Goal: Task Accomplishment & Management: Complete application form

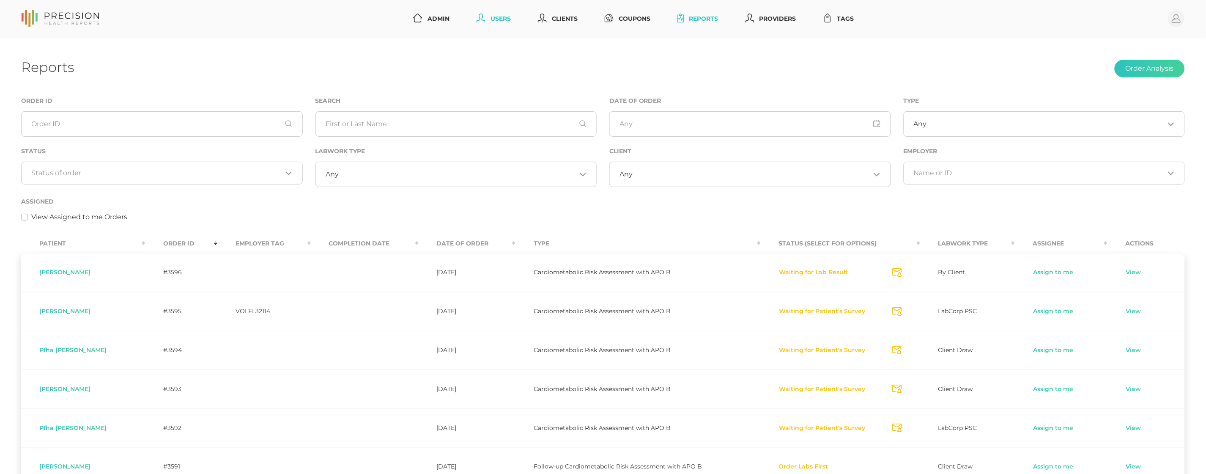
click at [493, 21] on link "Users" at bounding box center [493, 19] width 41 height 16
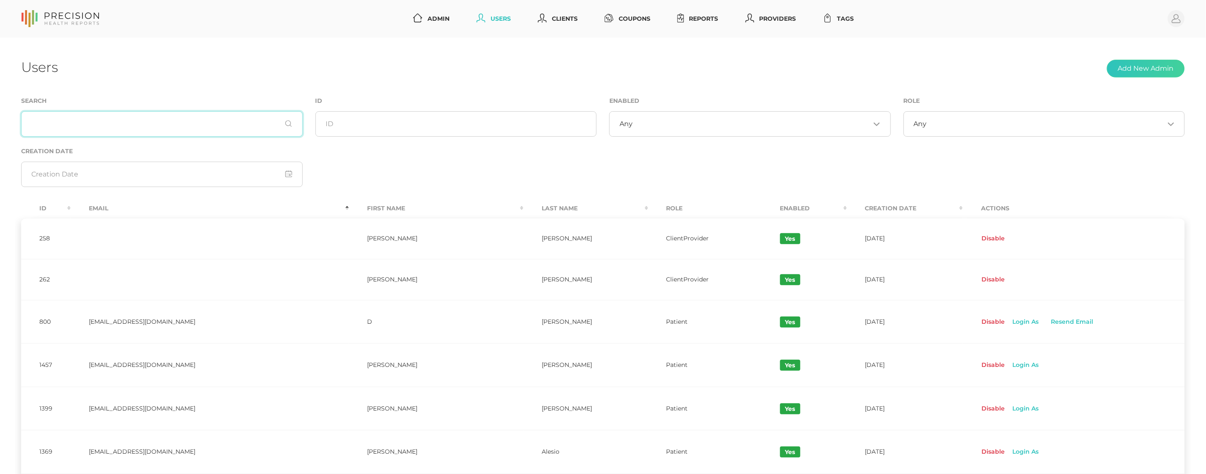
click at [193, 117] on input "text" at bounding box center [162, 123] width 282 height 25
paste input "[EMAIL_ADDRESS][DOMAIN_NAME]"
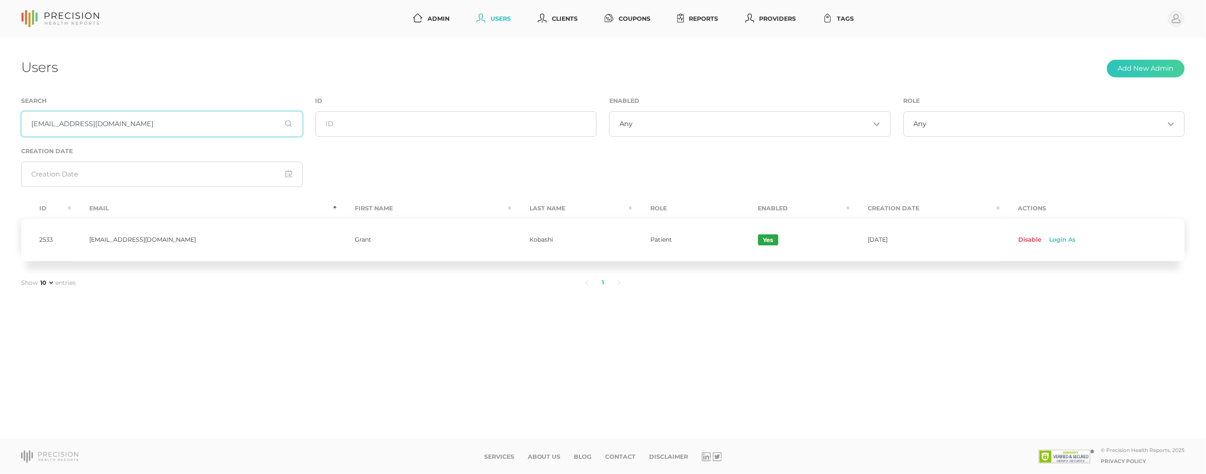
type input "[EMAIL_ADDRESS][DOMAIN_NAME]"
click at [511, 239] on td "Kobashi" at bounding box center [571, 240] width 121 height 44
click at [354, 80] on div "Users Add New Admin Search [EMAIL_ADDRESS][DOMAIN_NAME] ID Enabled Any Loading.…" at bounding box center [603, 238] width 1206 height 401
click at [511, 237] on td "Kobashi" at bounding box center [571, 240] width 121 height 44
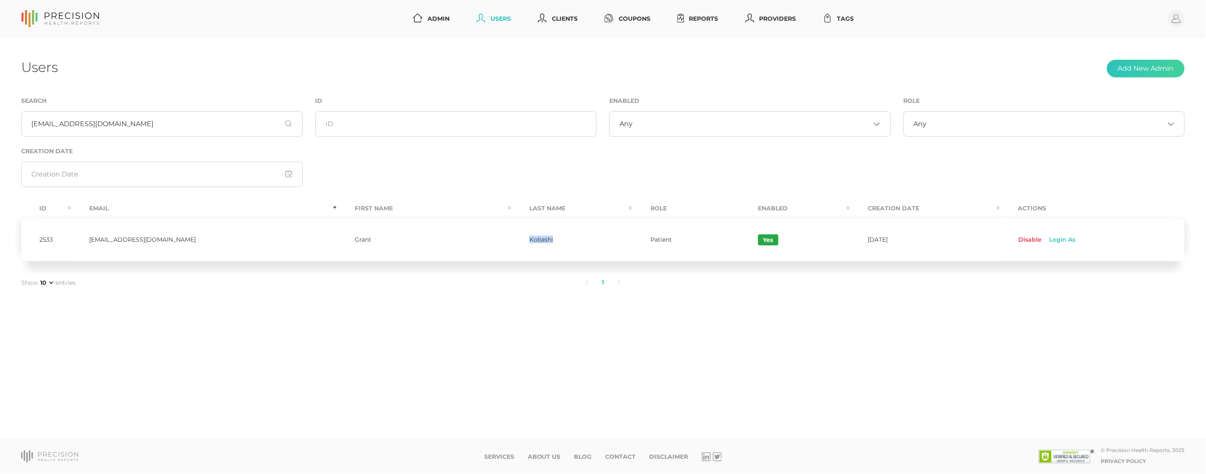
click at [511, 237] on td "Kobashi" at bounding box center [571, 240] width 121 height 44
copy td "Kobashi"
click at [708, 21] on link "Reports" at bounding box center [698, 19] width 48 height 16
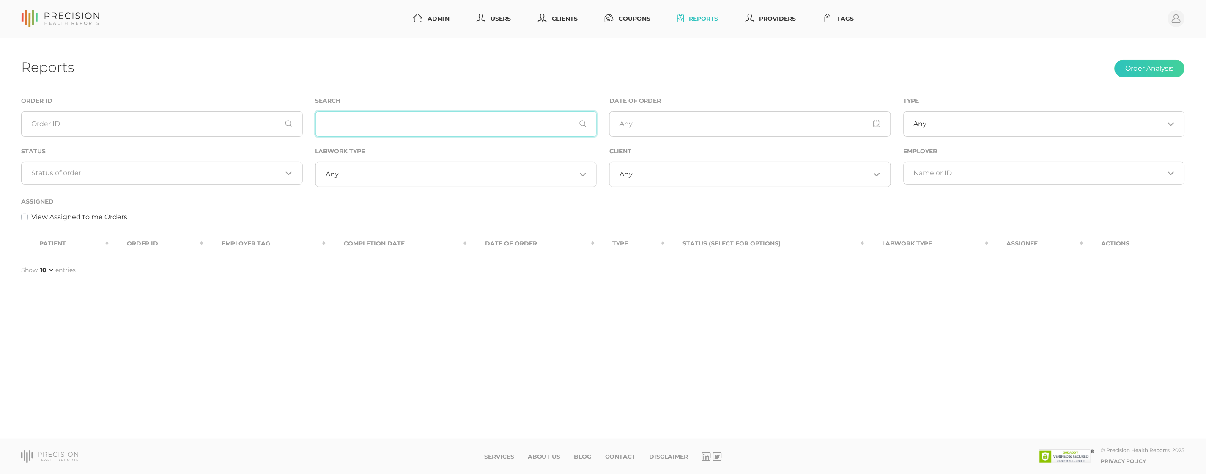
click at [450, 121] on input "text" at bounding box center [456, 123] width 282 height 25
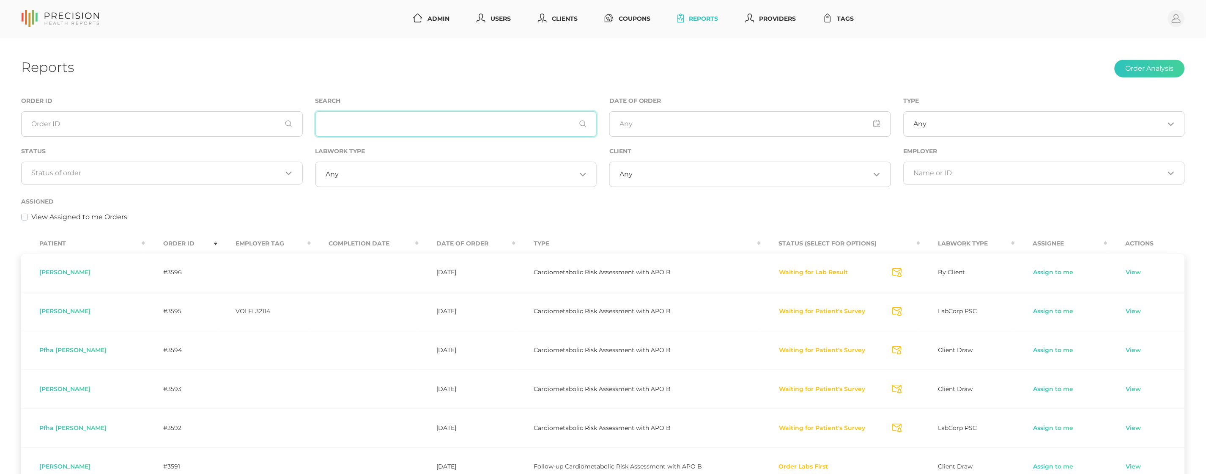
paste input "Kobashi"
type input "Kobashi"
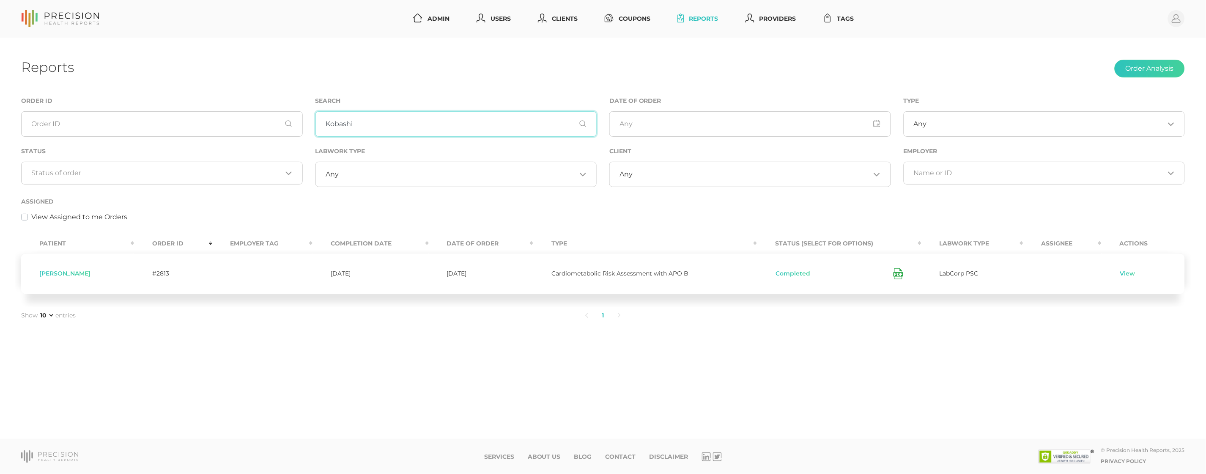
click at [370, 125] on input "Kobashi" at bounding box center [456, 123] width 282 height 25
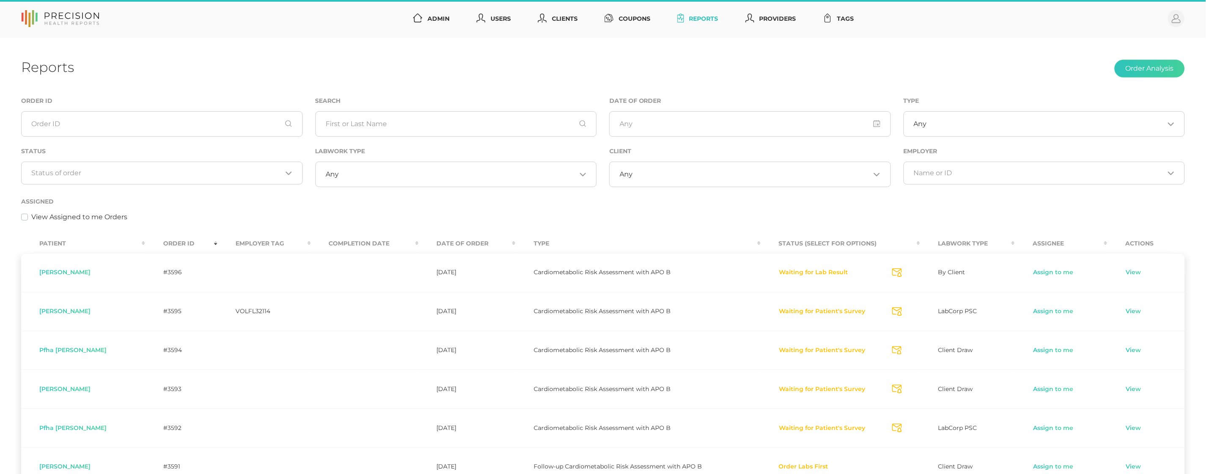
click at [151, 174] on input "Search for option" at bounding box center [157, 173] width 251 height 8
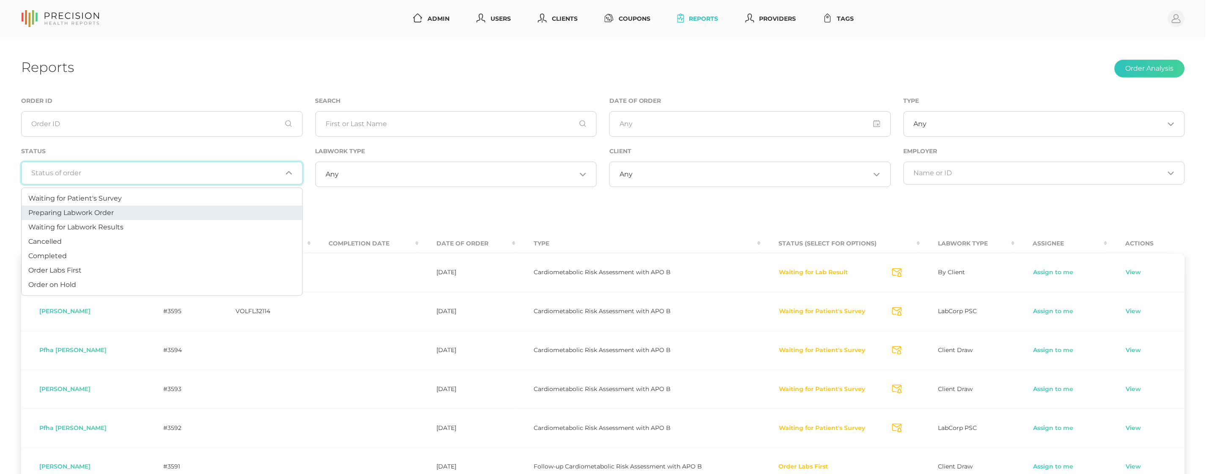
click at [132, 207] on li "Preparing Labwork Order" at bounding box center [162, 213] width 281 height 14
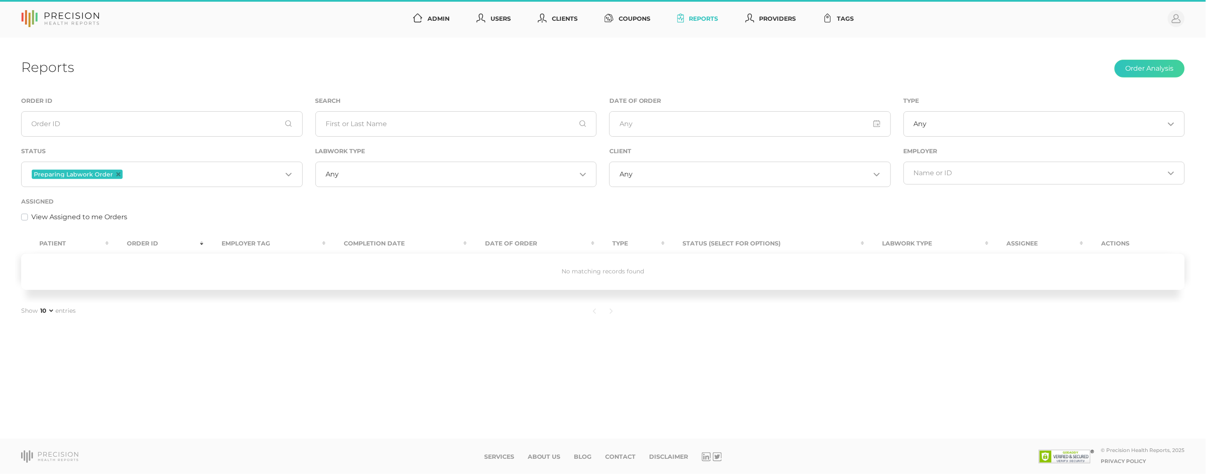
click at [136, 173] on input "Search for option" at bounding box center [203, 174] width 158 height 11
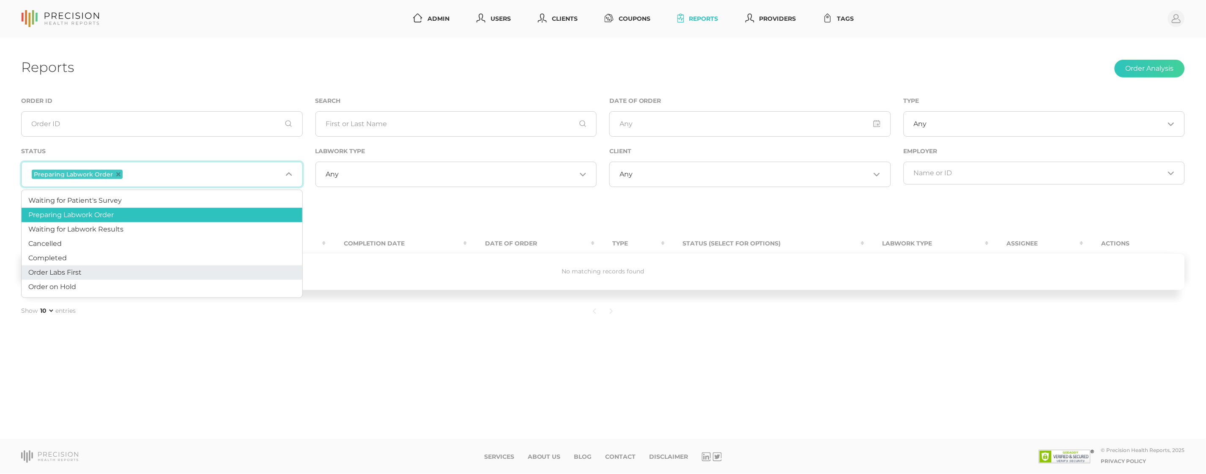
click at [104, 269] on li "Order Labs First" at bounding box center [162, 272] width 281 height 14
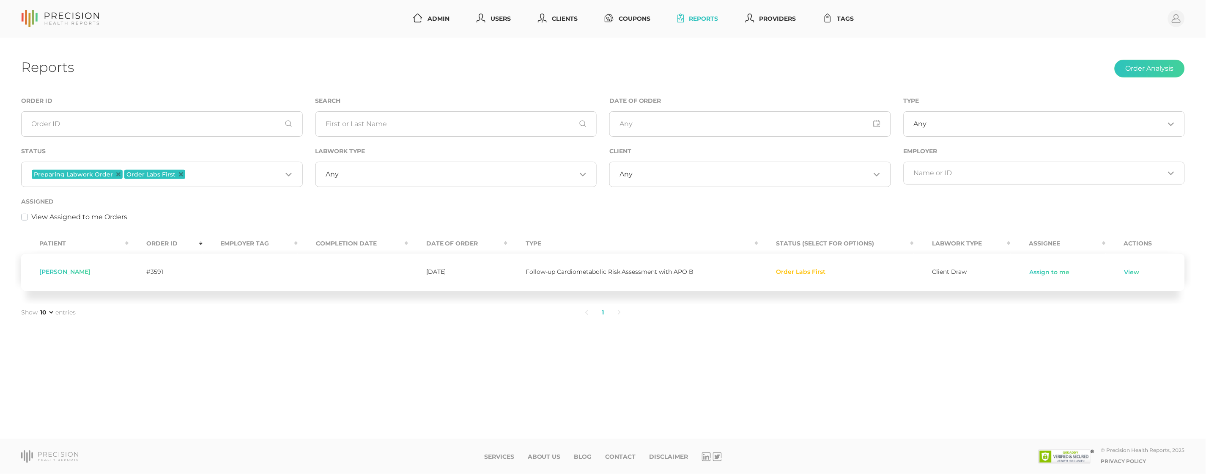
click at [116, 173] on icon "Deselect Preparing Labwork Order" at bounding box center [118, 174] width 4 height 4
click at [88, 175] on icon "Deselect Order Labs First" at bounding box center [88, 174] width 4 height 4
click at [122, 173] on input "Search for option" at bounding box center [157, 173] width 251 height 8
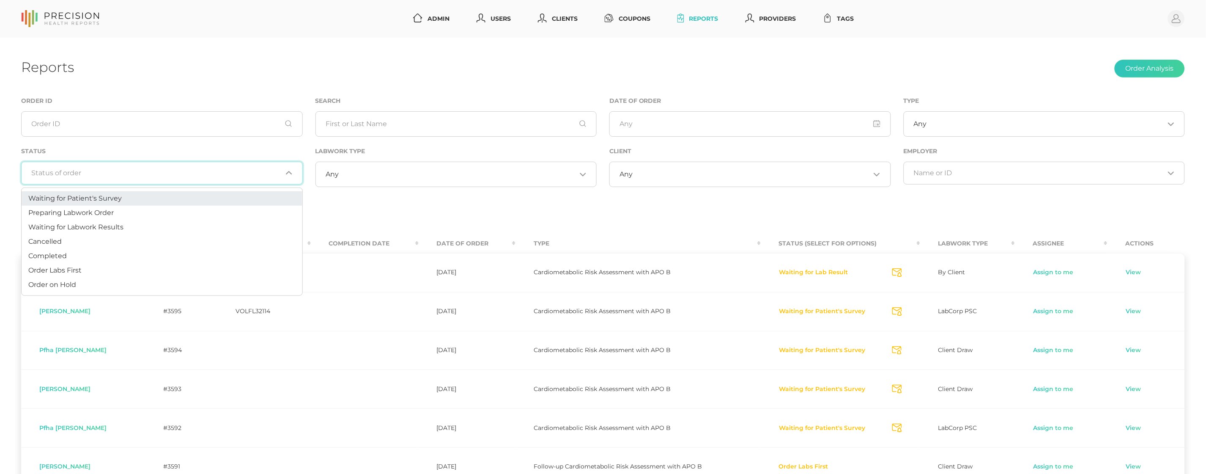
click at [123, 200] on li "Waiting for Patient's Survey" at bounding box center [162, 198] width 281 height 14
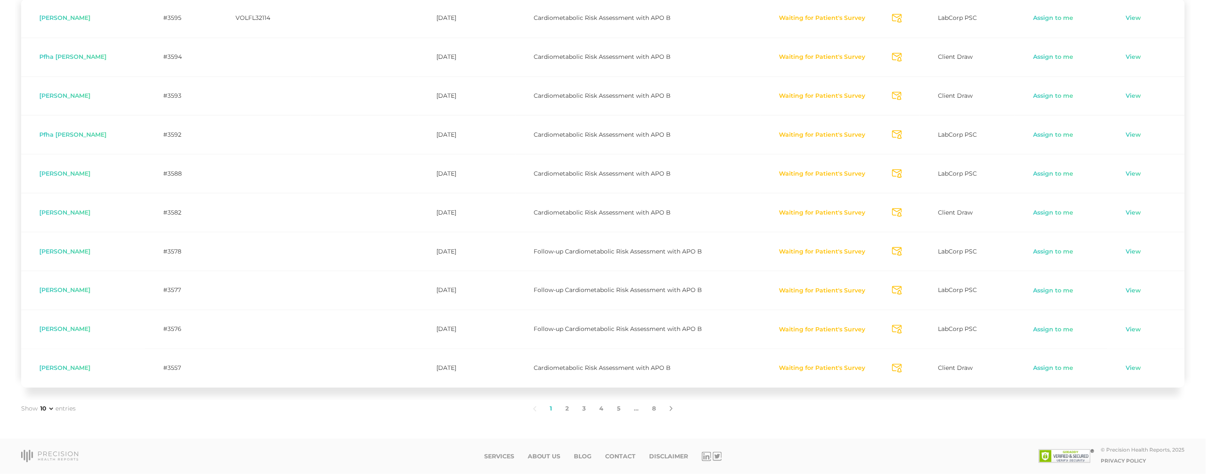
scroll to position [254, 0]
select select "75"
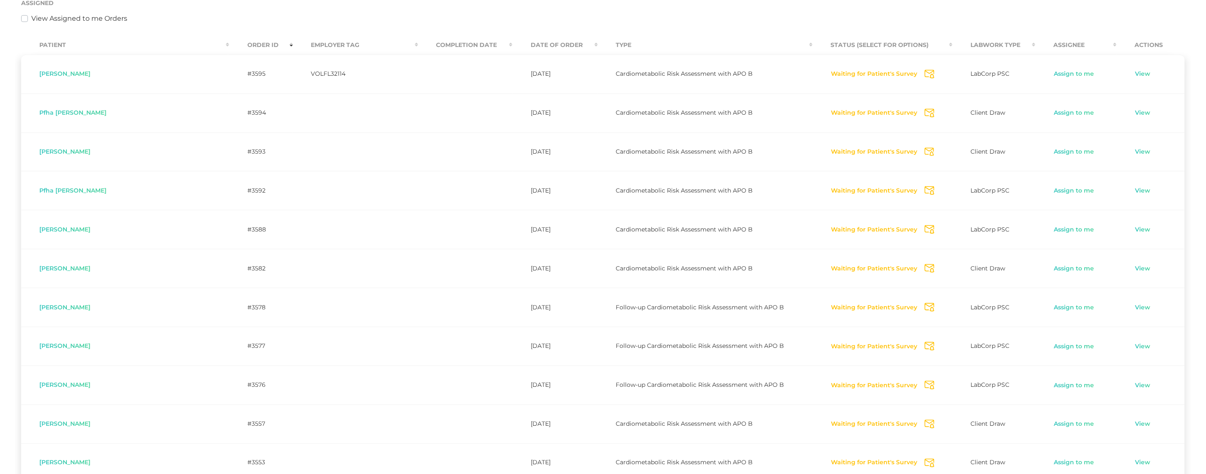
scroll to position [197, 0]
click at [925, 76] on icon "Send Notification" at bounding box center [930, 75] width 10 height 9
click at [925, 114] on icon "Send Notification" at bounding box center [930, 114] width 10 height 9
click at [925, 153] on icon "Send Notification" at bounding box center [930, 152] width 10 height 9
click at [925, 230] on icon "Send Notification" at bounding box center [930, 230] width 10 height 9
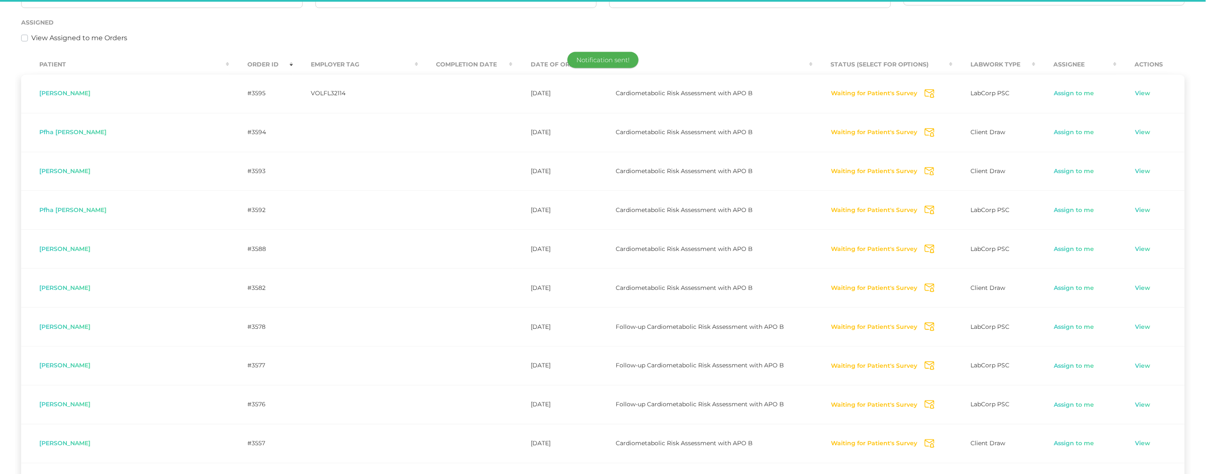
scroll to position [176, 0]
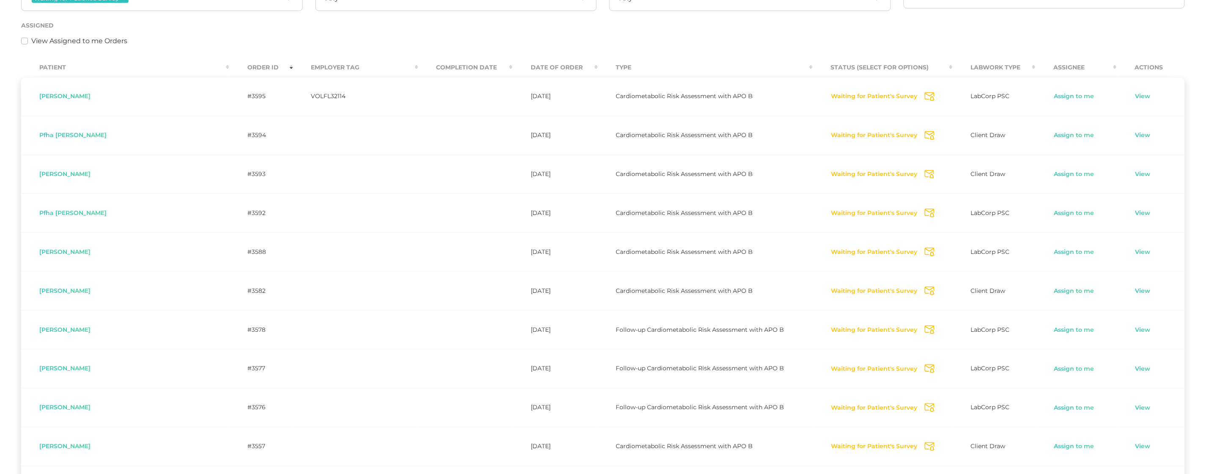
click at [925, 293] on icon "Send Notification" at bounding box center [930, 290] width 10 height 9
click at [925, 329] on icon "Send Notification" at bounding box center [930, 329] width 10 height 9
click at [925, 370] on icon "Send Notification" at bounding box center [930, 368] width 10 height 9
click at [925, 407] on icon "Send Notification" at bounding box center [930, 407] width 10 height 9
click at [925, 447] on icon "Send Notification" at bounding box center [930, 446] width 10 height 9
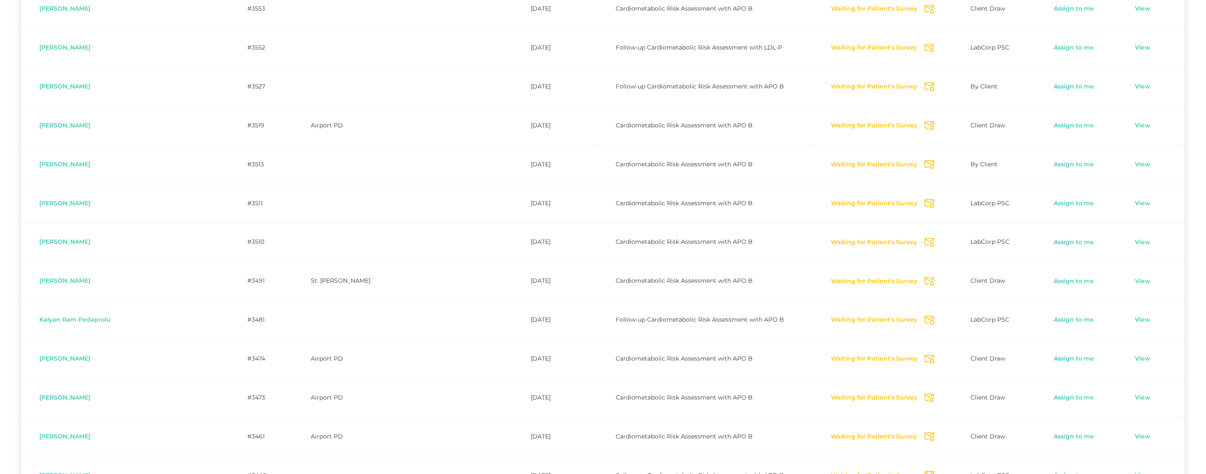
scroll to position [649, 0]
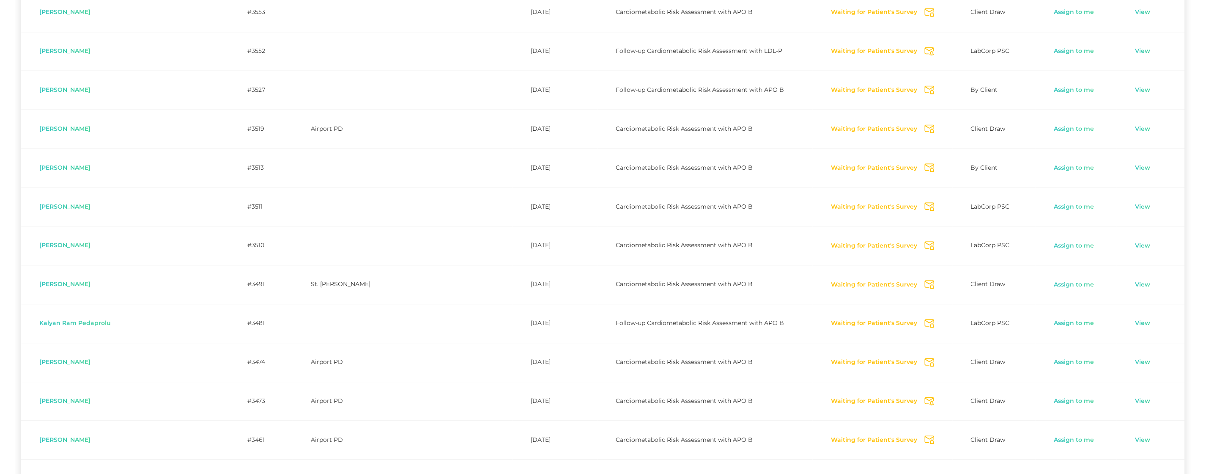
click at [925, 12] on icon "Send Notification" at bounding box center [930, 12] width 10 height 9
click at [925, 49] on icon "Send Notification" at bounding box center [930, 51] width 10 height 9
click at [925, 89] on icon "Send Notification" at bounding box center [930, 89] width 10 height 9
click at [925, 129] on icon "Send Notification" at bounding box center [930, 128] width 10 height 9
click at [925, 167] on icon "Send Notification" at bounding box center [930, 167] width 10 height 9
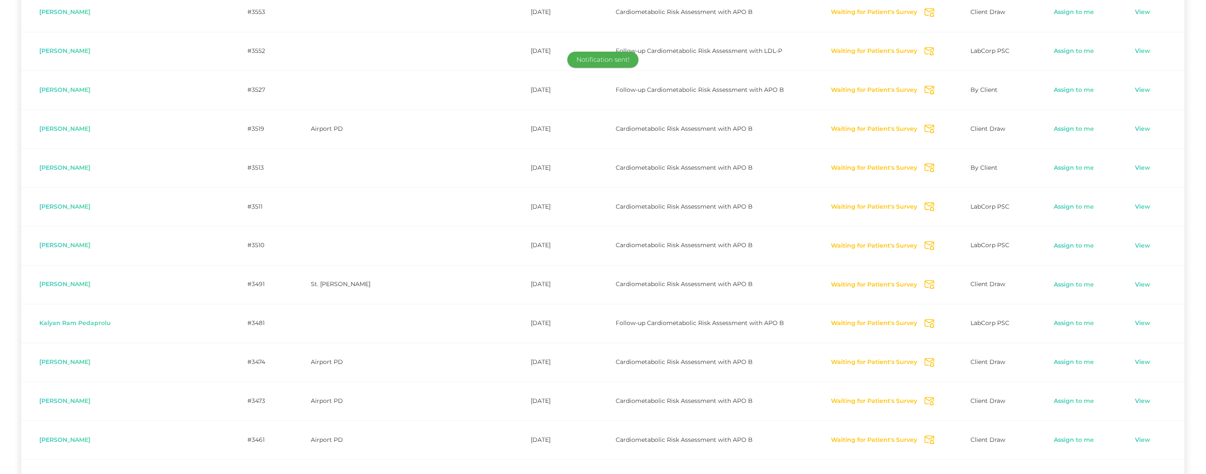
click at [925, 207] on icon "Send Notification" at bounding box center [930, 206] width 10 height 9
click at [925, 247] on icon "Send Notification" at bounding box center [930, 245] width 10 height 9
click at [925, 286] on icon "Send Notification" at bounding box center [930, 284] width 10 height 9
click at [925, 322] on icon "Send Notification" at bounding box center [930, 323] width 10 height 9
click at [925, 362] on icon "Send Notification" at bounding box center [930, 362] width 10 height 9
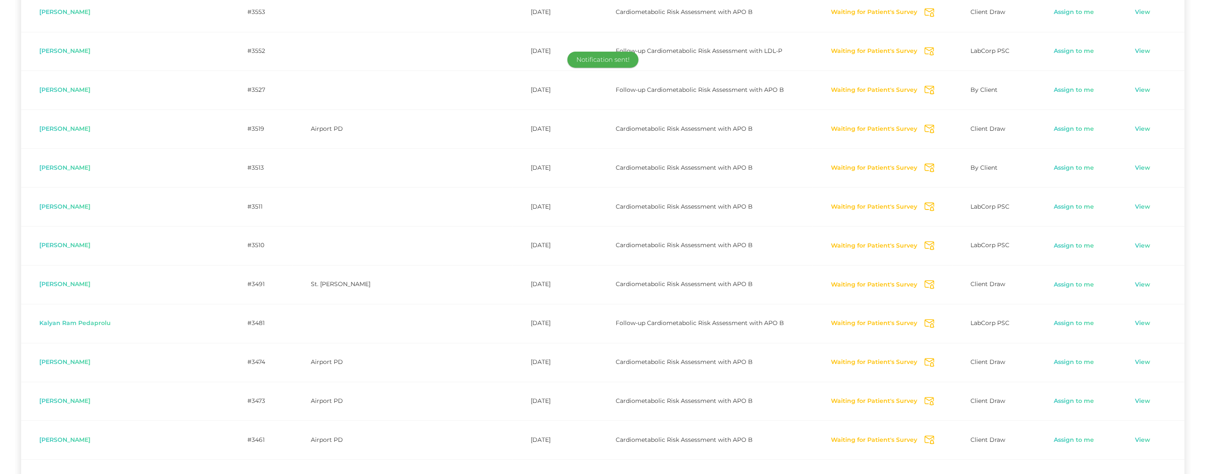
click at [925, 402] on icon "Send Notification" at bounding box center [930, 401] width 10 height 9
click at [925, 440] on icon "Send Notification" at bounding box center [930, 439] width 10 height 9
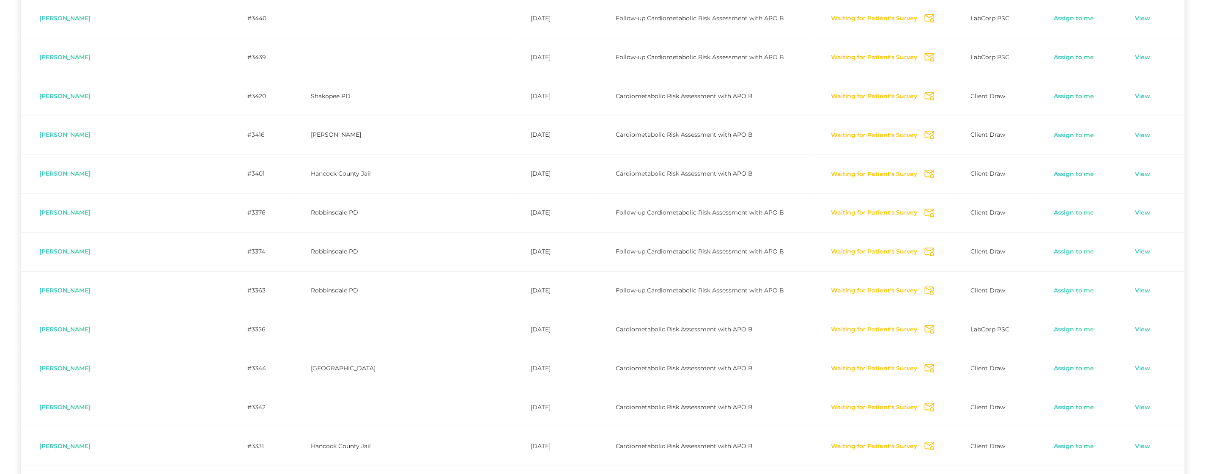
scroll to position [1115, 0]
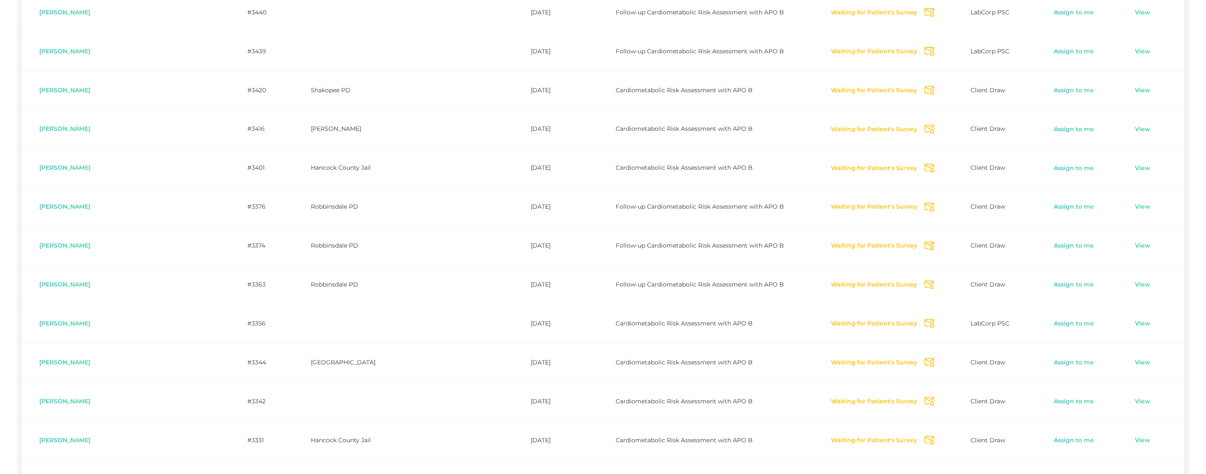
click at [925, 13] on icon "Send Notification" at bounding box center [930, 12] width 10 height 9
click at [925, 51] on icon "Send Notification" at bounding box center [930, 51] width 10 height 9
click at [925, 92] on icon "Send Notification" at bounding box center [930, 90] width 10 height 9
click at [925, 129] on icon "Send Notification" at bounding box center [930, 129] width 10 height 9
click at [925, 170] on icon "Send Notification" at bounding box center [930, 168] width 10 height 9
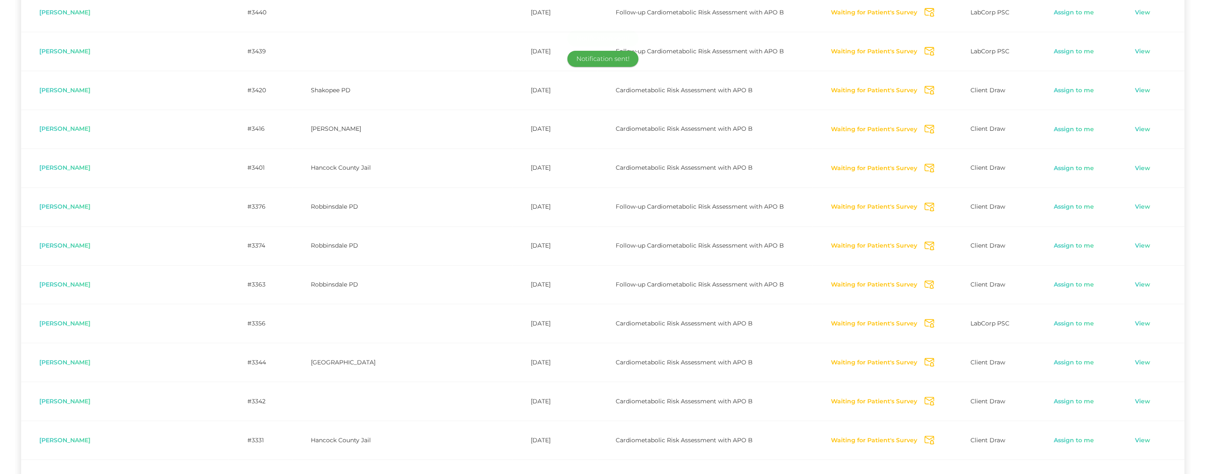
click at [925, 209] on icon "Send Notification" at bounding box center [930, 207] width 10 height 9
click at [925, 248] on icon "Send Notification" at bounding box center [930, 245] width 10 height 9
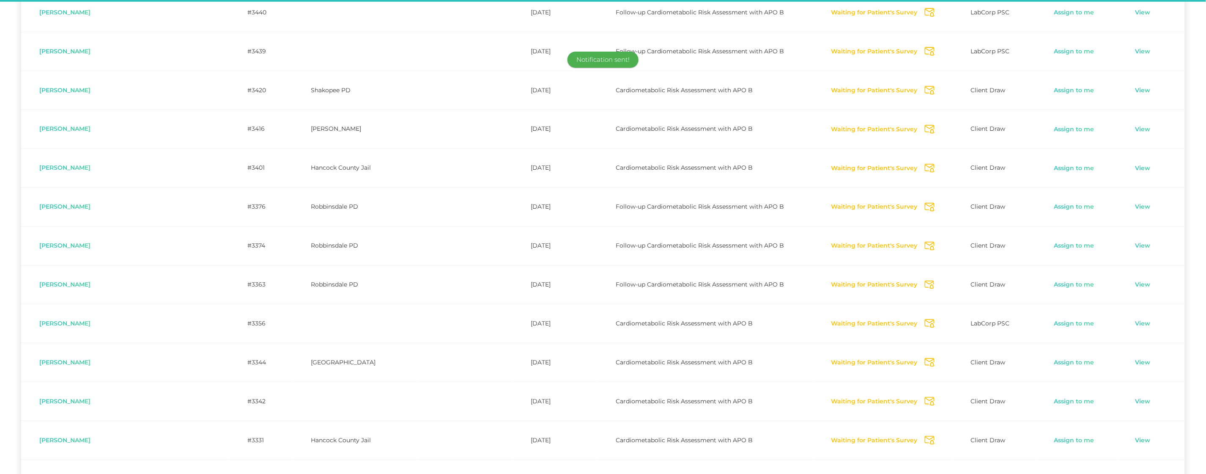
click at [925, 286] on icon "Send Notification" at bounding box center [930, 284] width 10 height 9
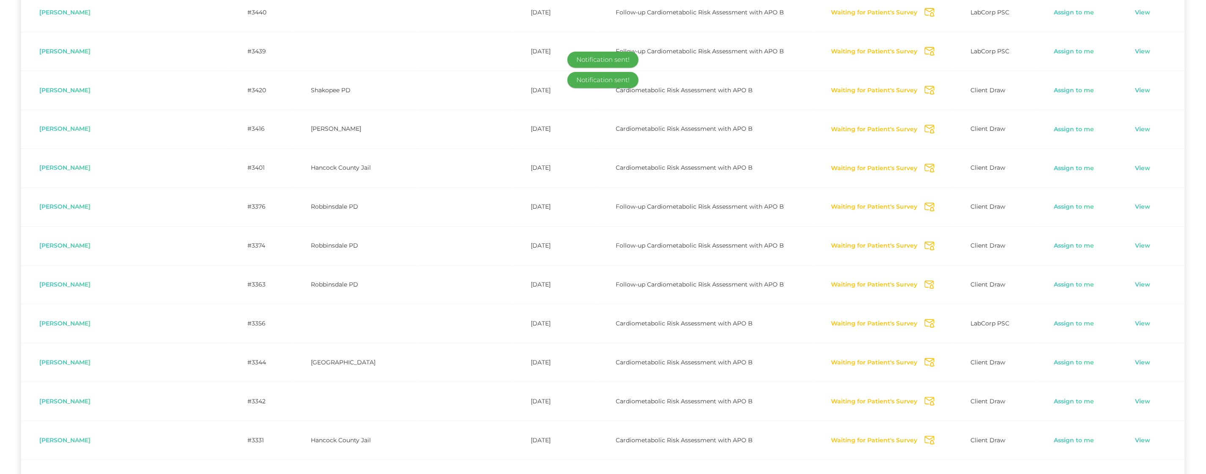
click at [925, 325] on icon "Send Notification" at bounding box center [930, 323] width 10 height 9
drag, startPoint x: 909, startPoint y: 363, endPoint x: 910, endPoint y: 399, distance: 36.0
click at [925, 363] on icon "Send Notification" at bounding box center [930, 362] width 10 height 9
drag, startPoint x: 907, startPoint y: 403, endPoint x: 904, endPoint y: 411, distance: 9.0
click at [925, 403] on icon "Send Notification" at bounding box center [930, 401] width 10 height 9
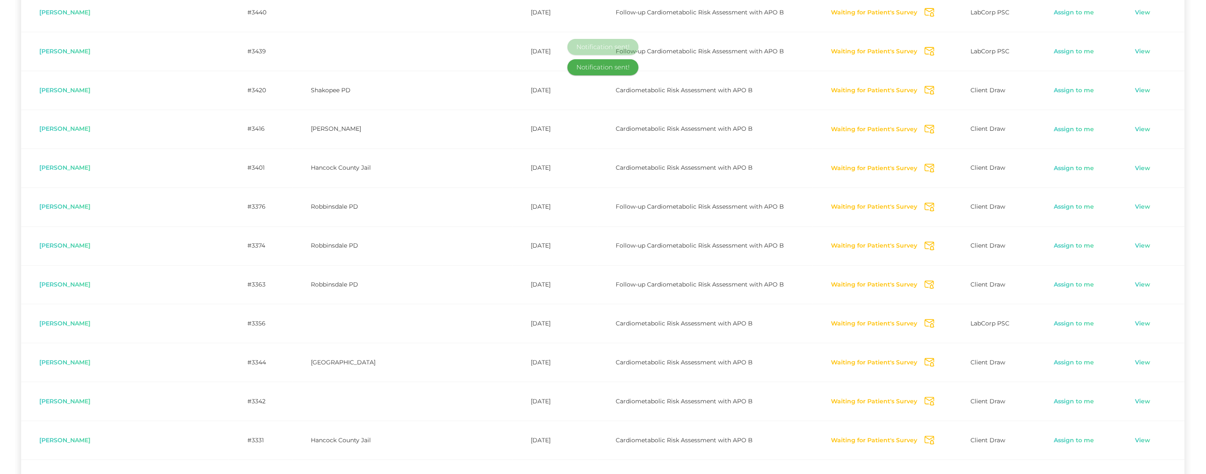
click at [925, 440] on icon "Send Notification" at bounding box center [930, 440] width 10 height 9
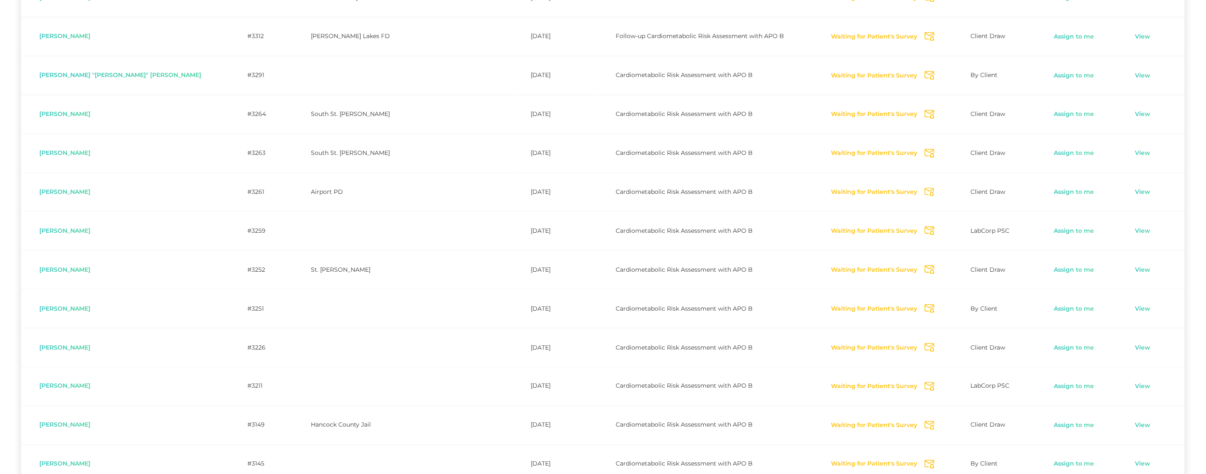
scroll to position [1558, 0]
click at [925, 34] on icon "Send Notification" at bounding box center [930, 35] width 10 height 9
click at [925, 75] on icon "Send Notification" at bounding box center [930, 74] width 10 height 9
click at [925, 113] on icon "Send Notification" at bounding box center [930, 113] width 10 height 9
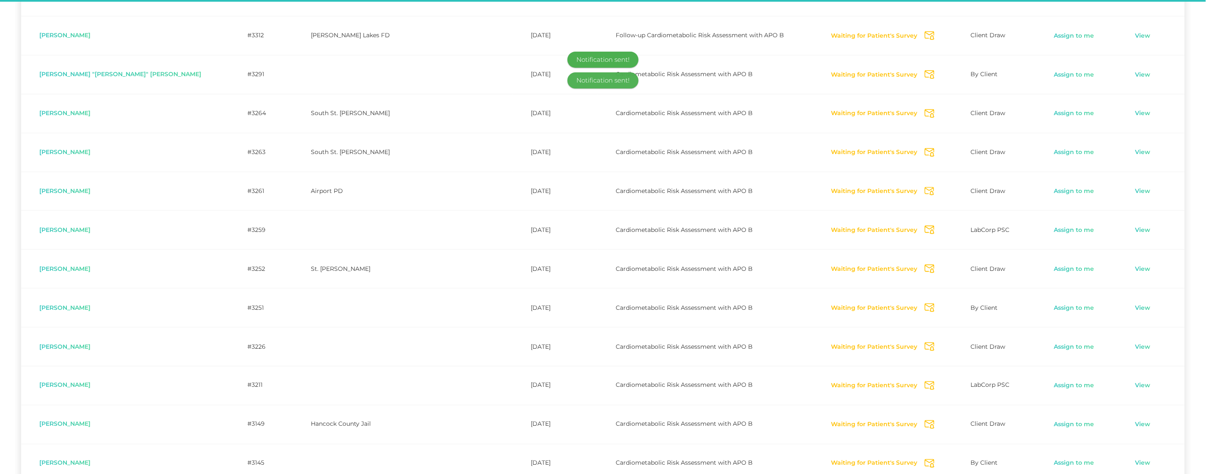
drag, startPoint x: 907, startPoint y: 153, endPoint x: 907, endPoint y: 162, distance: 8.5
click at [925, 154] on icon "Send Notification" at bounding box center [930, 152] width 10 height 9
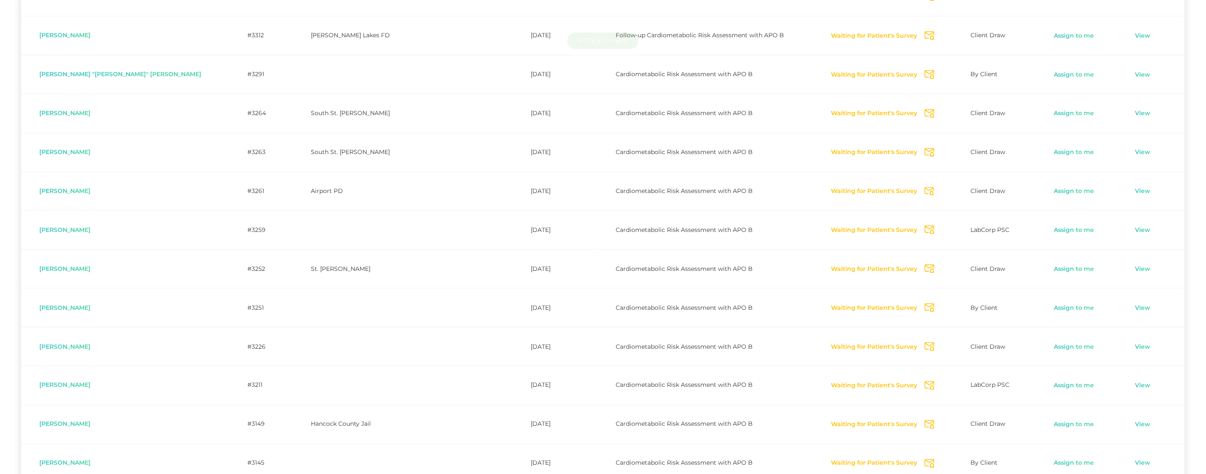
click at [925, 194] on icon "Send Notification" at bounding box center [930, 191] width 10 height 9
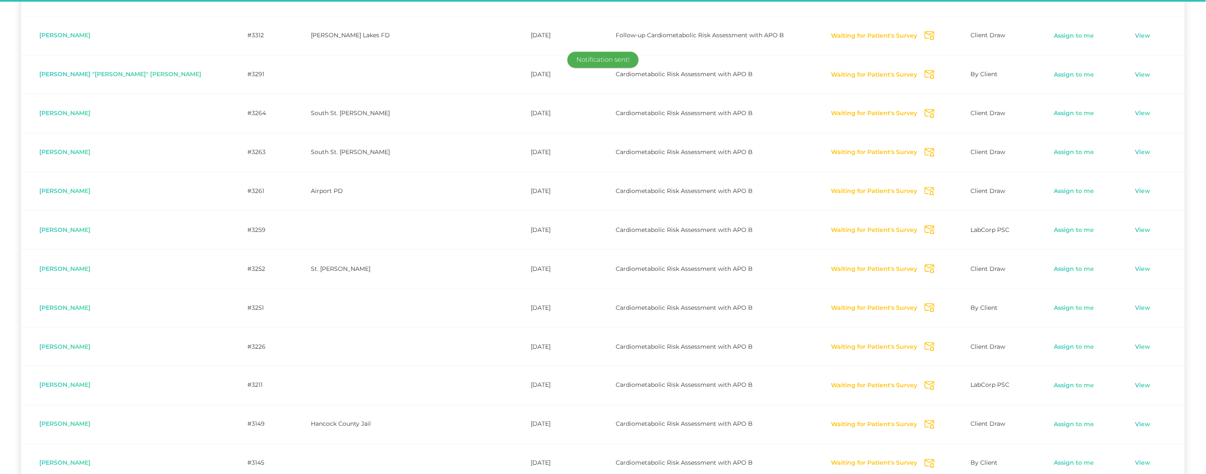
click at [925, 234] on icon "Send Notification" at bounding box center [930, 229] width 10 height 9
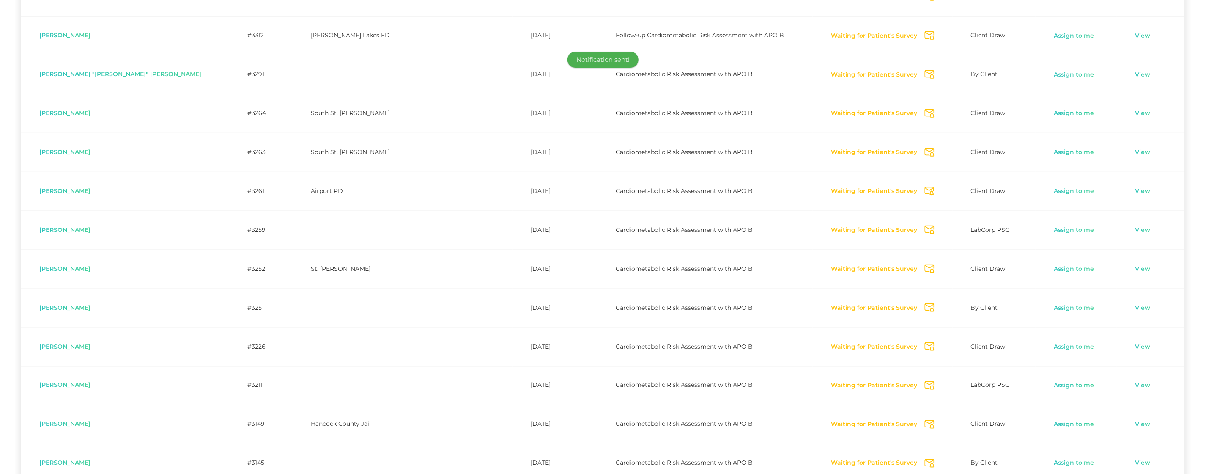
scroll to position [1557, 0]
click at [925, 273] on icon "Send Notification" at bounding box center [930, 269] width 10 height 9
click at [925, 312] on icon "Send Notification" at bounding box center [930, 308] width 10 height 9
click at [925, 350] on icon "Send Notification" at bounding box center [930, 347] width 10 height 9
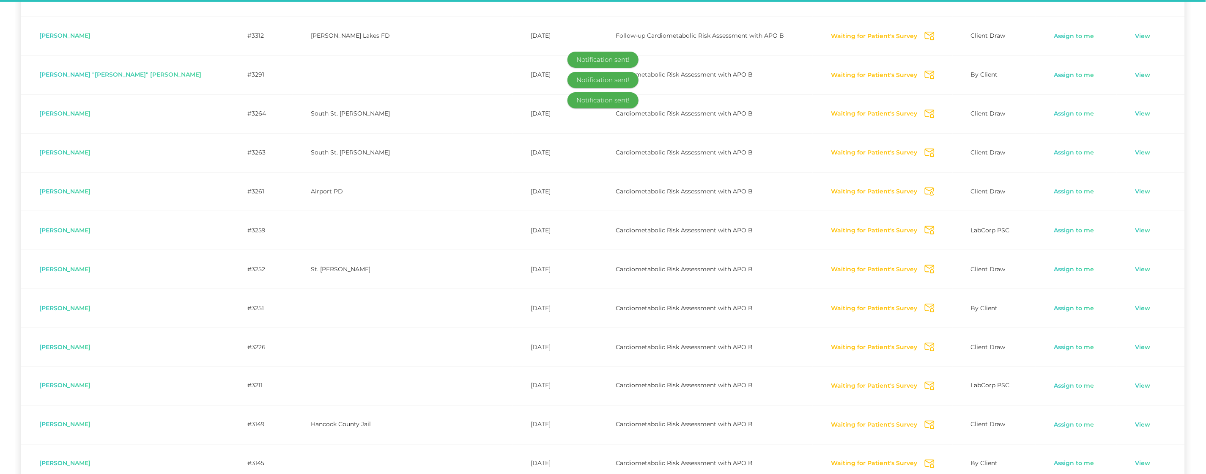
drag, startPoint x: 908, startPoint y: 387, endPoint x: 907, endPoint y: 393, distance: 6.4
click at [925, 388] on icon "Send Notification" at bounding box center [930, 385] width 10 height 9
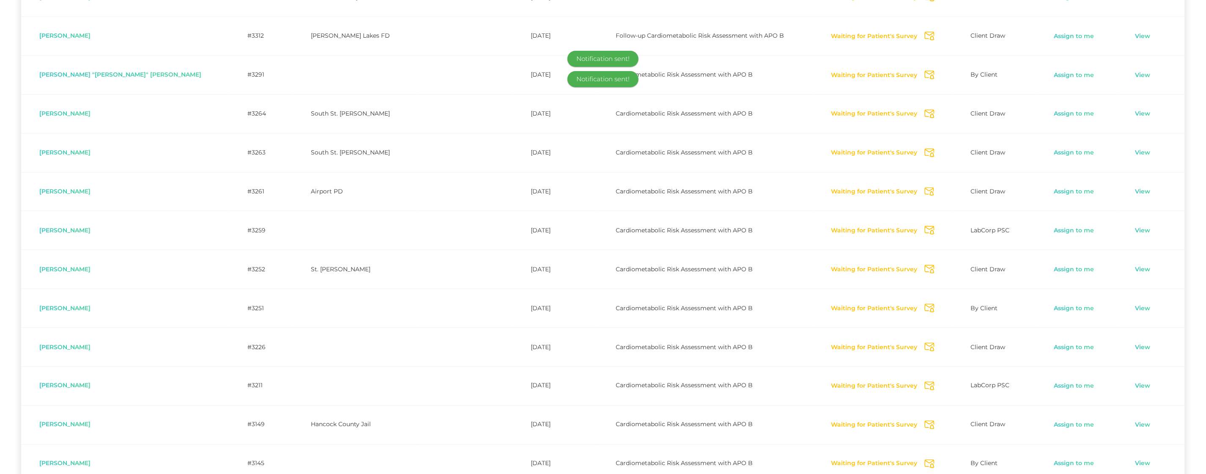
click at [925, 426] on icon "Send Notification" at bounding box center [930, 424] width 10 height 9
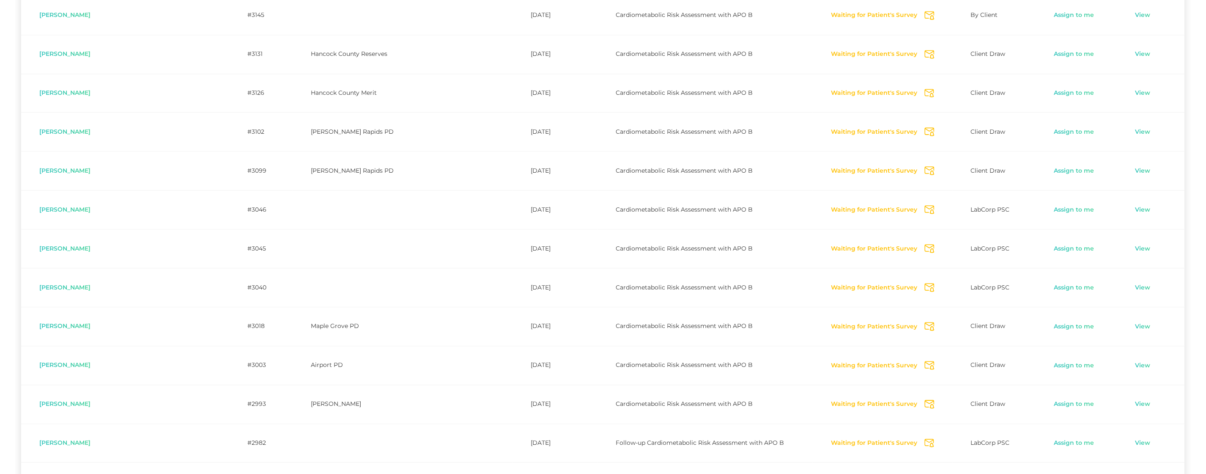
scroll to position [2009, 0]
drag, startPoint x: 907, startPoint y: 12, endPoint x: 903, endPoint y: 29, distance: 17.4
click at [925, 12] on icon "Send Notification" at bounding box center [930, 12] width 10 height 9
drag, startPoint x: 906, startPoint y: 52, endPoint x: 912, endPoint y: 70, distance: 18.2
click at [925, 52] on icon "Send Notification" at bounding box center [930, 51] width 10 height 9
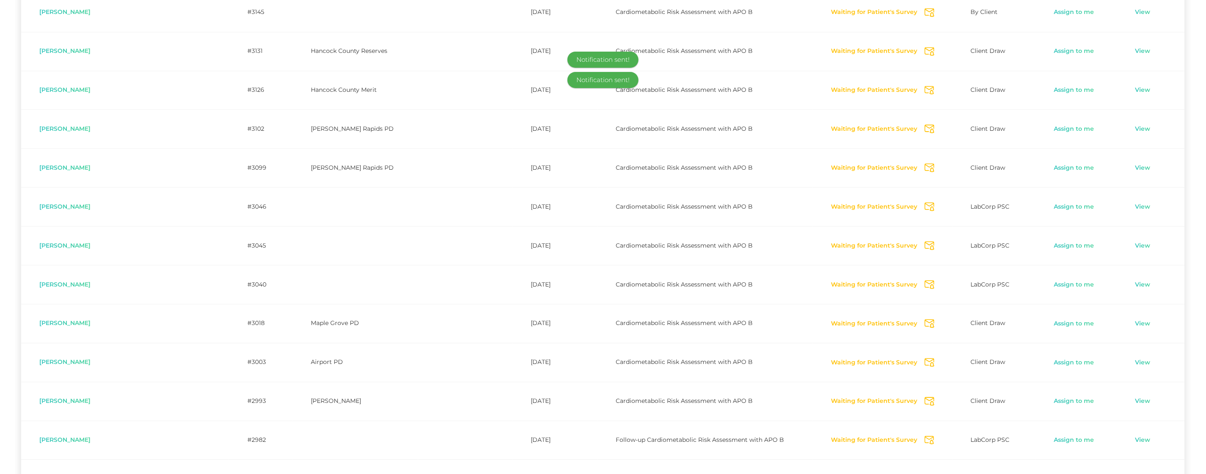
drag, startPoint x: 906, startPoint y: 94, endPoint x: 906, endPoint y: 106, distance: 11.8
click at [925, 94] on icon "Send Notification" at bounding box center [930, 90] width 10 height 9
click at [925, 131] on icon "Send Notification" at bounding box center [930, 128] width 10 height 9
drag, startPoint x: 906, startPoint y: 171, endPoint x: 904, endPoint y: 199, distance: 28.4
click at [925, 171] on icon "Send Notification" at bounding box center [930, 167] width 10 height 9
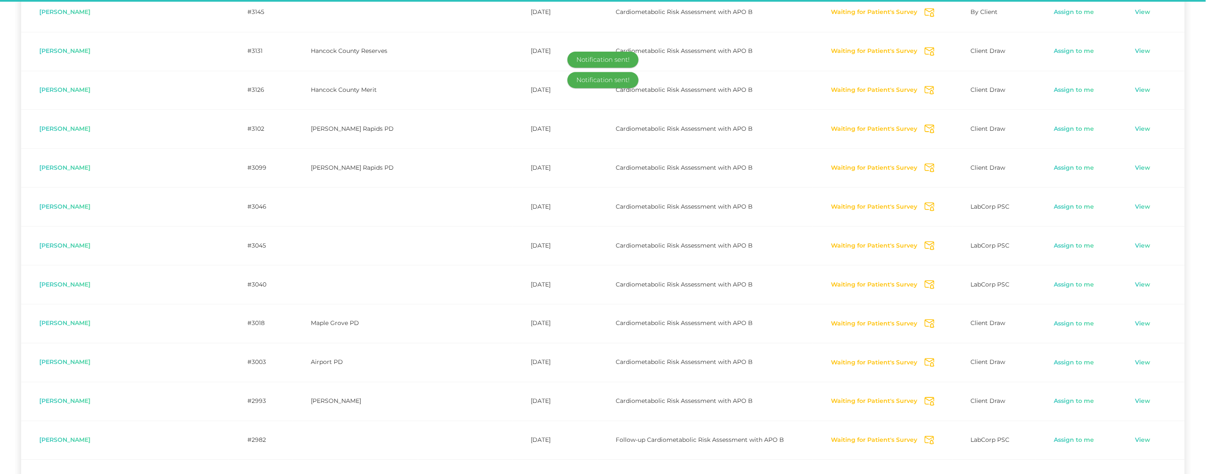
drag, startPoint x: 907, startPoint y: 207, endPoint x: 911, endPoint y: 219, distance: 12.7
click at [925, 207] on icon "Send Notification" at bounding box center [930, 206] width 10 height 9
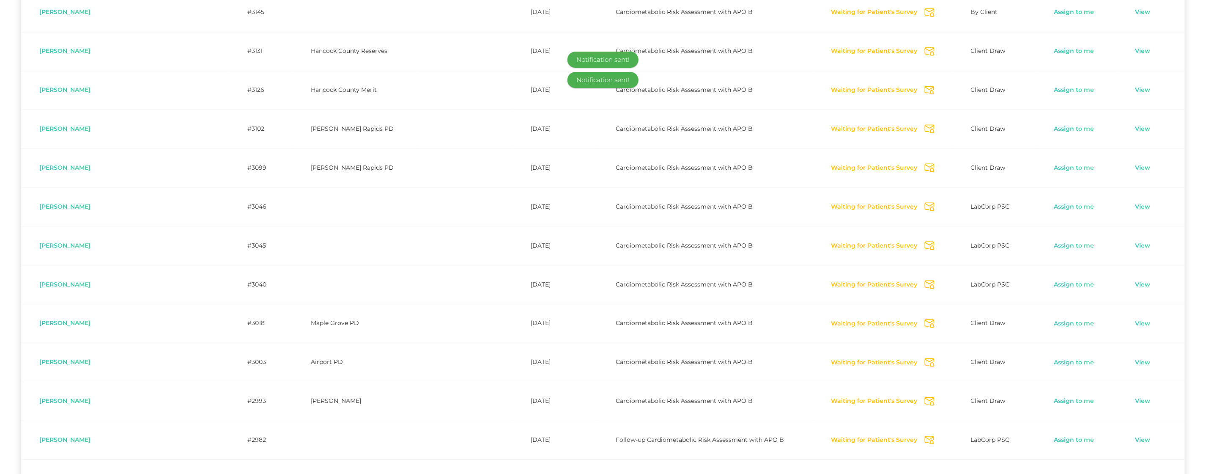
drag, startPoint x: 906, startPoint y: 250, endPoint x: 909, endPoint y: 255, distance: 5.9
click at [925, 250] on icon "Send Notification" at bounding box center [930, 245] width 10 height 9
click at [925, 287] on icon "Send Notification" at bounding box center [930, 284] width 10 height 9
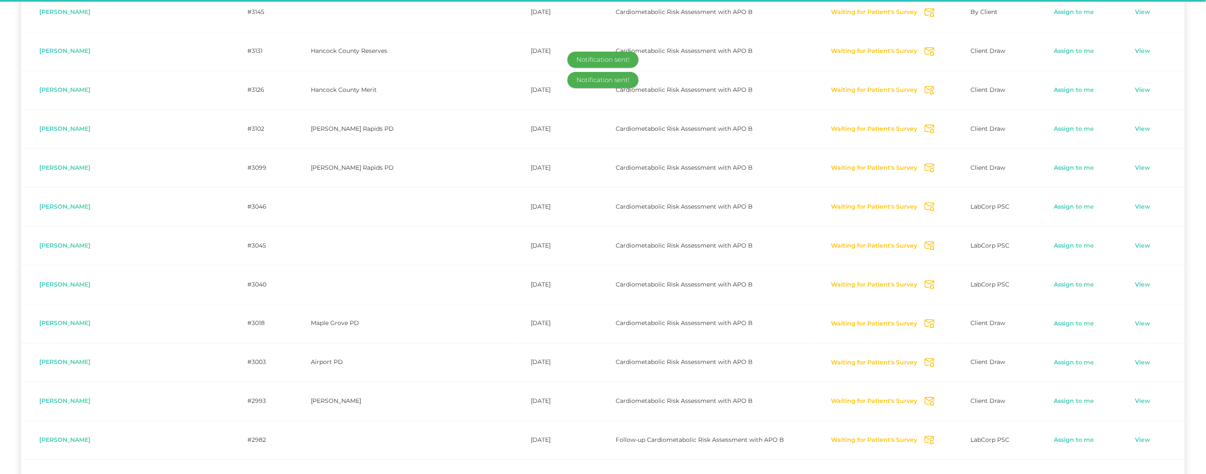
drag, startPoint x: 907, startPoint y: 326, endPoint x: 912, endPoint y: 353, distance: 27.6
click at [925, 328] on icon "Send Notification" at bounding box center [930, 323] width 10 height 9
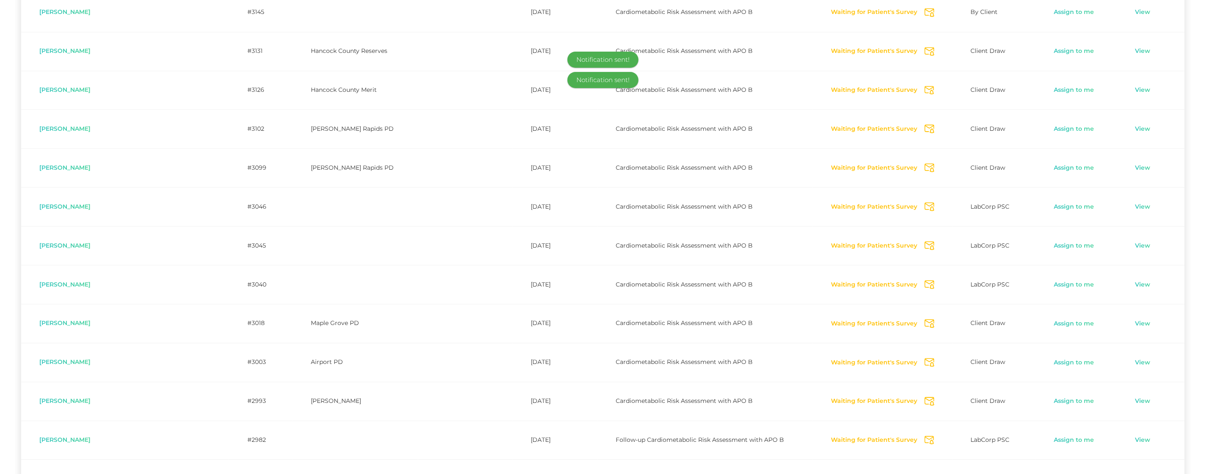
click at [925, 364] on icon "Send Notification" at bounding box center [930, 362] width 10 height 9
click at [925, 404] on icon "Send Notification" at bounding box center [930, 401] width 10 height 9
click at [925, 441] on icon "Send Notification" at bounding box center [930, 440] width 10 height 9
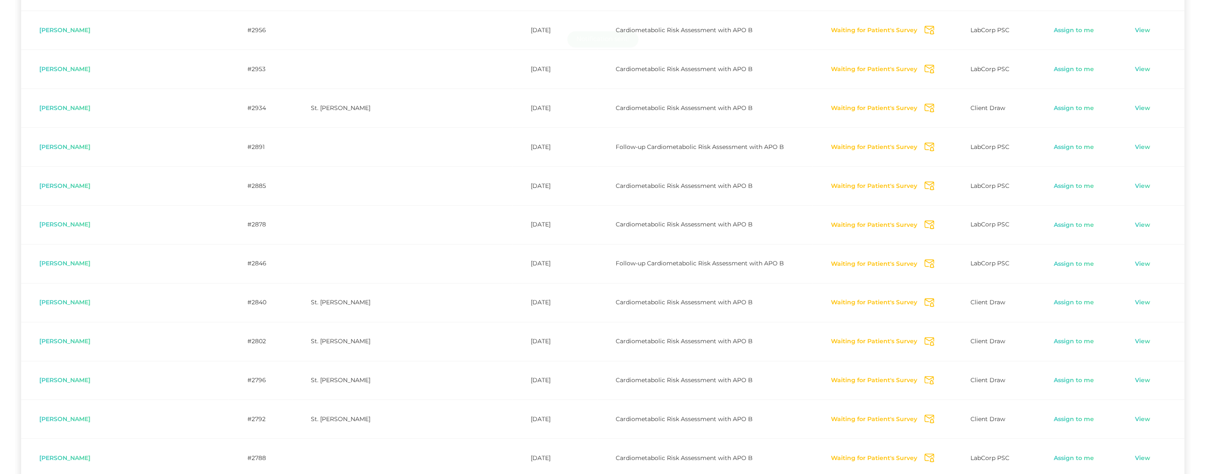
scroll to position [2457, 0]
click at [925, 34] on icon "Send Notification" at bounding box center [930, 29] width 10 height 9
click at [925, 71] on icon "Send Notification" at bounding box center [930, 68] width 10 height 9
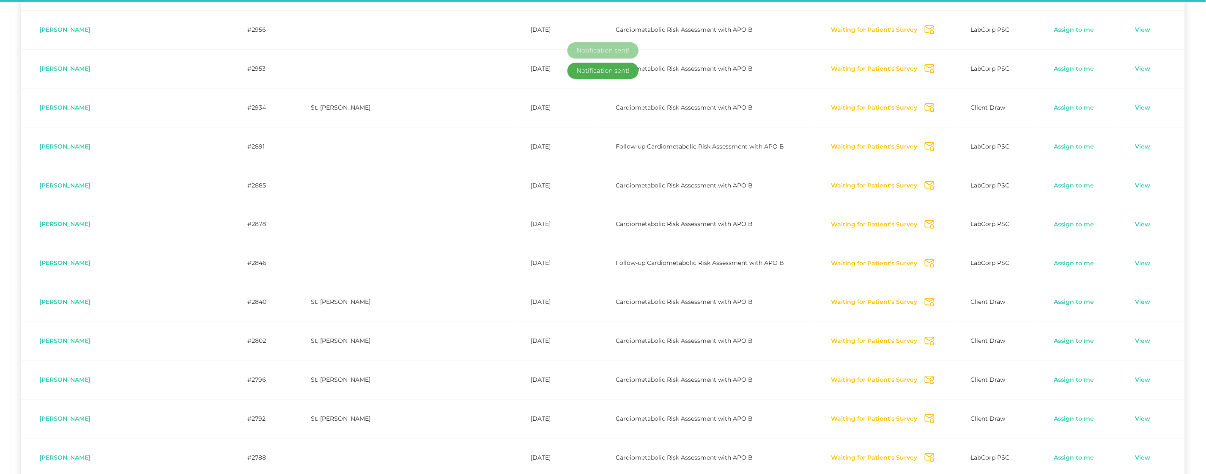
click at [925, 112] on icon "Send Notification" at bounding box center [930, 107] width 10 height 9
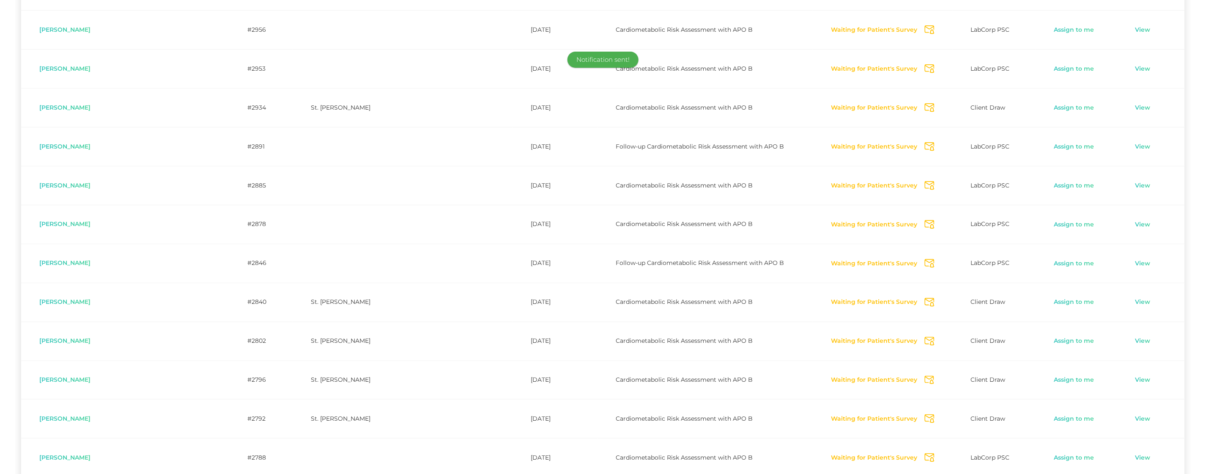
click at [925, 150] on icon "Send Notification" at bounding box center [930, 146] width 10 height 9
click at [925, 189] on icon "Send Notification" at bounding box center [930, 185] width 10 height 9
drag, startPoint x: 906, startPoint y: 230, endPoint x: 926, endPoint y: 297, distance: 70.6
click at [906, 233] on td "Waiting for Patient's Survey Send Notification" at bounding box center [883, 224] width 140 height 39
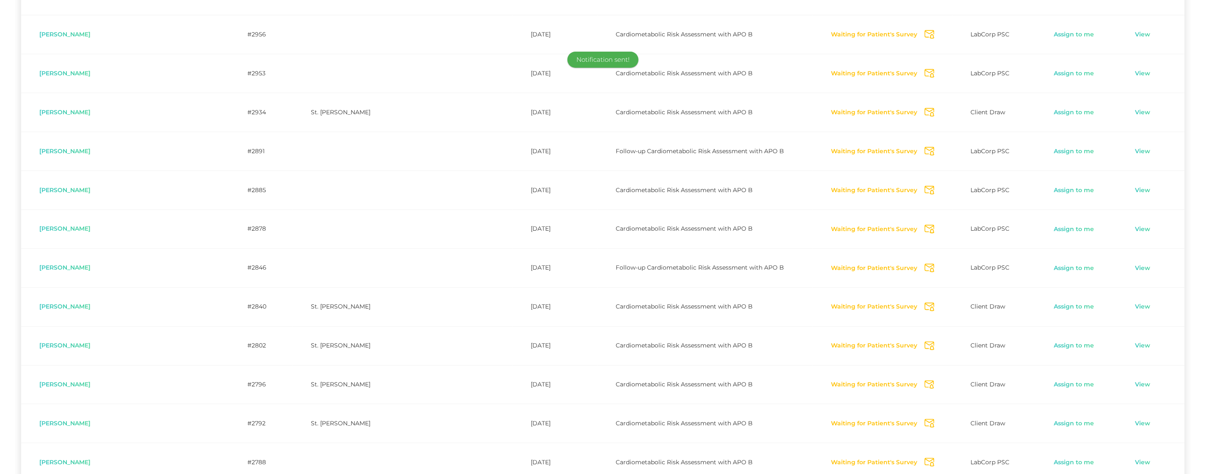
scroll to position [2449, 0]
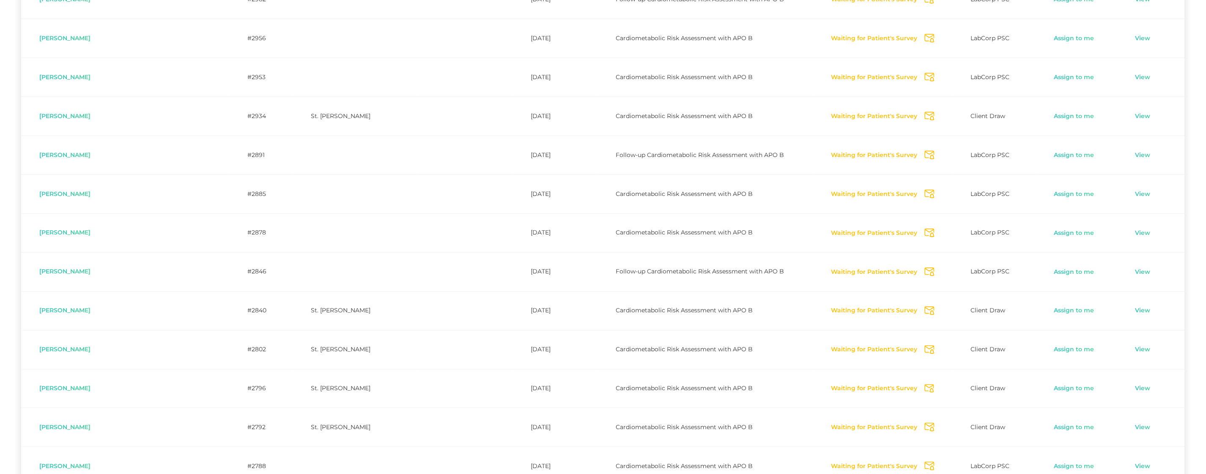
click at [925, 272] on icon "Send Notification" at bounding box center [930, 271] width 10 height 9
drag, startPoint x: 907, startPoint y: 311, endPoint x: 904, endPoint y: 326, distance: 15.4
click at [925, 316] on icon "Send Notification" at bounding box center [930, 311] width 10 height 9
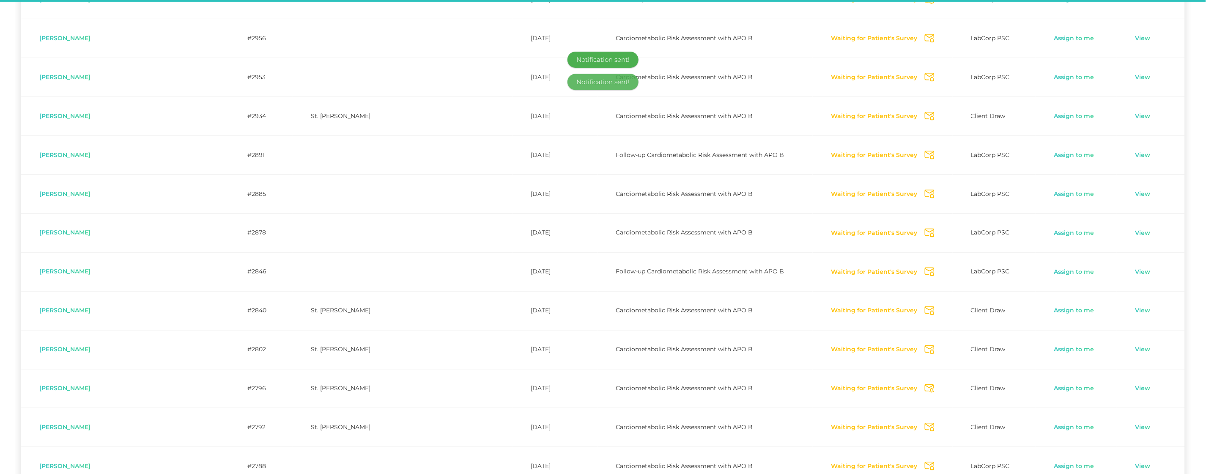
scroll to position [2451, 0]
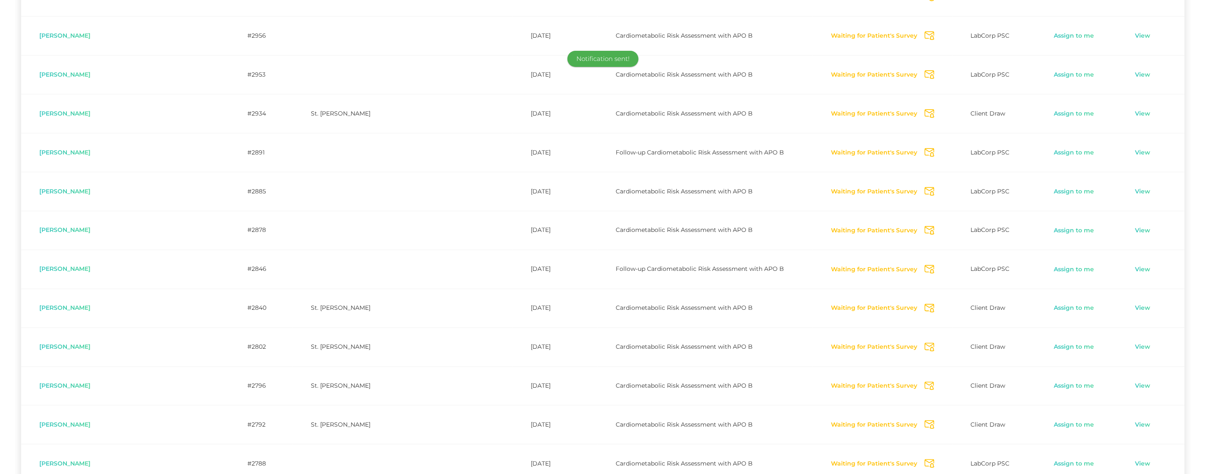
click at [906, 356] on td "Waiting for Patient's Survey Send Notification" at bounding box center [883, 346] width 140 height 39
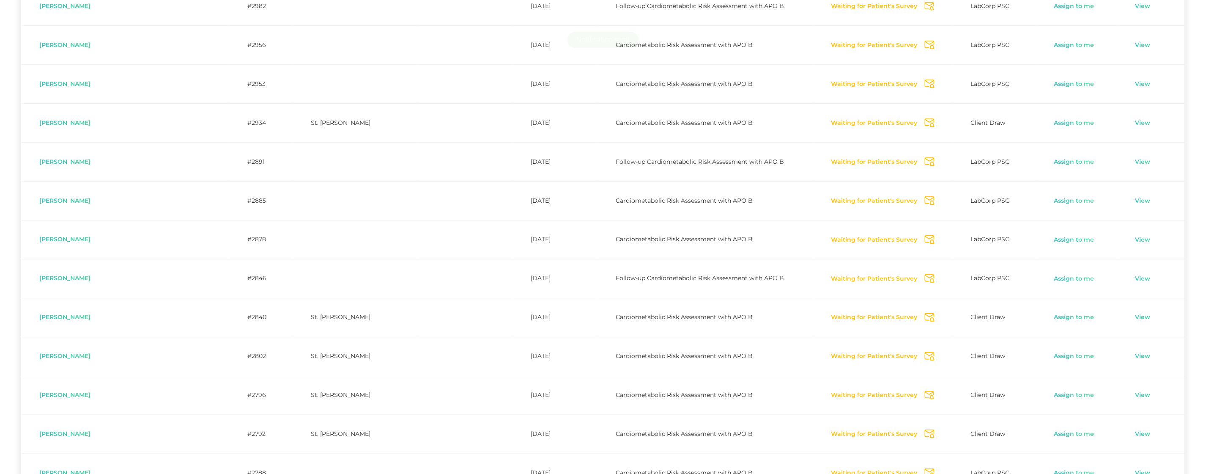
drag, startPoint x: 906, startPoint y: 400, endPoint x: 901, endPoint y: 405, distance: 6.3
click at [925, 400] on icon "Send Notification" at bounding box center [930, 395] width 10 height 9
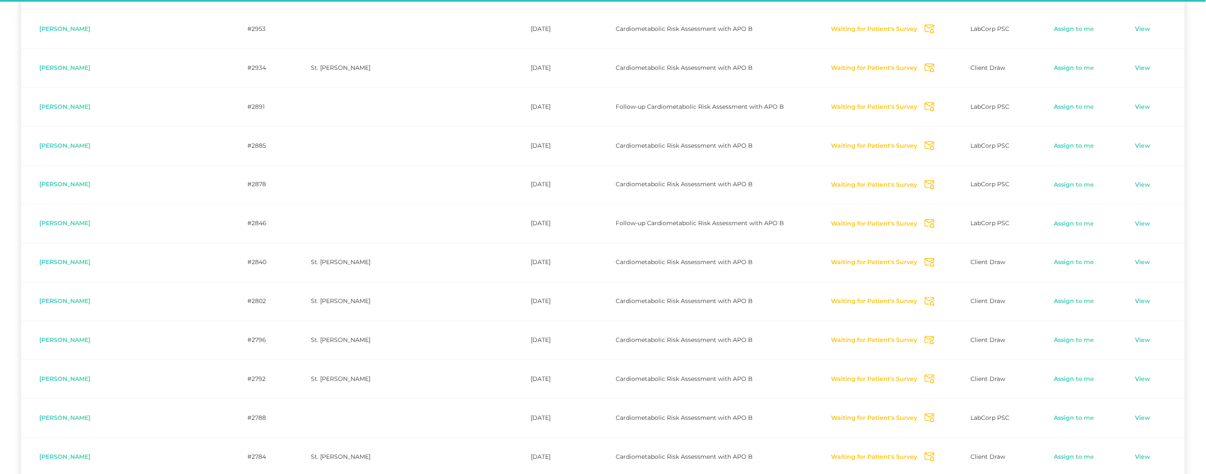
scroll to position [2498, 0]
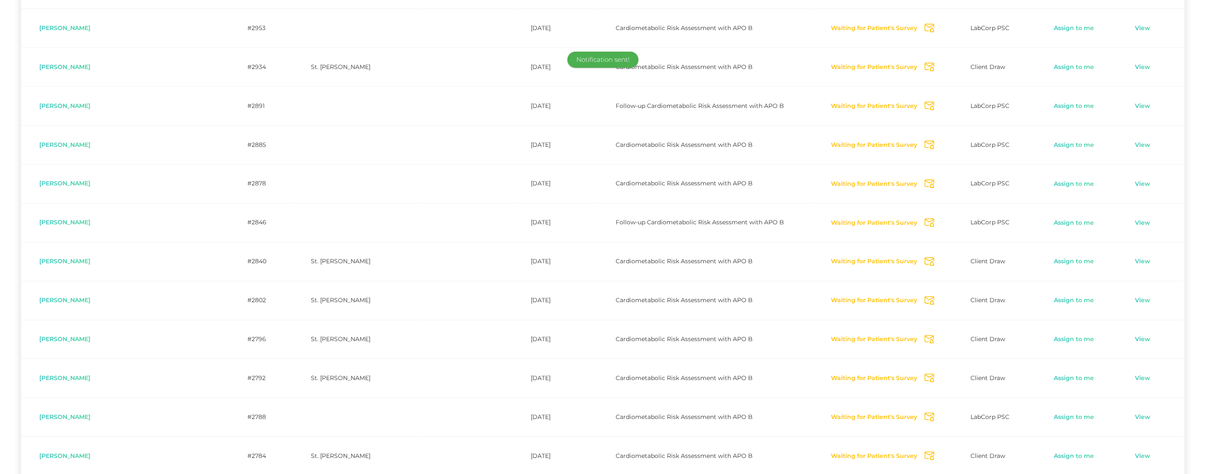
click at [925, 380] on icon "Send Notification" at bounding box center [930, 377] width 10 height 9
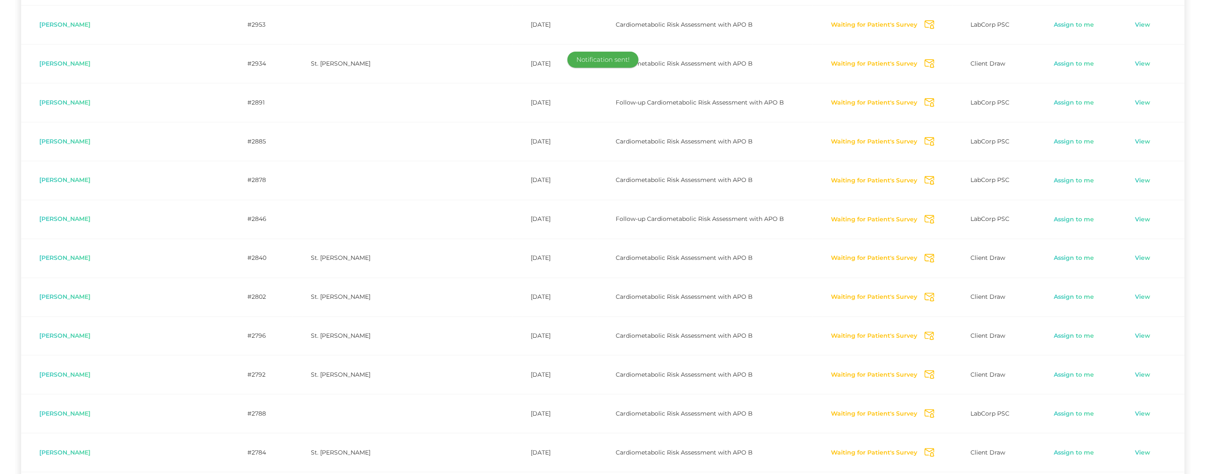
scroll to position [2502, 0]
click at [925, 414] on icon "Send Notification" at bounding box center [930, 412] width 10 height 9
click at [925, 451] on icon "Send Notification" at bounding box center [930, 451] width 10 height 9
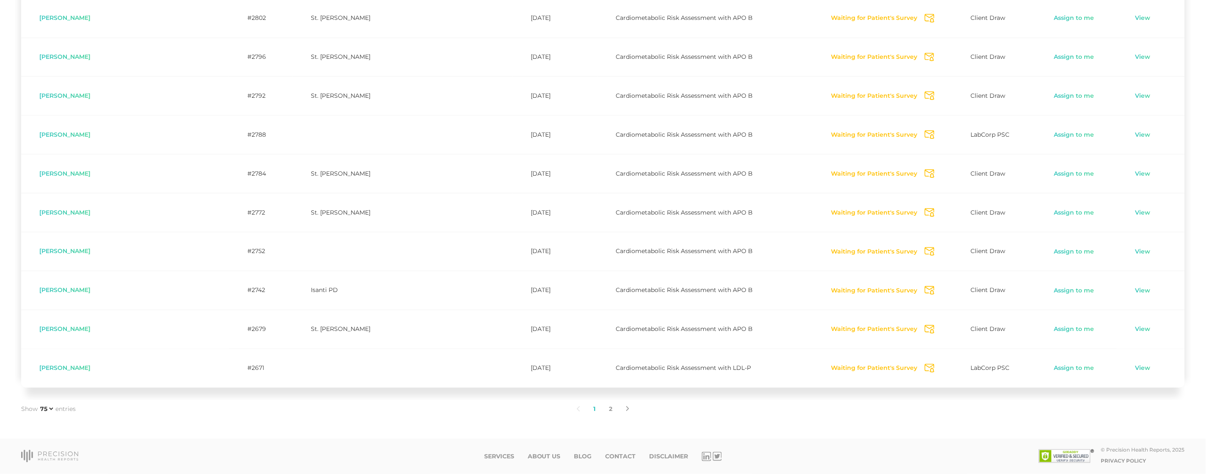
scroll to position [2783, 0]
click at [925, 215] on icon "Send Notification" at bounding box center [930, 212] width 10 height 9
click at [925, 250] on icon "Send Notification" at bounding box center [930, 251] width 10 height 9
click at [925, 328] on icon "Send Notification" at bounding box center [930, 329] width 10 height 9
click at [925, 370] on icon "Send Notification" at bounding box center [930, 368] width 10 height 9
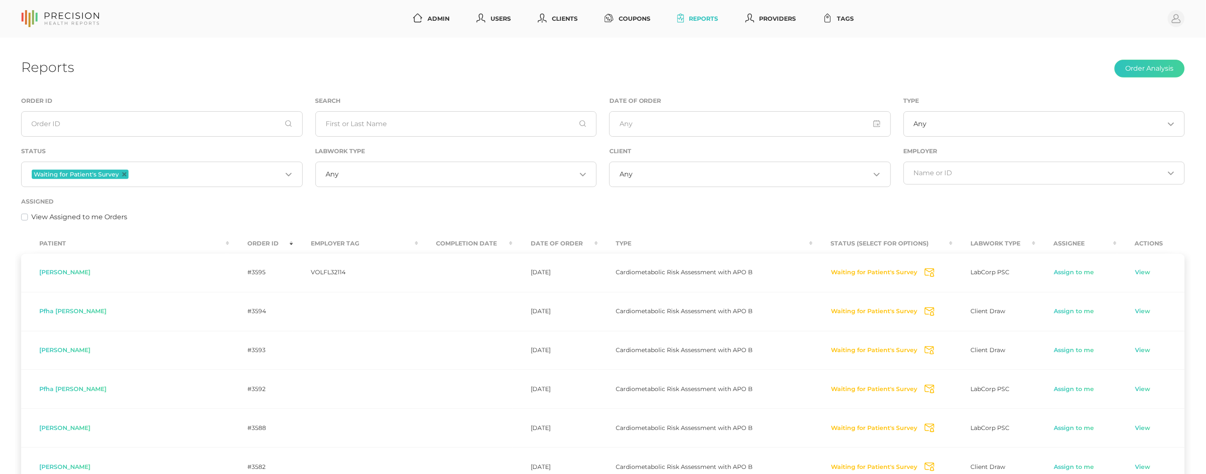
scroll to position [0, 0]
click at [126, 175] on span "Waiting for Patient's Survey" at bounding box center [80, 174] width 97 height 9
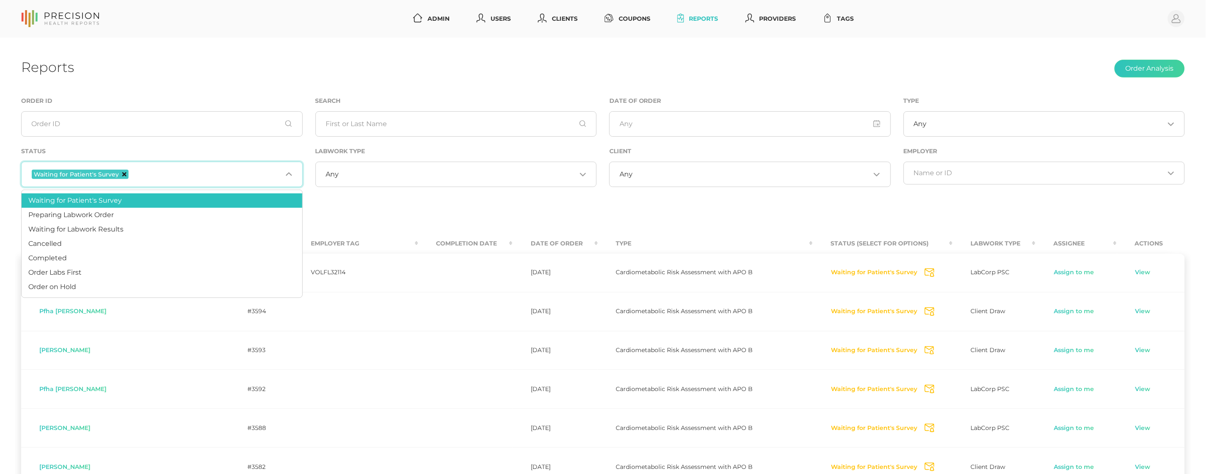
click at [123, 176] on icon "Deselect Waiting for Patient's Survey" at bounding box center [124, 174] width 4 height 4
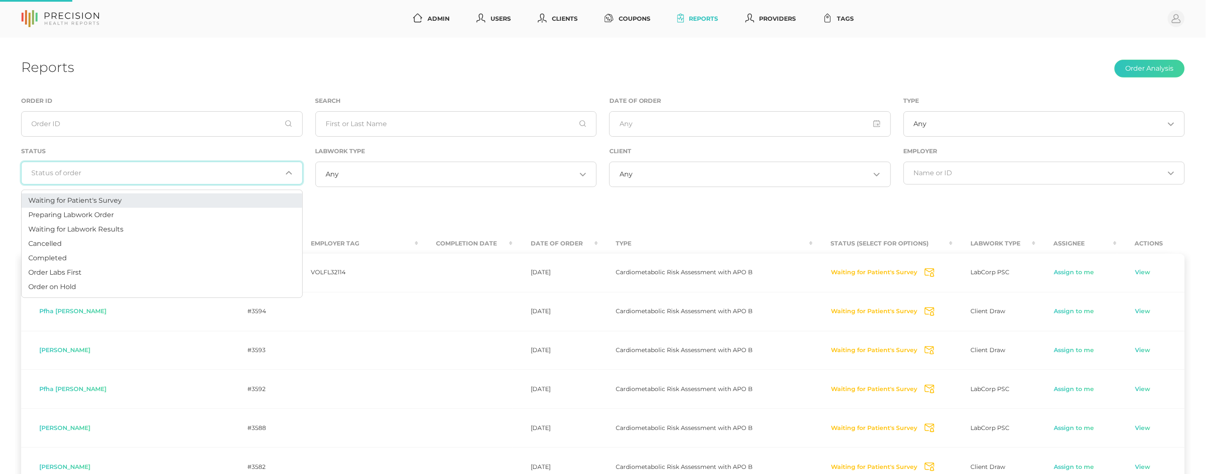
click at [134, 170] on input "Search for option" at bounding box center [157, 173] width 251 height 8
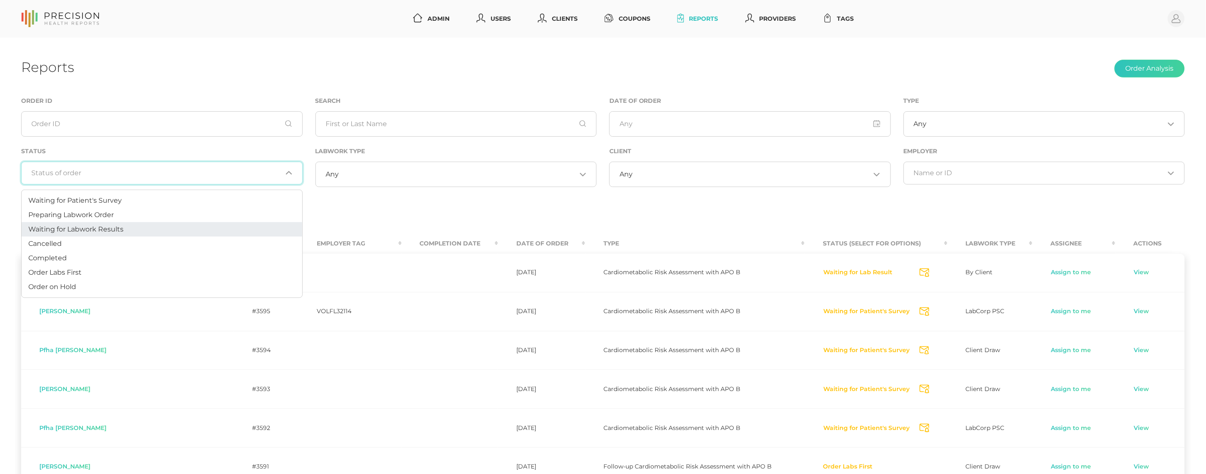
click at [110, 227] on span "Waiting for Labwork Results" at bounding box center [75, 229] width 95 height 8
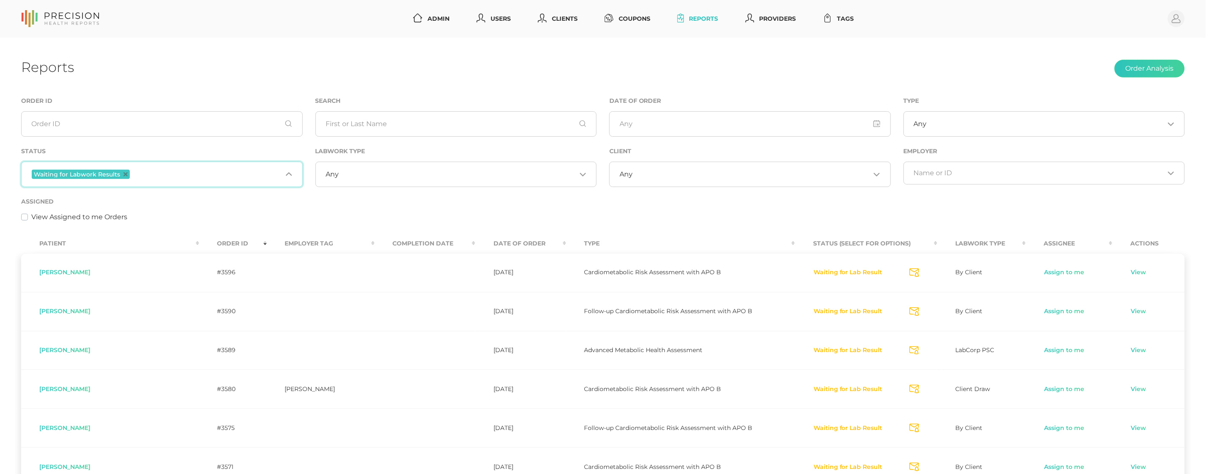
drag, startPoint x: 627, startPoint y: 457, endPoint x: 644, endPoint y: 181, distance: 277.1
click at [643, 170] on input "Search for option" at bounding box center [752, 174] width 238 height 8
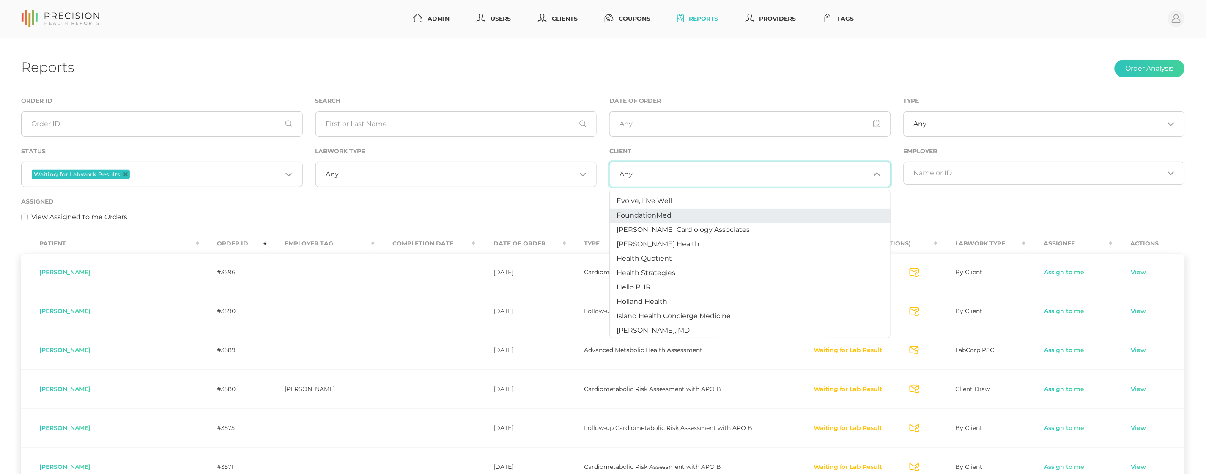
scroll to position [231, 0]
click at [653, 253] on span "Health Quotient" at bounding box center [644, 257] width 55 height 8
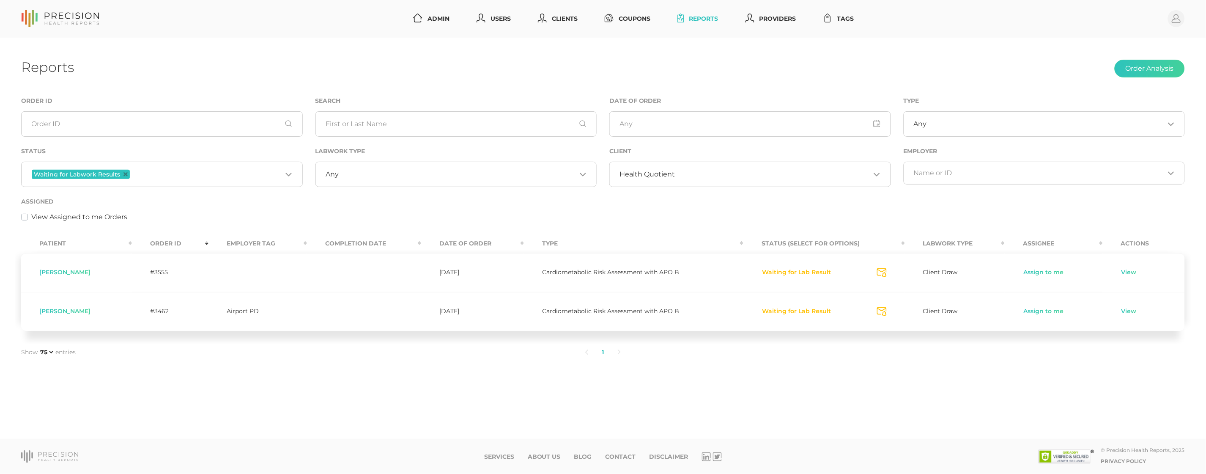
click at [78, 310] on span "[PERSON_NAME]" at bounding box center [64, 311] width 51 height 8
click at [78, 311] on span "[PERSON_NAME]" at bounding box center [64, 311] width 51 height 8
copy span "[PERSON_NAME]"
click at [67, 271] on span "[PERSON_NAME]" at bounding box center [64, 272] width 51 height 8
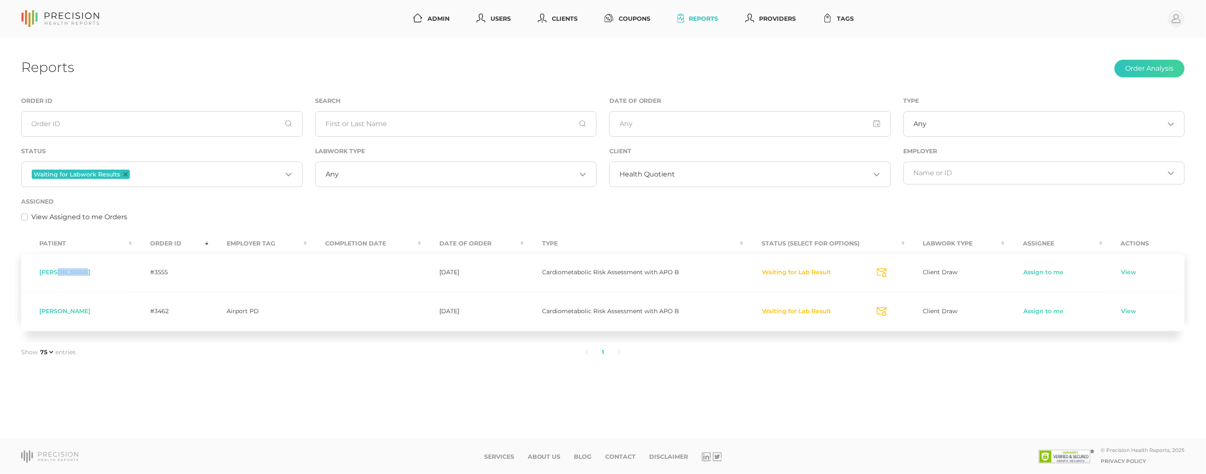
copy span "[PERSON_NAME]"
click at [683, 173] on input "Search for option" at bounding box center [772, 174] width 195 height 8
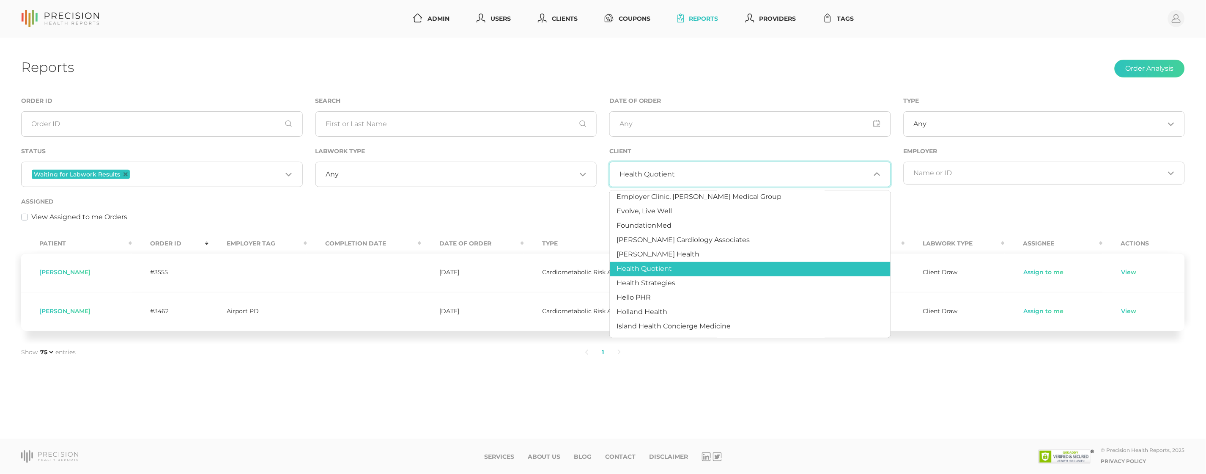
scroll to position [223, 0]
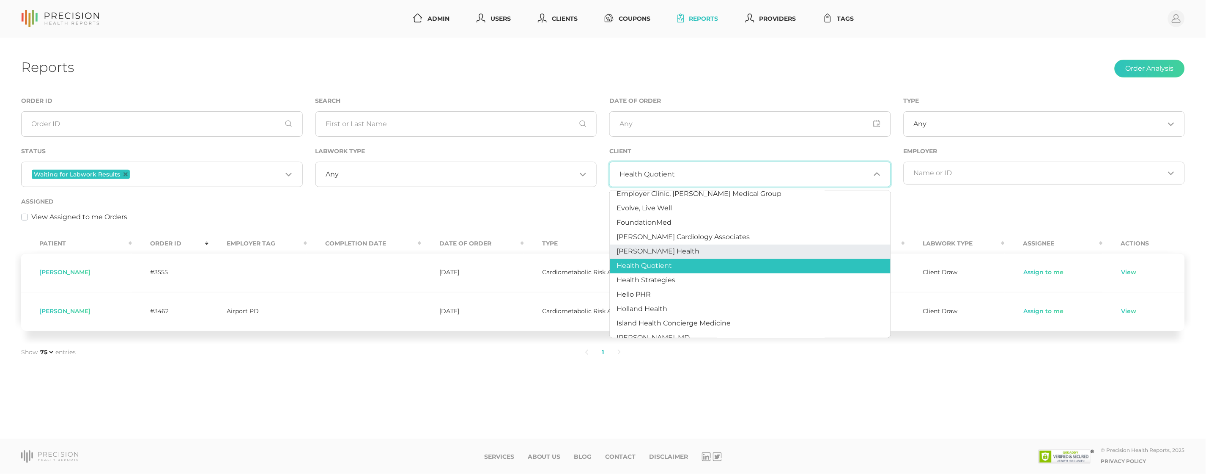
click at [661, 250] on span "[PERSON_NAME] Health" at bounding box center [658, 251] width 83 height 8
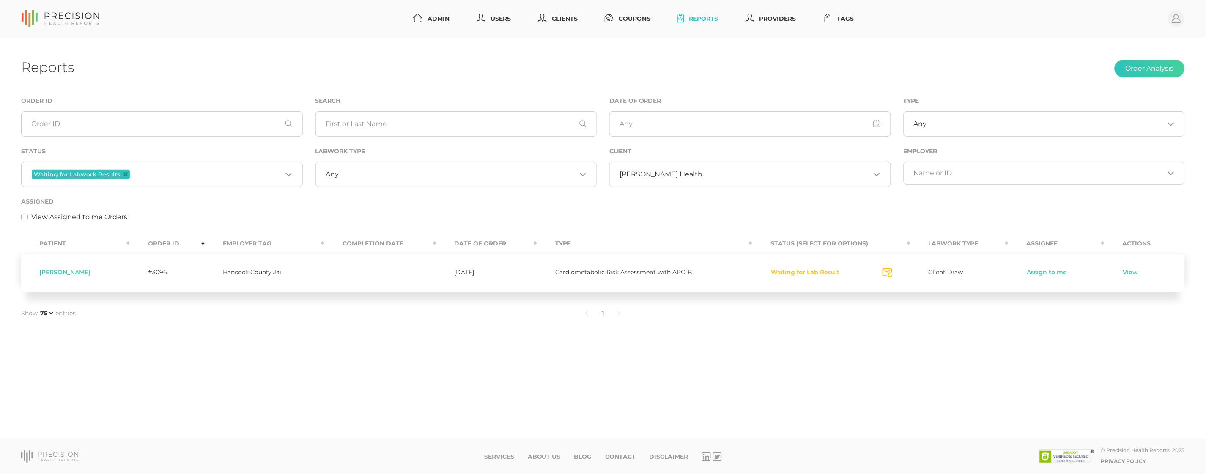
click at [84, 271] on span "[PERSON_NAME]" at bounding box center [64, 272] width 51 height 8
click at [72, 270] on span "[PERSON_NAME]" at bounding box center [64, 272] width 51 height 8
copy span "[PERSON_NAME]"
click at [1052, 271] on link "Assign to me" at bounding box center [1047, 272] width 41 height 8
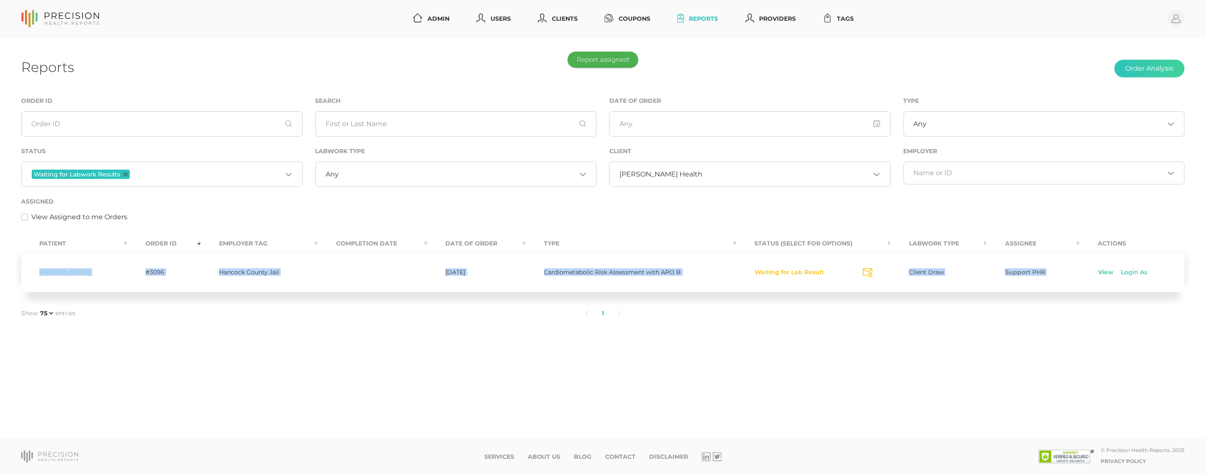
click at [1106, 274] on link "View" at bounding box center [1106, 272] width 16 height 8
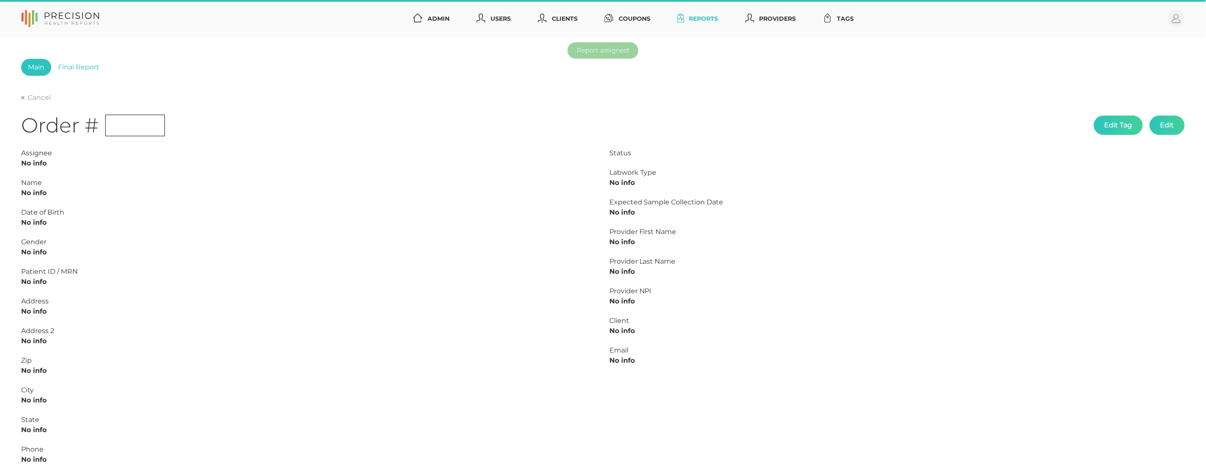
type input "L2502564746"
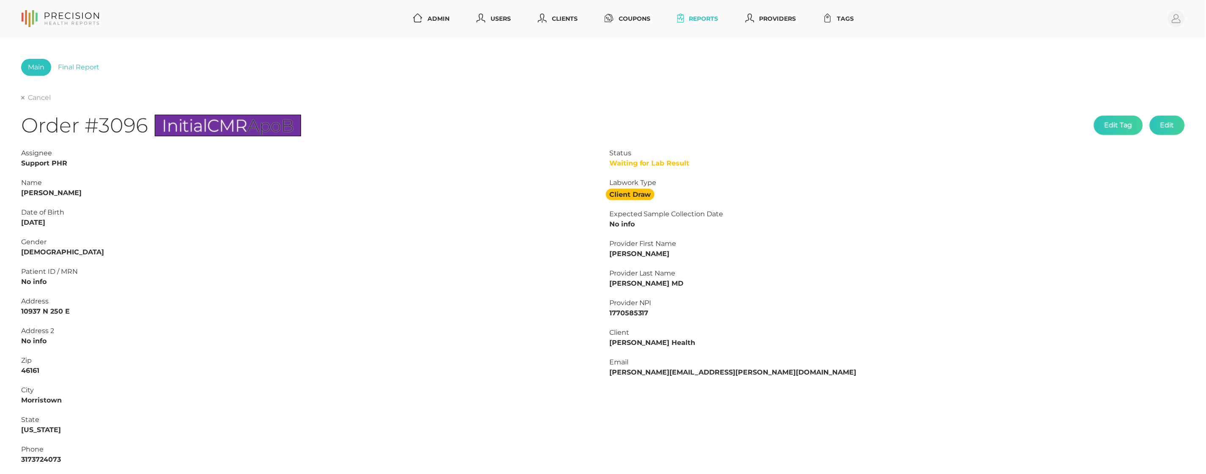
drag, startPoint x: 85, startPoint y: 69, endPoint x: 81, endPoint y: 76, distance: 8.3
click at [85, 69] on link "Final Report" at bounding box center [78, 67] width 55 height 17
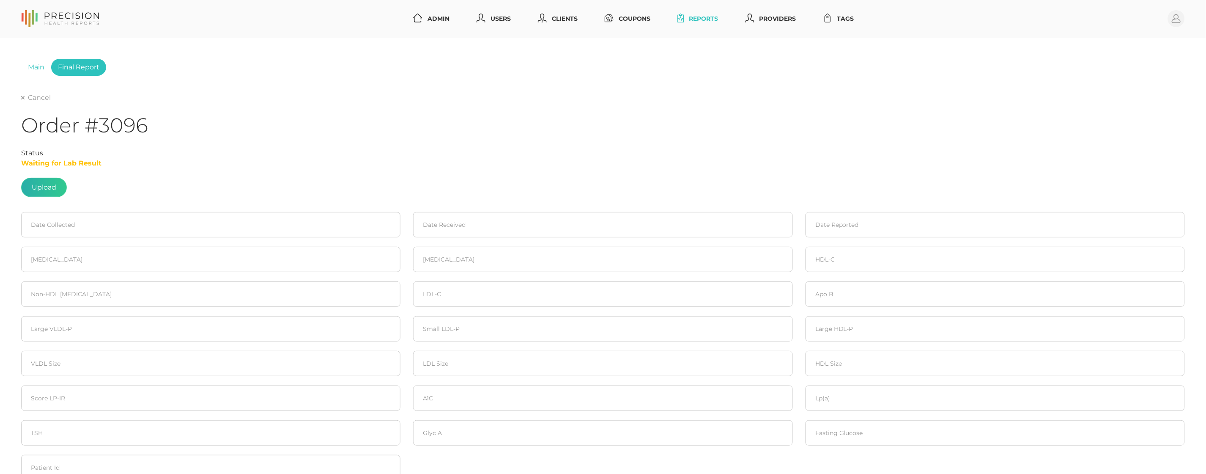
click at [49, 191] on label at bounding box center [44, 187] width 45 height 19
click at [56, 184] on input "file" at bounding box center [56, 183] width 0 height 0
type input "C:\fakepath\[PERSON_NAME].pdf"
click at [50, 191] on label at bounding box center [44, 187] width 45 height 19
click at [43, 186] on label at bounding box center [44, 187] width 45 height 19
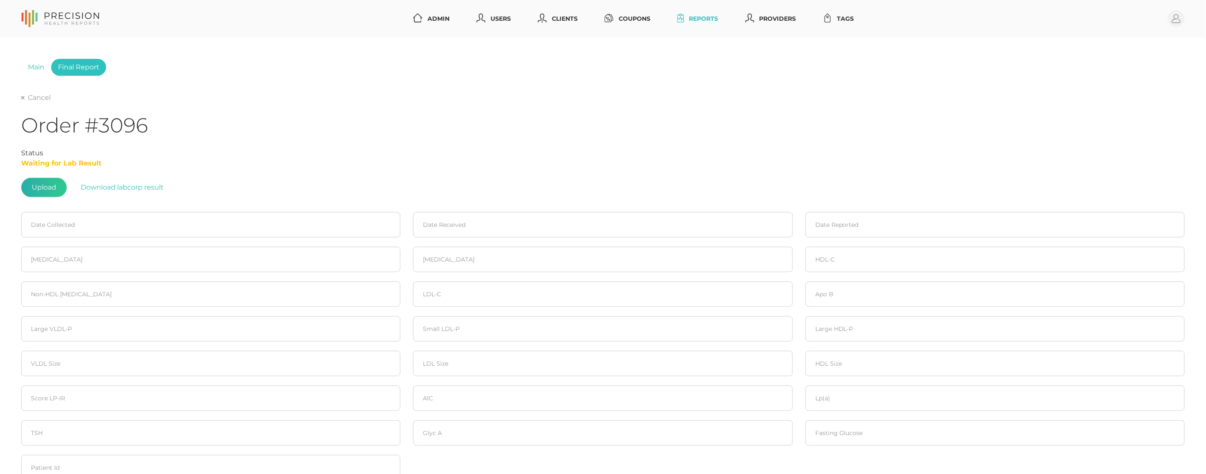
click at [56, 184] on input "file" at bounding box center [56, 183] width 0 height 0
type input "C:\fakepath\[PERSON_NAME].pdf"
click at [123, 226] on input at bounding box center [210, 224] width 379 height 25
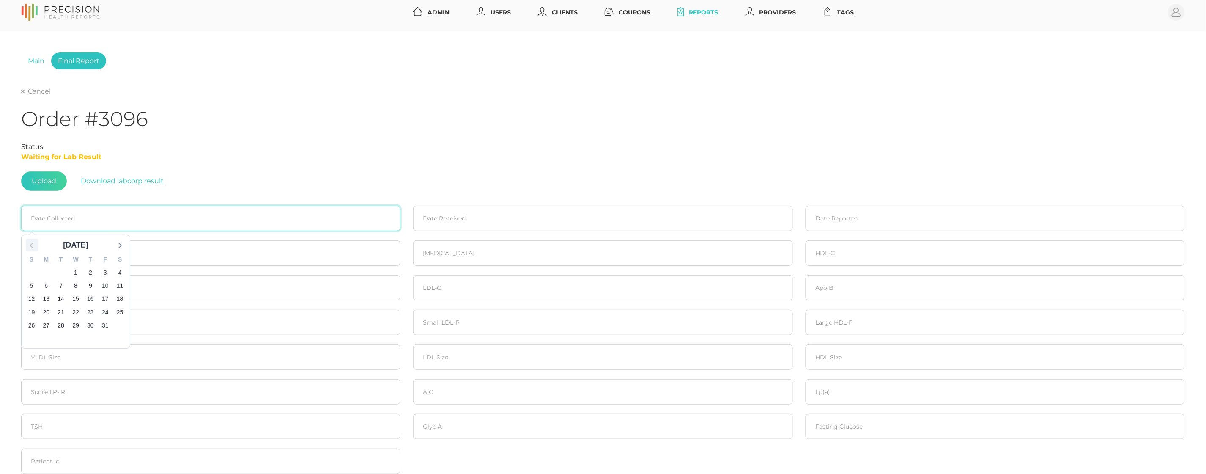
scroll to position [6, 0]
type input "[DATE]"
type input "182"
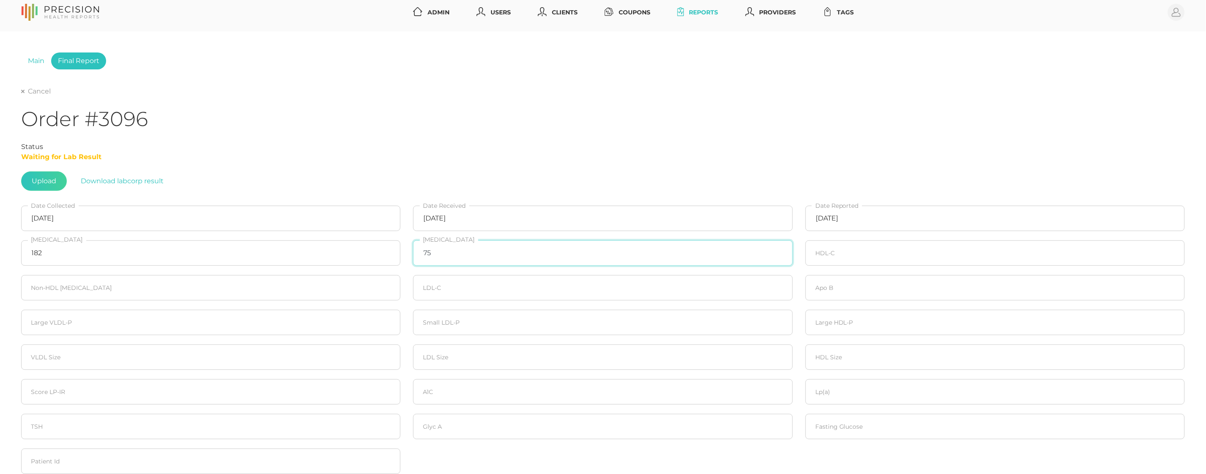
type input "75"
type input "52"
type input "130"
type input "116"
type input "90"
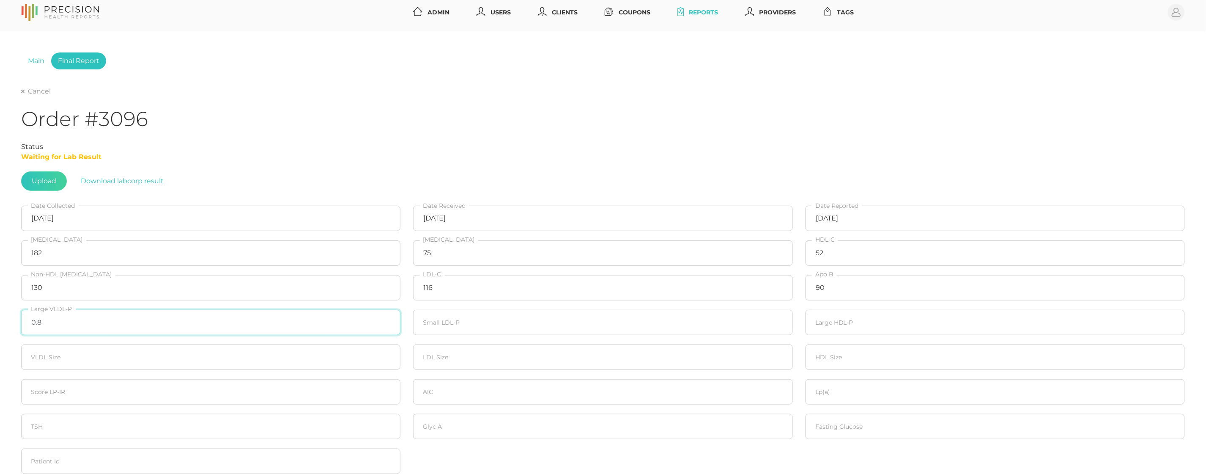
type input "0.8"
type input "408"
type input "6.6"
type input "34.9"
type input "21.6"
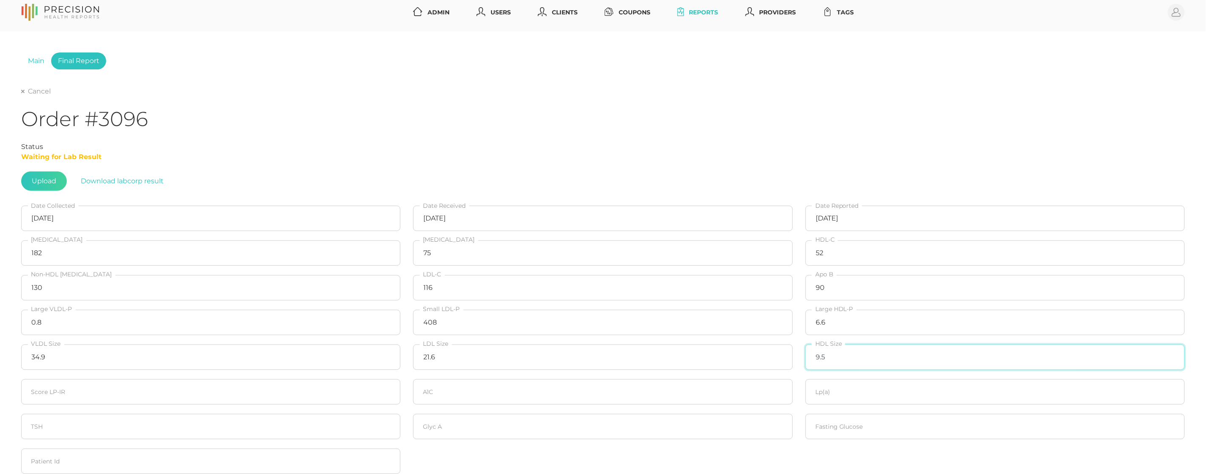
type input "9.5"
type input "20"
type input "5.9"
type input "61.7"
type input "395"
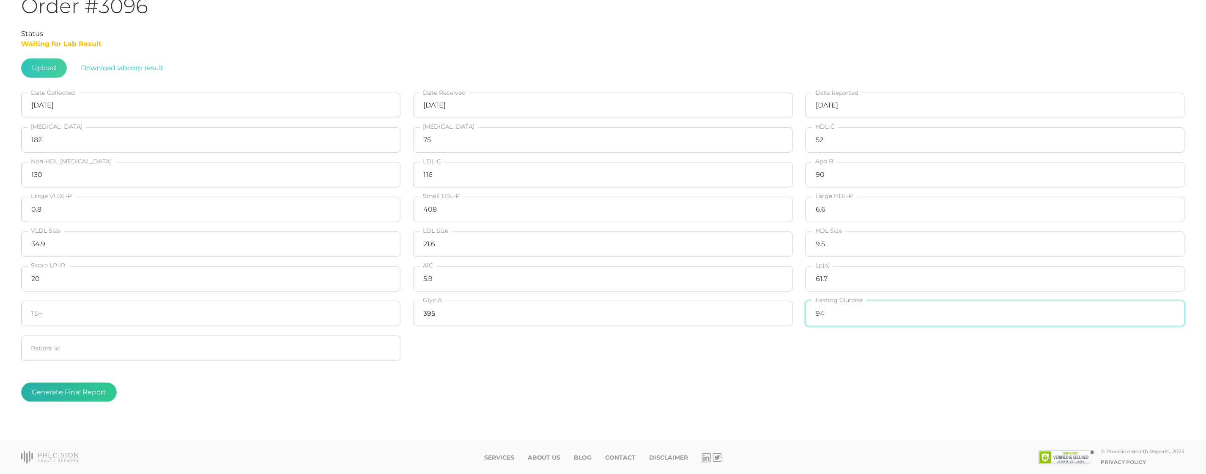
scroll to position [119, 0]
type input "94"
click at [69, 395] on button "Generate Final Report" at bounding box center [69, 392] width 96 height 19
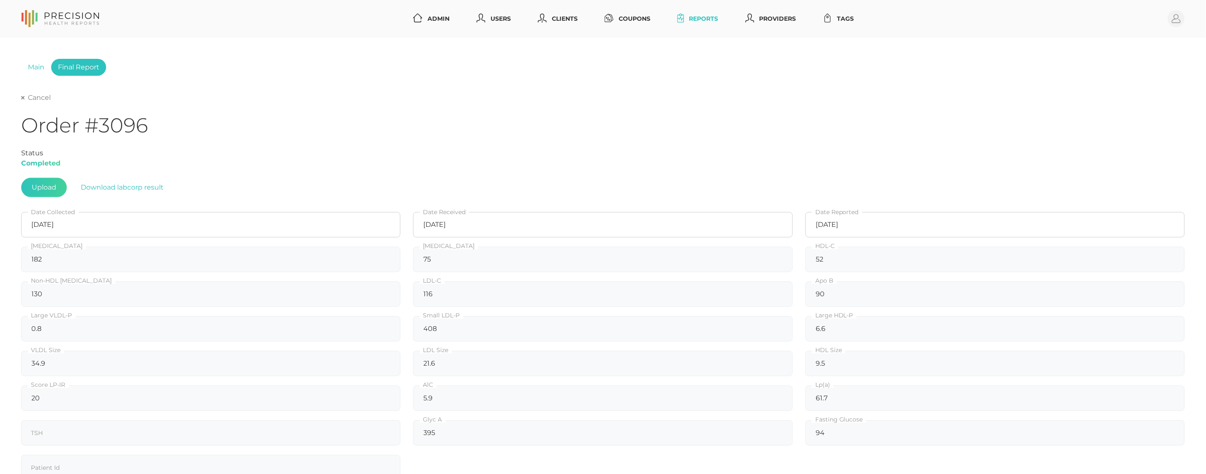
scroll to position [0, 0]
click at [31, 97] on link "Cancel" at bounding box center [36, 97] width 30 height 8
select select "75"
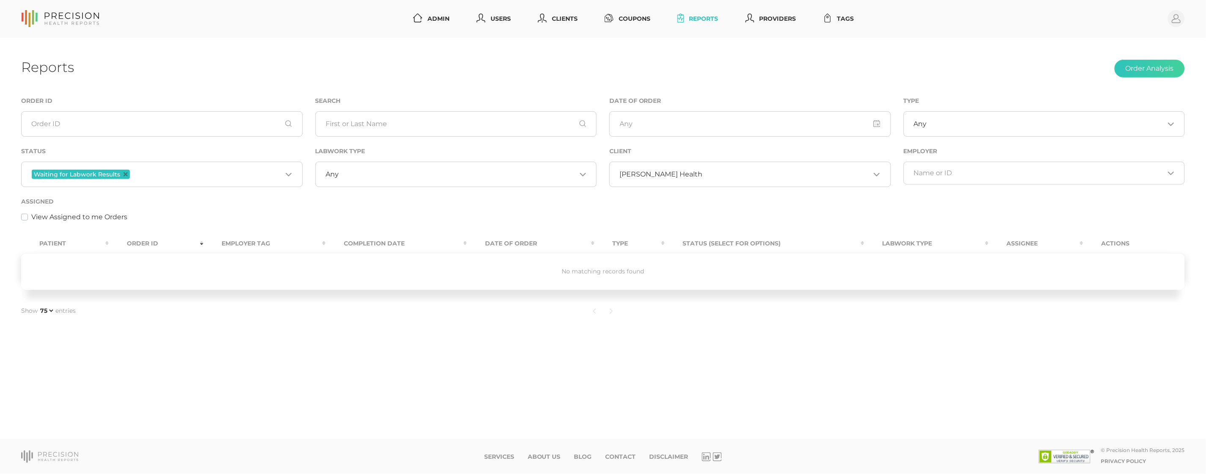
click at [714, 204] on div "Assigned View Assigned to me Orders" at bounding box center [603, 209] width 1164 height 26
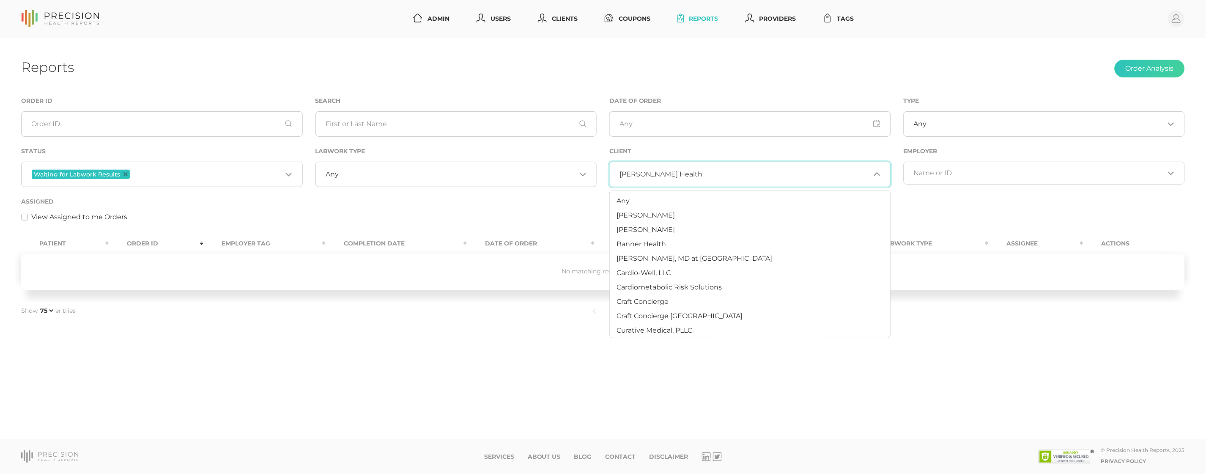
click at [703, 173] on input "Search for option" at bounding box center [787, 174] width 168 height 8
click at [646, 202] on li "Any" at bounding box center [750, 201] width 281 height 14
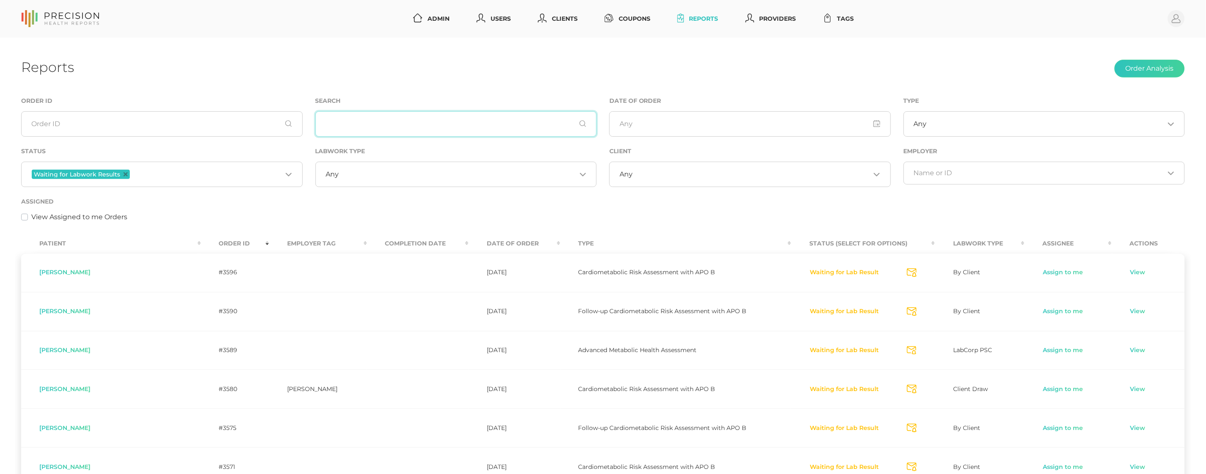
click at [402, 121] on input "text" at bounding box center [456, 123] width 282 height 25
paste input "[PERSON_NAME]"
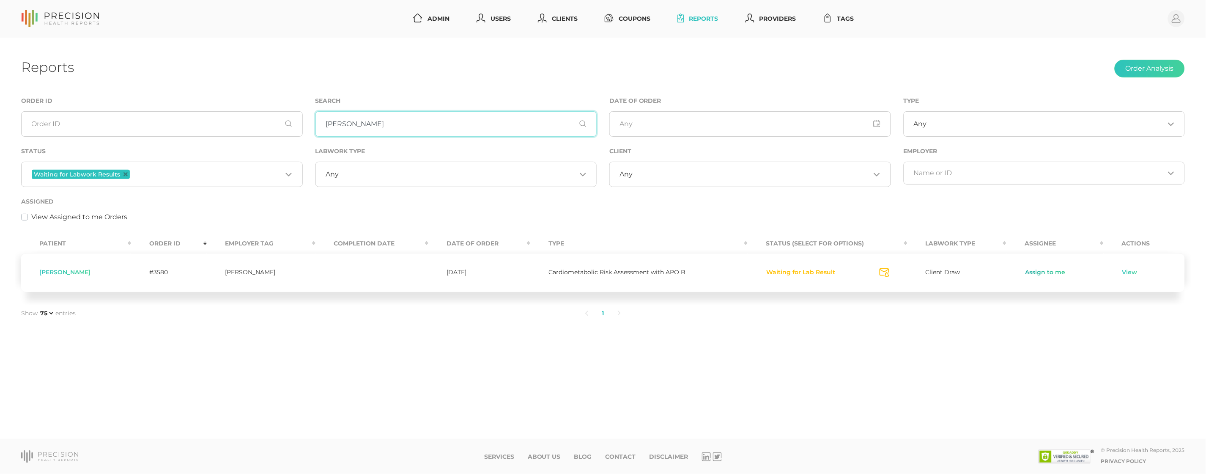
type input "[PERSON_NAME]"
click at [1036, 269] on link "Assign to me" at bounding box center [1045, 272] width 41 height 8
click at [1102, 274] on link "View" at bounding box center [1105, 272] width 16 height 8
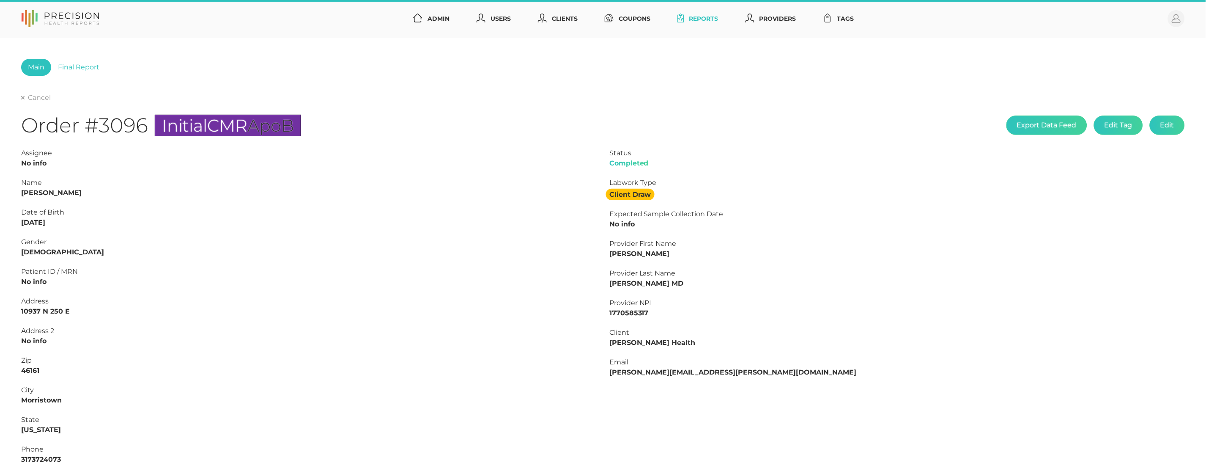
type input "L2507384749"
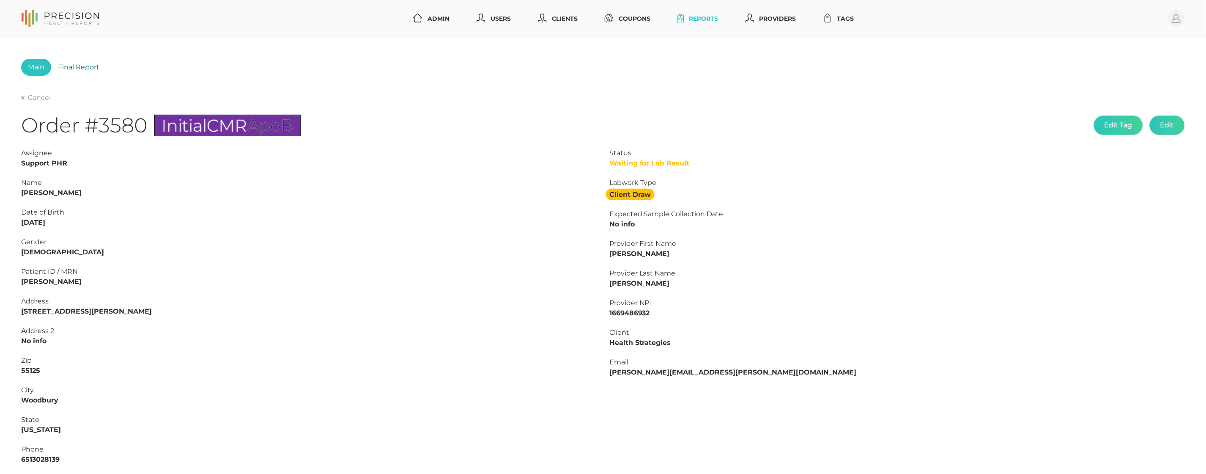
click at [78, 71] on link "Final Report" at bounding box center [78, 67] width 55 height 17
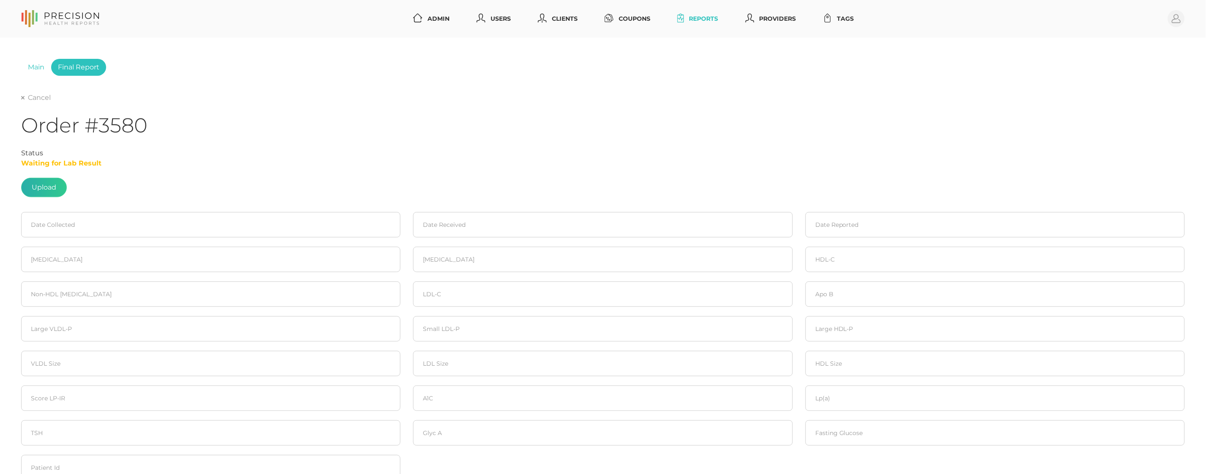
click at [36, 186] on label at bounding box center [44, 187] width 45 height 19
click at [56, 184] on input "file" at bounding box center [56, 183] width 0 height 0
type input "C:\fakepath\eaa500c2-1ca6-4a82-bebf-afce510b3bf5.pdf"
click at [67, 225] on input at bounding box center [210, 224] width 379 height 25
drag, startPoint x: 92, startPoint y: 289, endPoint x: 214, endPoint y: 265, distance: 124.9
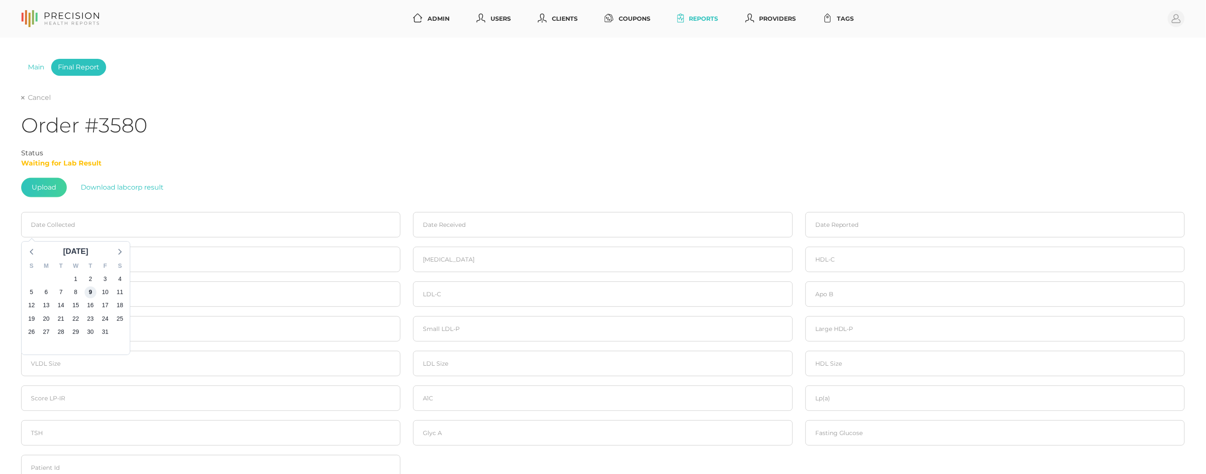
click at [94, 288] on span "9" at bounding box center [91, 292] width 12 height 12
type input "[DATE]"
click at [499, 226] on input at bounding box center [602, 224] width 379 height 25
click at [483, 288] on span "9" at bounding box center [483, 292] width 12 height 12
type input "[DATE]"
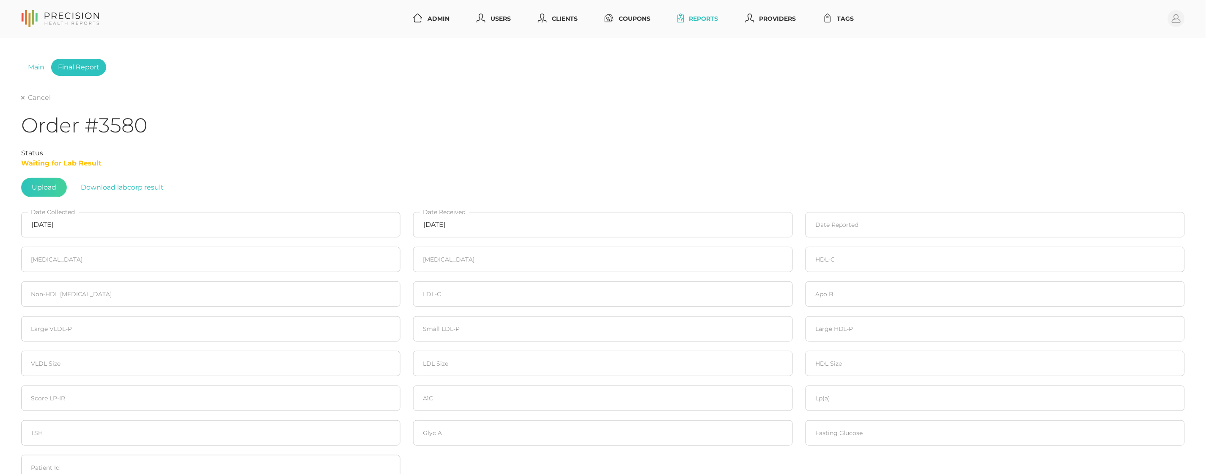
click at [862, 209] on fieldset "Date Reported" at bounding box center [995, 224] width 392 height 35
click at [861, 224] on input at bounding box center [995, 224] width 379 height 25
click at [817, 300] on span "12" at bounding box center [816, 305] width 12 height 12
type input "[DATE]"
click at [254, 266] on input "number" at bounding box center [210, 259] width 379 height 25
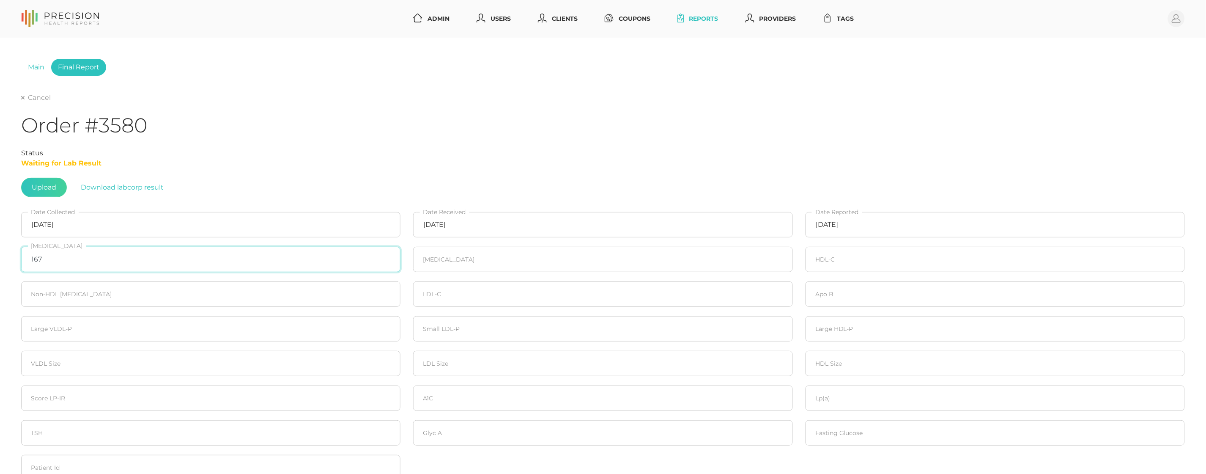
type input "167"
type input "46"
type input "81"
type input "86"
type input "76"
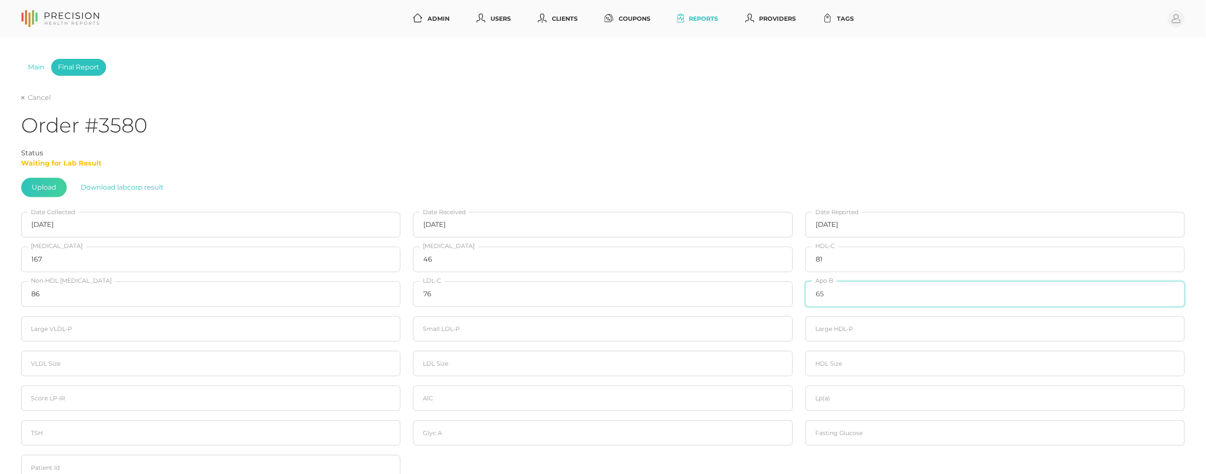
type input "65"
type input "0.8"
type input "90"
type input "13.2"
type input "44.0"
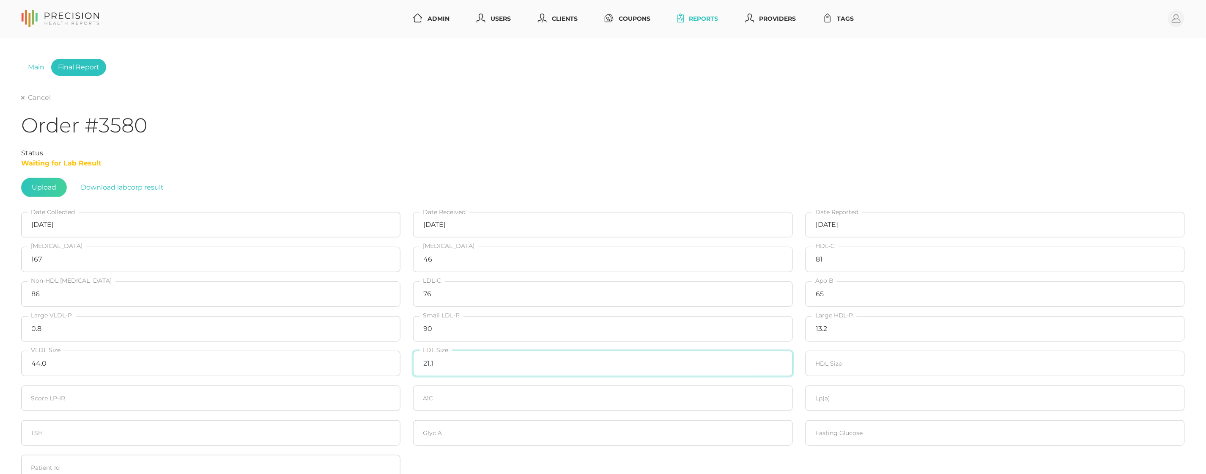
type input "21.1"
type input "10.3"
type input "20"
click at [869, 417] on fieldset "Fasting Glucose" at bounding box center [995, 432] width 392 height 35
click at [862, 425] on input "number" at bounding box center [995, 432] width 379 height 25
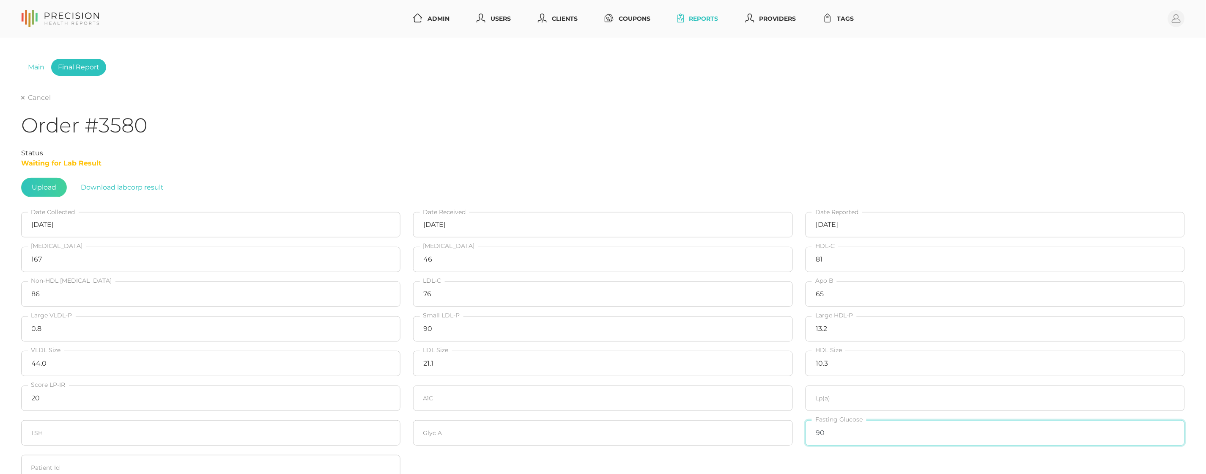
type input "90"
drag, startPoint x: 462, startPoint y: 401, endPoint x: 458, endPoint y: 438, distance: 36.6
click at [462, 401] on input "number" at bounding box center [602, 397] width 379 height 25
type input "5.6"
type input "41.0"
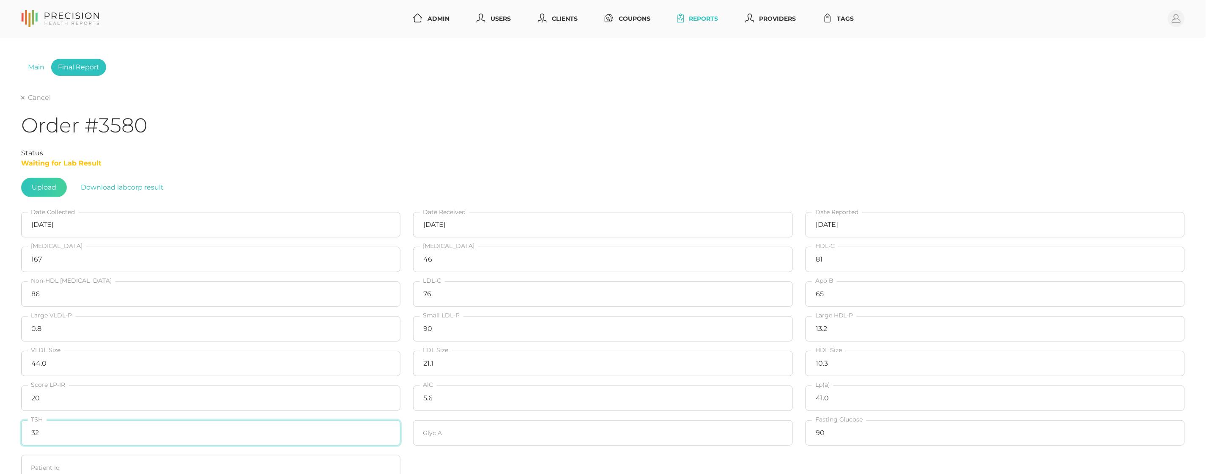
type input "3"
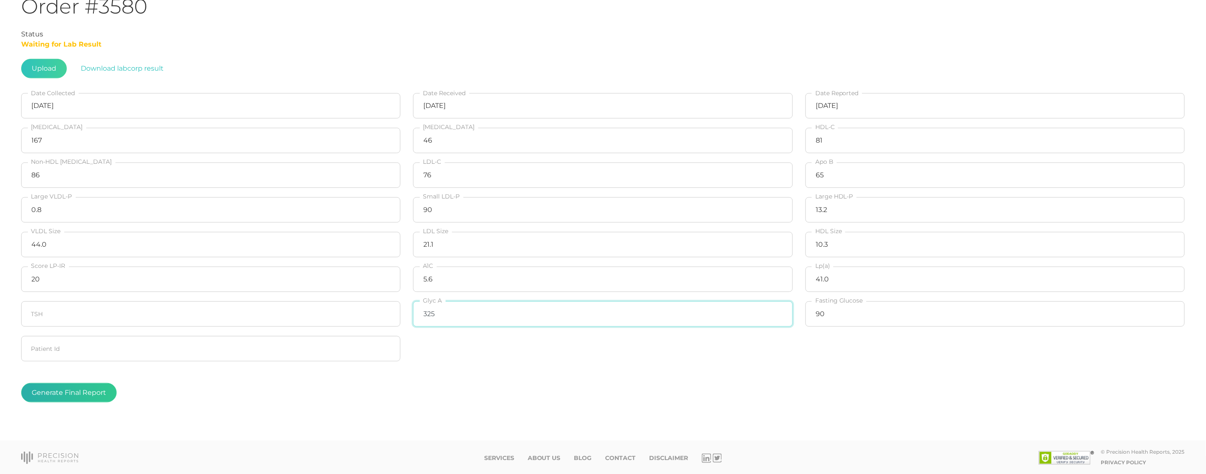
type input "325"
click at [80, 388] on button "Generate Final Report" at bounding box center [69, 392] width 96 height 19
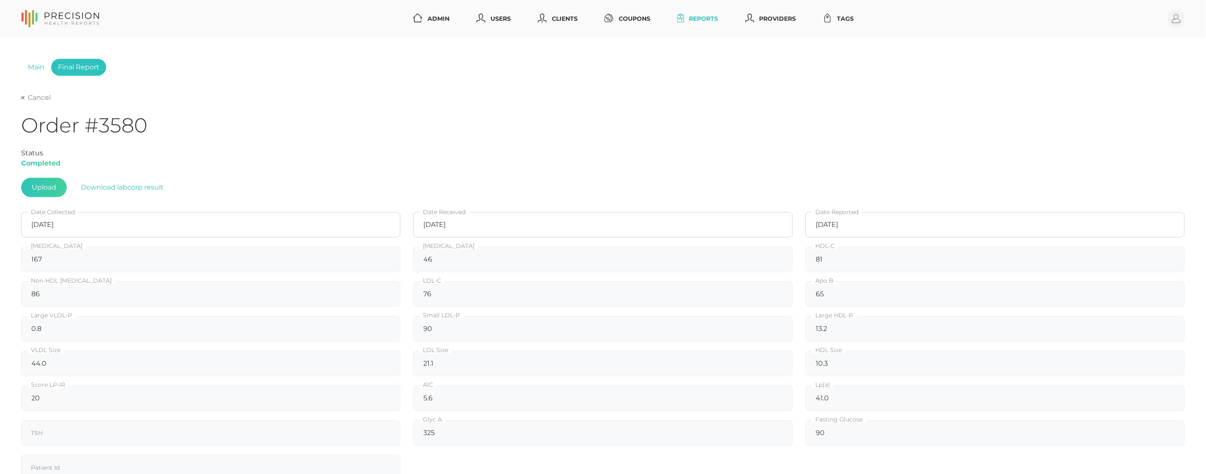
click at [29, 96] on link "Cancel" at bounding box center [36, 97] width 30 height 8
select select "75"
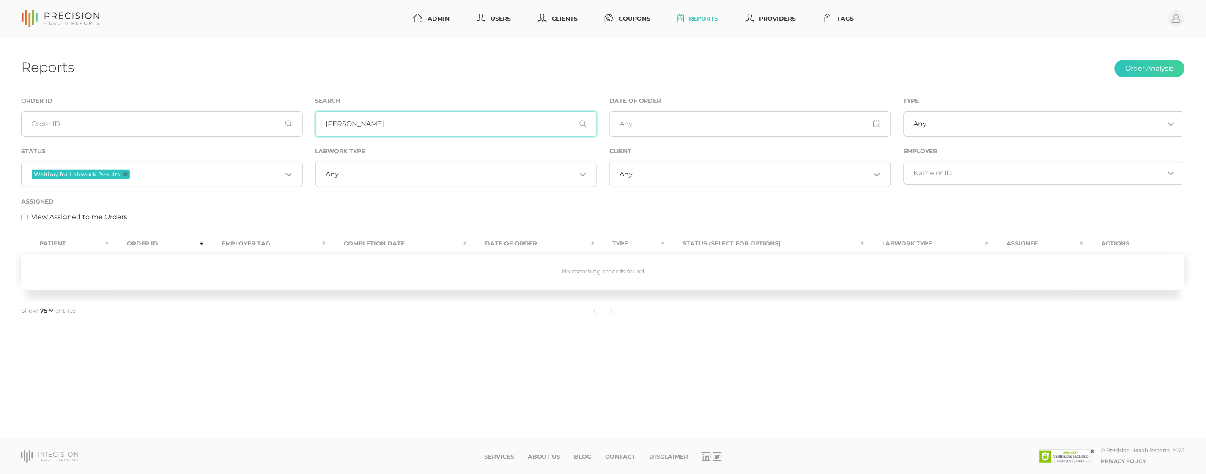
click at [408, 118] on input "[PERSON_NAME]" at bounding box center [456, 123] width 282 height 25
click at [125, 174] on icon "Deselect Waiting for Labwork Results" at bounding box center [125, 174] width 4 height 4
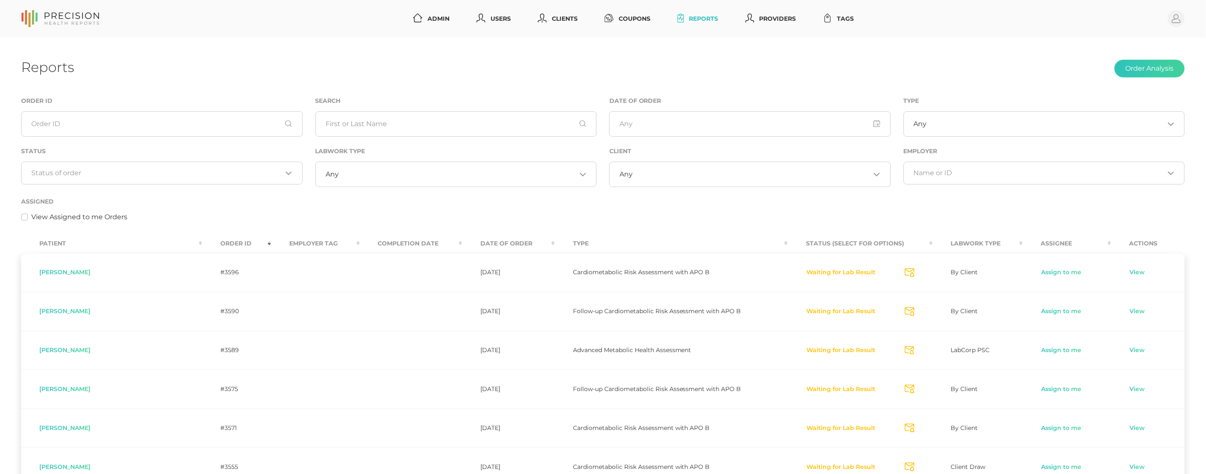
click at [152, 210] on div "Assigned View Assigned to me Orders" at bounding box center [603, 209] width 1164 height 26
click at [152, 174] on input "Search for option" at bounding box center [157, 173] width 251 height 8
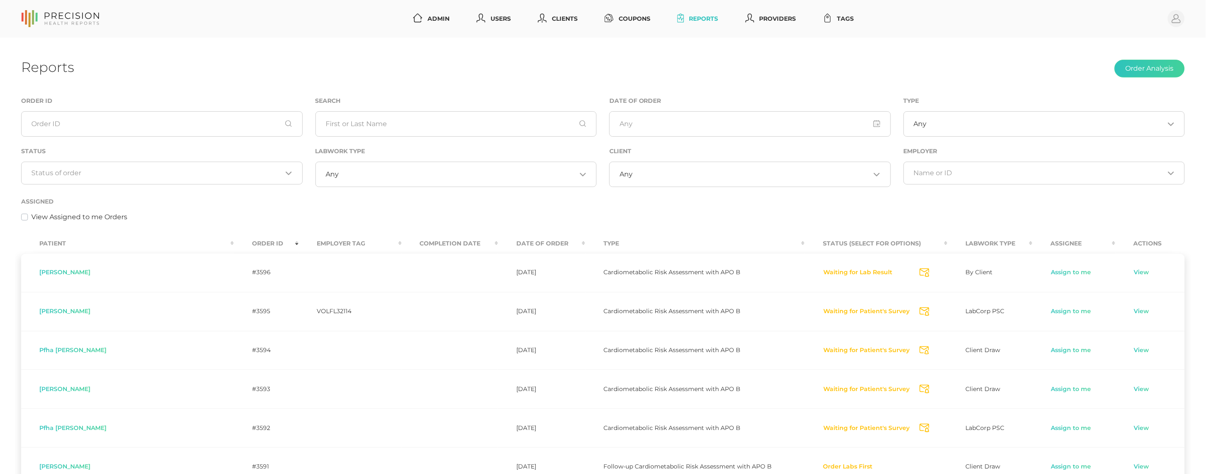
click at [430, 230] on div "Assigned View Assigned to me Orders" at bounding box center [603, 213] width 1176 height 35
click at [238, 175] on input "Search for option" at bounding box center [157, 173] width 251 height 8
click at [210, 225] on li "Waiting for Labwork Results" at bounding box center [162, 227] width 281 height 14
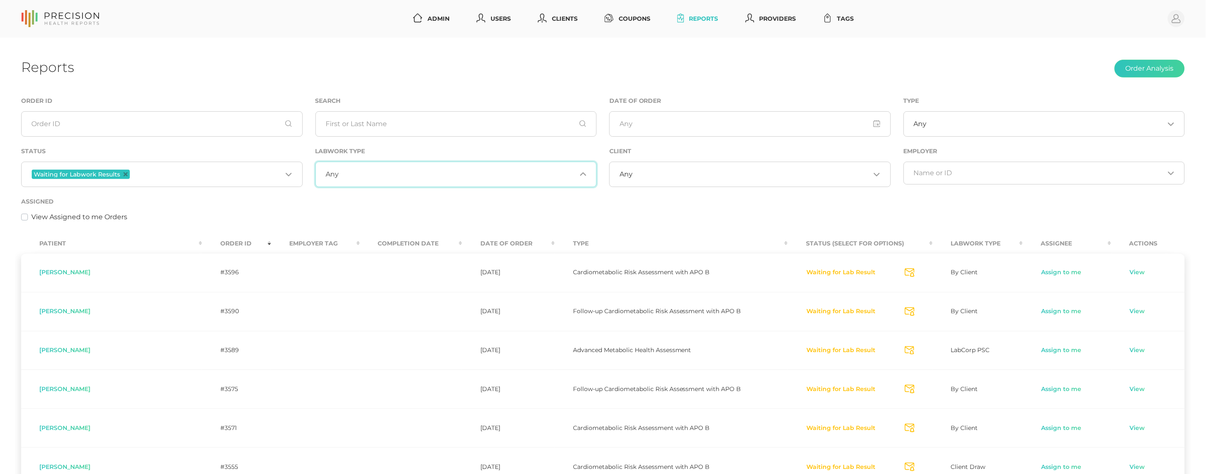
click at [342, 173] on input "Search for option" at bounding box center [458, 174] width 238 height 8
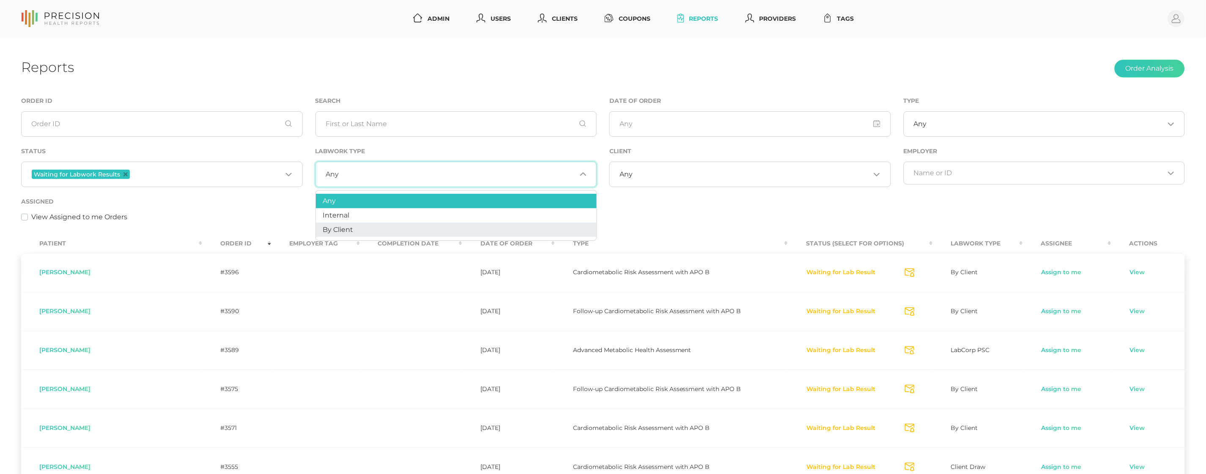
click at [343, 224] on li "By Client" at bounding box center [456, 229] width 281 height 14
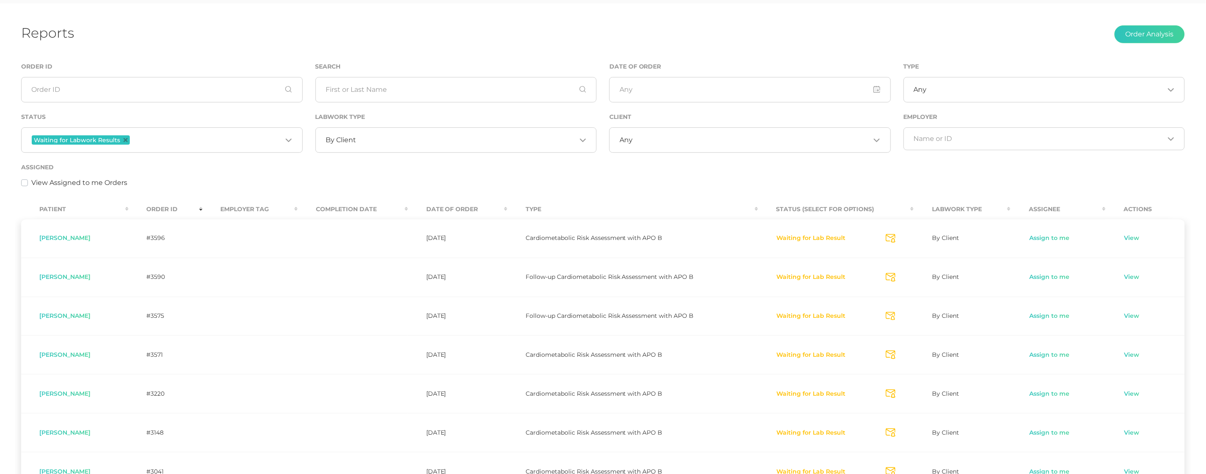
scroll to position [21, 0]
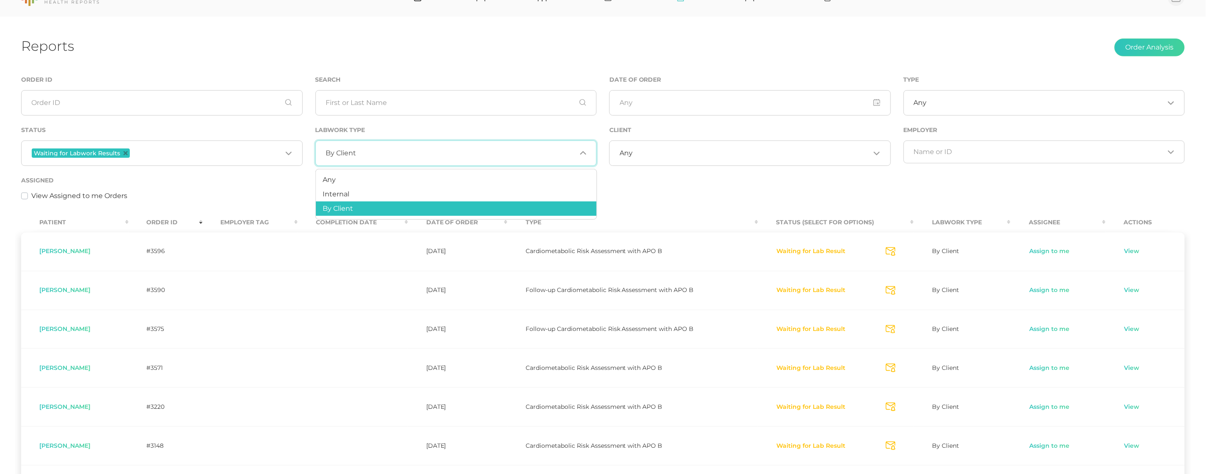
click at [486, 158] on div "By Client Loading..." at bounding box center [456, 152] width 282 height 25
click at [397, 192] on li "Internal" at bounding box center [456, 194] width 281 height 14
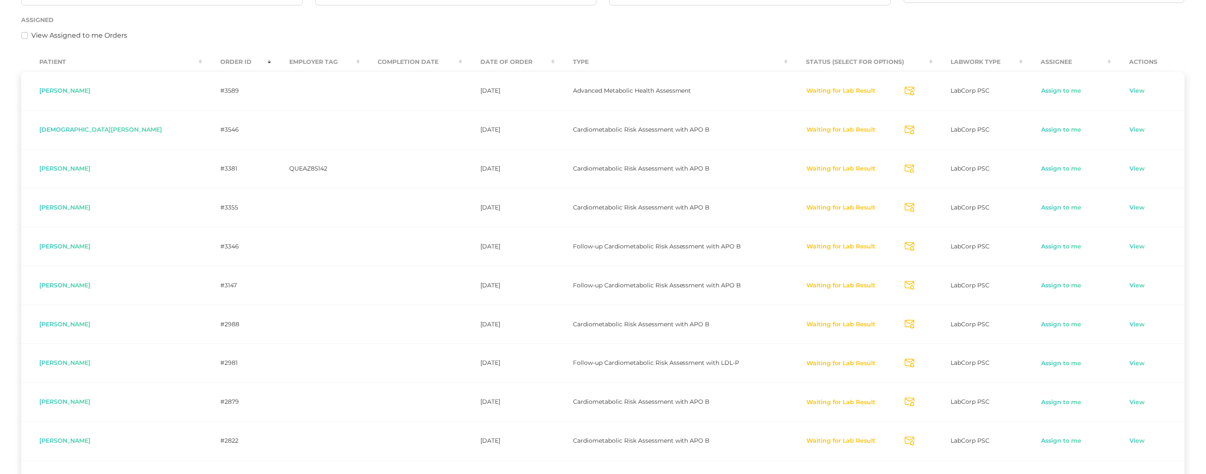
scroll to position [191, 0]
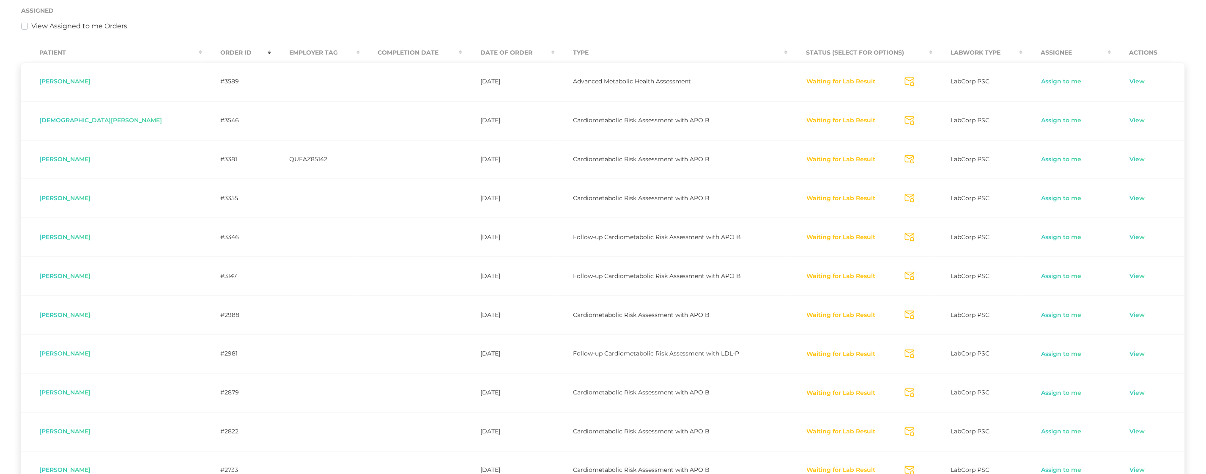
drag, startPoint x: 897, startPoint y: 82, endPoint x: 897, endPoint y: 91, distance: 8.9
click at [905, 82] on icon "Send Notification" at bounding box center [910, 81] width 10 height 9
click at [905, 121] on icon "Send Notification" at bounding box center [910, 120] width 10 height 9
click at [905, 159] on icon "Send Notification" at bounding box center [910, 159] width 10 height 9
click at [905, 198] on icon "Send Notification" at bounding box center [910, 198] width 10 height 9
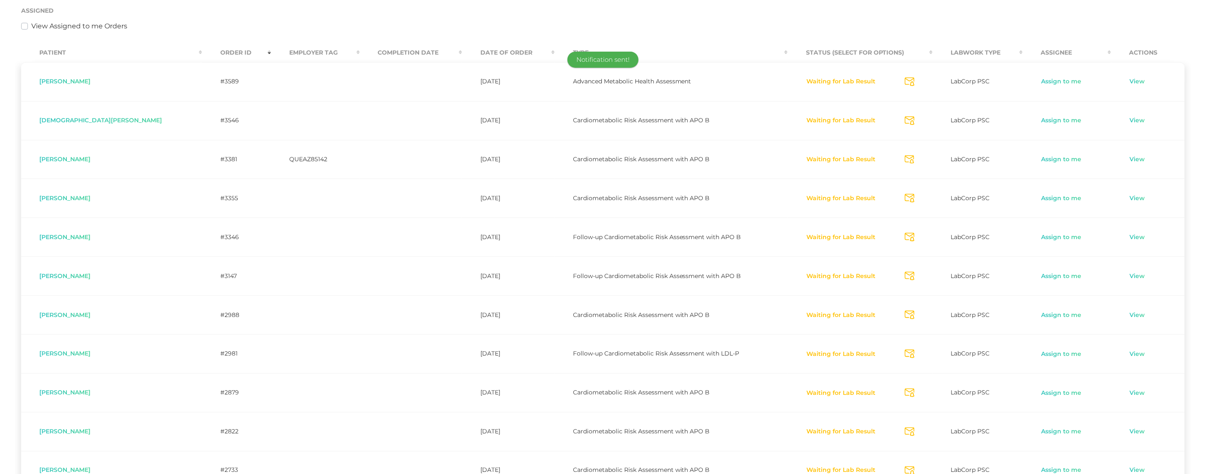
click at [905, 235] on icon "Send Notification" at bounding box center [910, 237] width 10 height 9
drag, startPoint x: 894, startPoint y: 274, endPoint x: 896, endPoint y: 284, distance: 9.4
click at [905, 275] on icon "Send Notification" at bounding box center [910, 275] width 10 height 9
click at [905, 312] on icon "Send Notification" at bounding box center [910, 314] width 10 height 9
drag, startPoint x: 894, startPoint y: 354, endPoint x: 896, endPoint y: 365, distance: 11.5
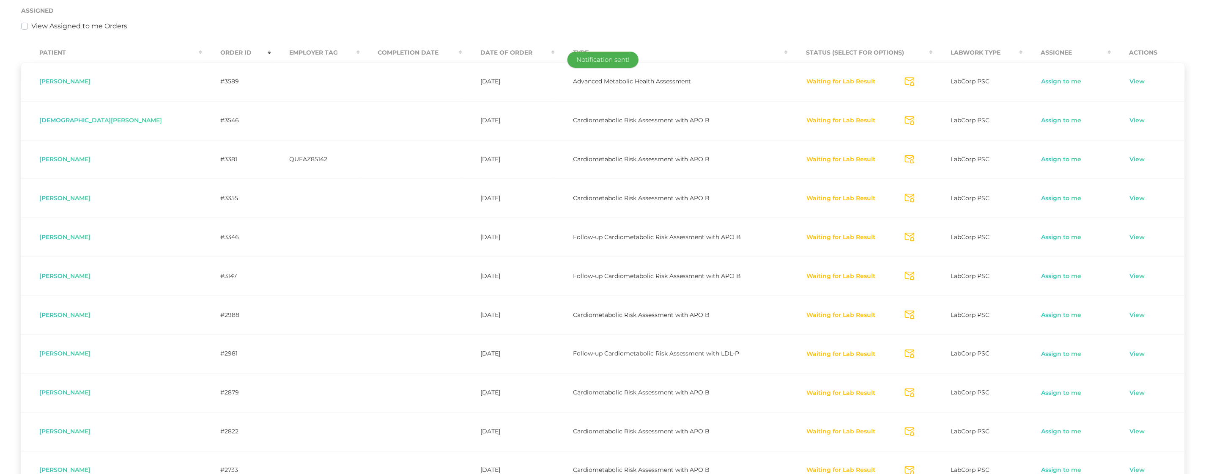
click at [905, 356] on icon "Send Notification" at bounding box center [910, 353] width 10 height 9
drag, startPoint x: 895, startPoint y: 391, endPoint x: 895, endPoint y: 411, distance: 20.3
click at [905, 391] on icon "Send Notification" at bounding box center [910, 392] width 10 height 9
drag, startPoint x: 896, startPoint y: 430, endPoint x: 872, endPoint y: 411, distance: 31.2
click at [905, 430] on icon "Send Notification" at bounding box center [910, 431] width 10 height 9
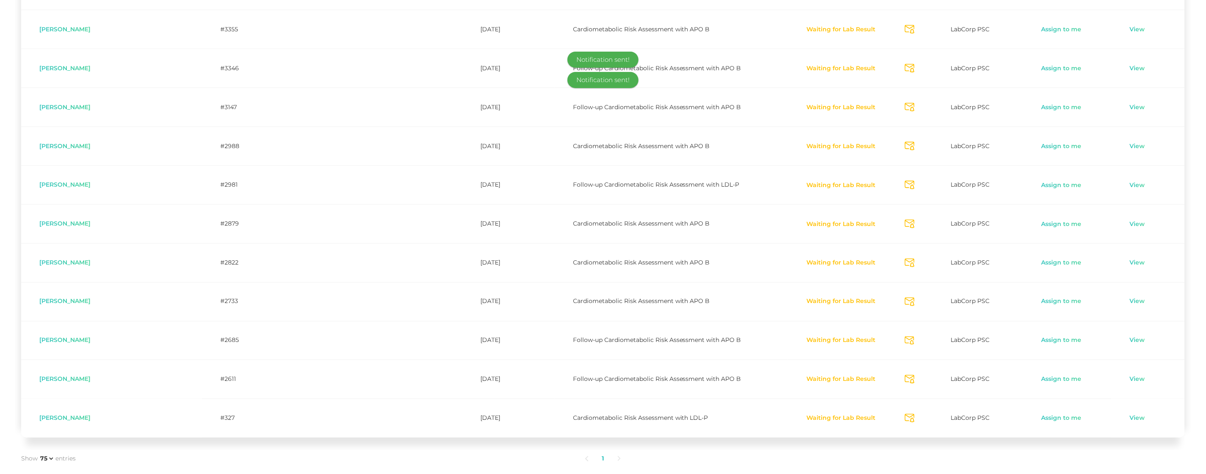
scroll to position [381, 0]
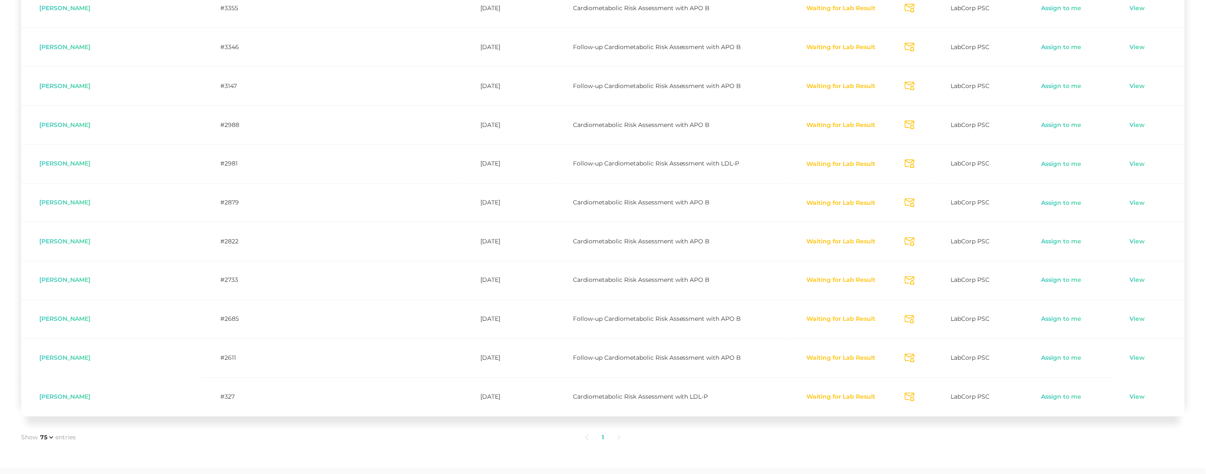
click at [905, 281] on icon "Send Notification" at bounding box center [910, 280] width 10 height 9
click at [905, 319] on icon "Send Notification" at bounding box center [910, 319] width 10 height 9
click at [905, 360] on icon "Send Notification" at bounding box center [910, 358] width 10 height 9
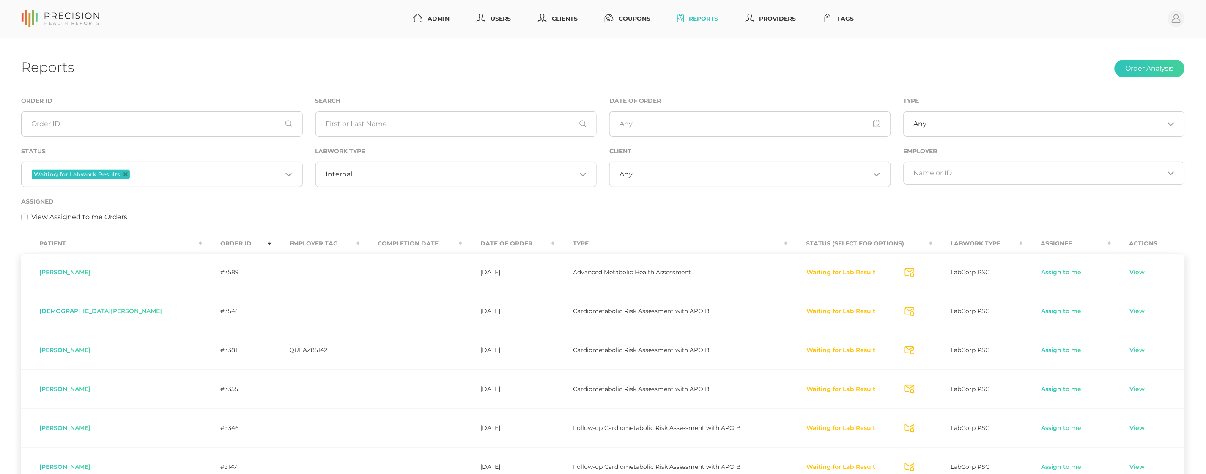
scroll to position [0, 0]
click at [332, 169] on div "Internal Loading..." at bounding box center [456, 174] width 282 height 25
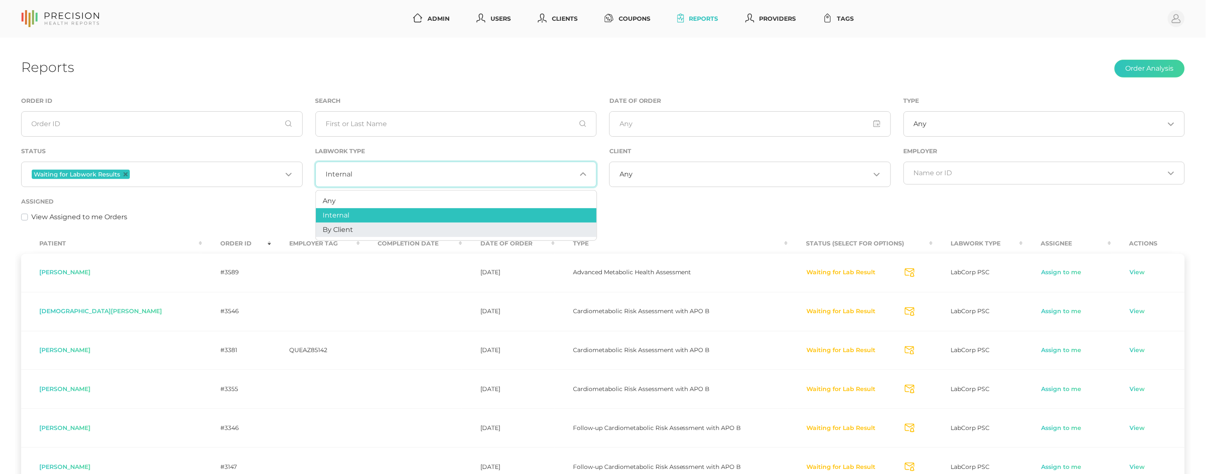
click at [345, 230] on span "By Client" at bounding box center [338, 229] width 30 height 8
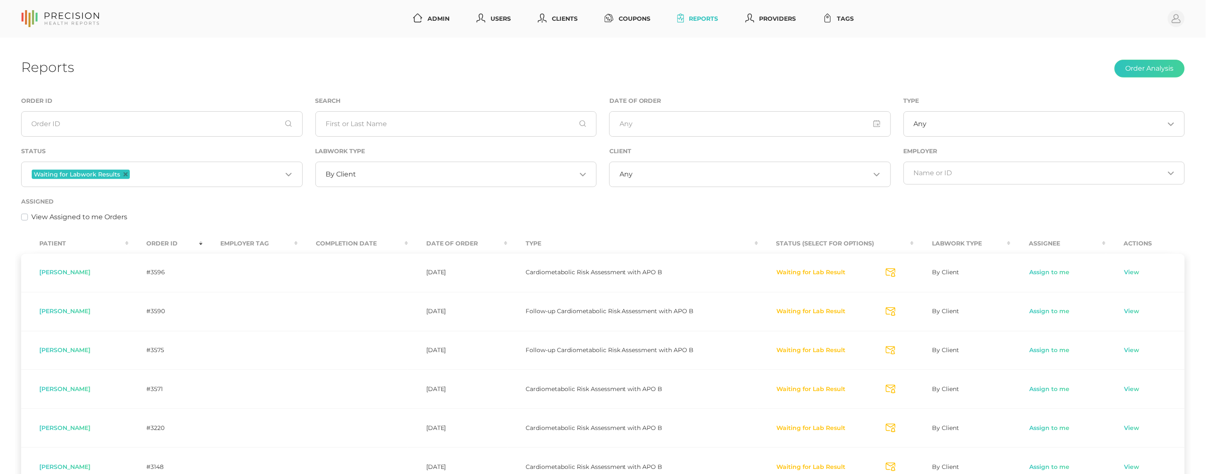
click at [140, 173] on input "Search for option" at bounding box center [207, 174] width 151 height 11
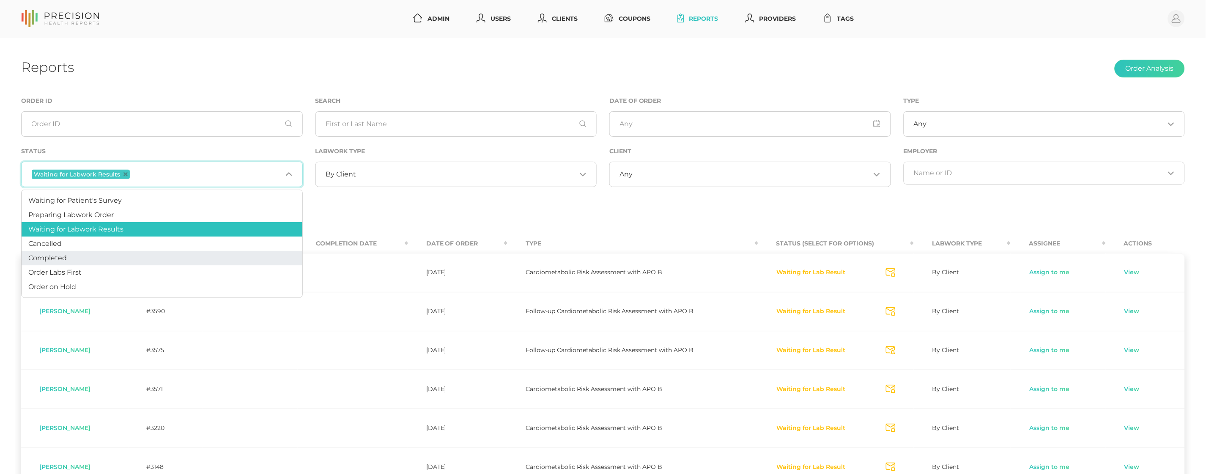
click at [102, 255] on li "Completed" at bounding box center [162, 258] width 281 height 14
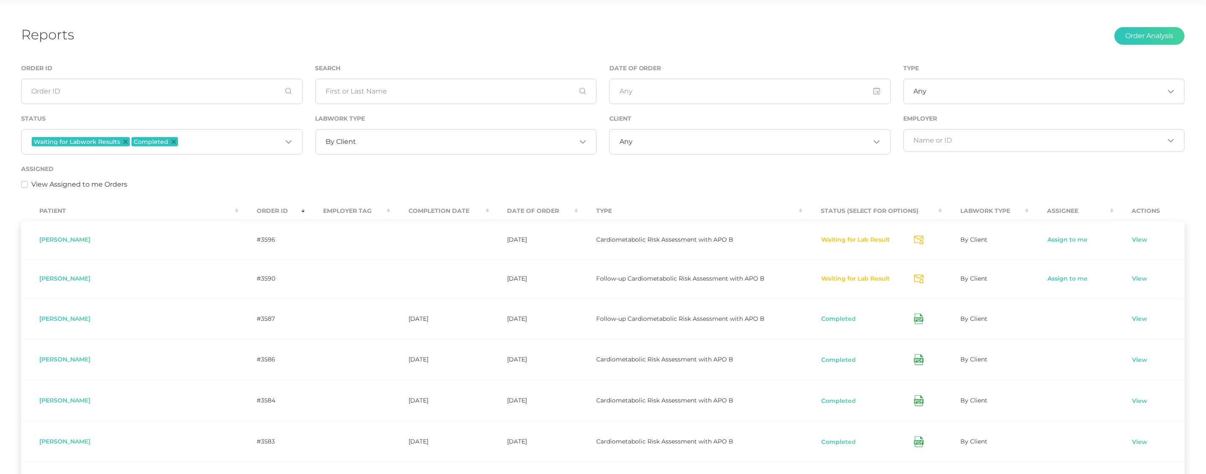
scroll to position [32, 0]
click at [172, 143] on icon "Deselect Completed" at bounding box center [174, 142] width 4 height 4
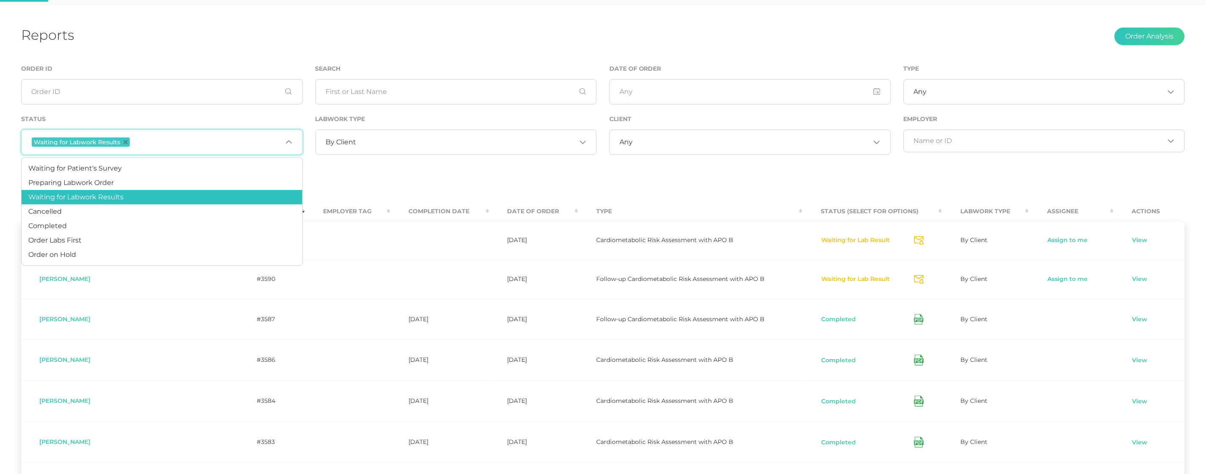
click at [123, 140] on icon "Deselect Waiting for Labwork Results" at bounding box center [125, 142] width 4 height 4
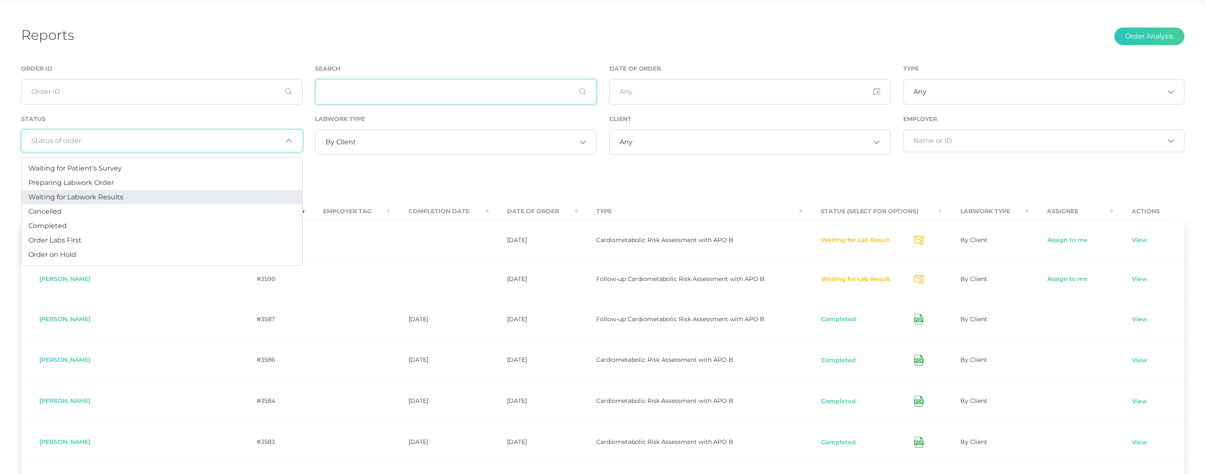
click at [363, 96] on input "text" at bounding box center [456, 91] width 282 height 25
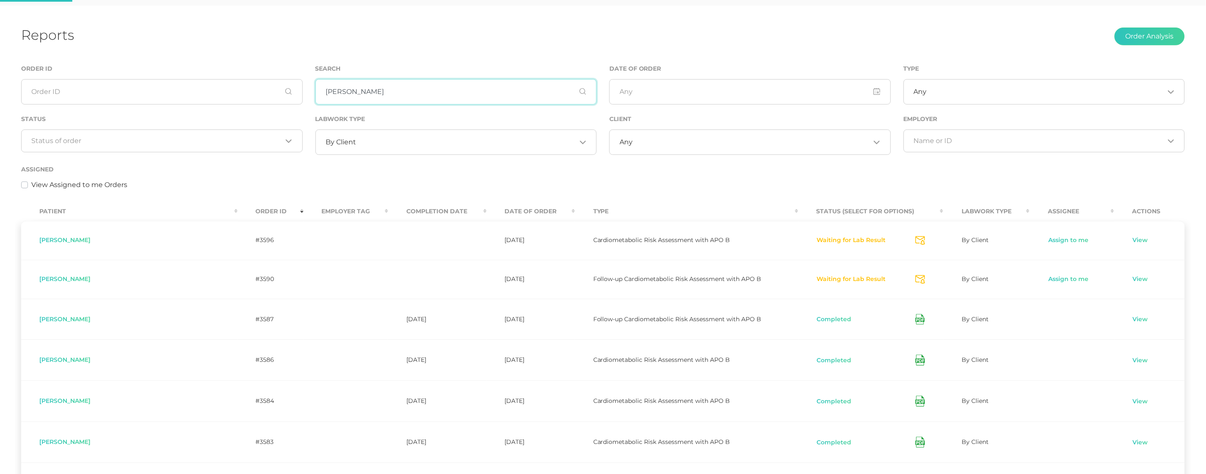
scroll to position [0, 0]
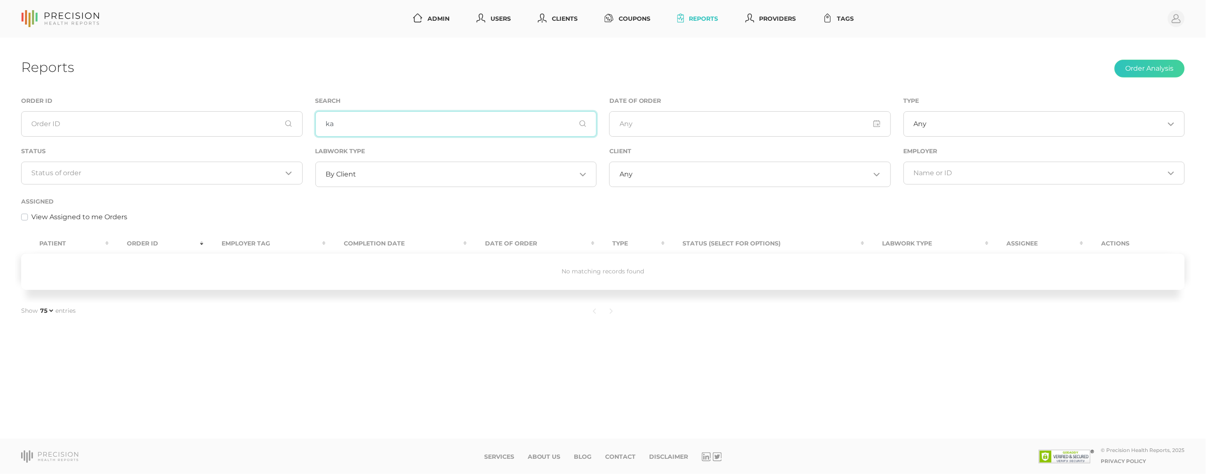
type input "k"
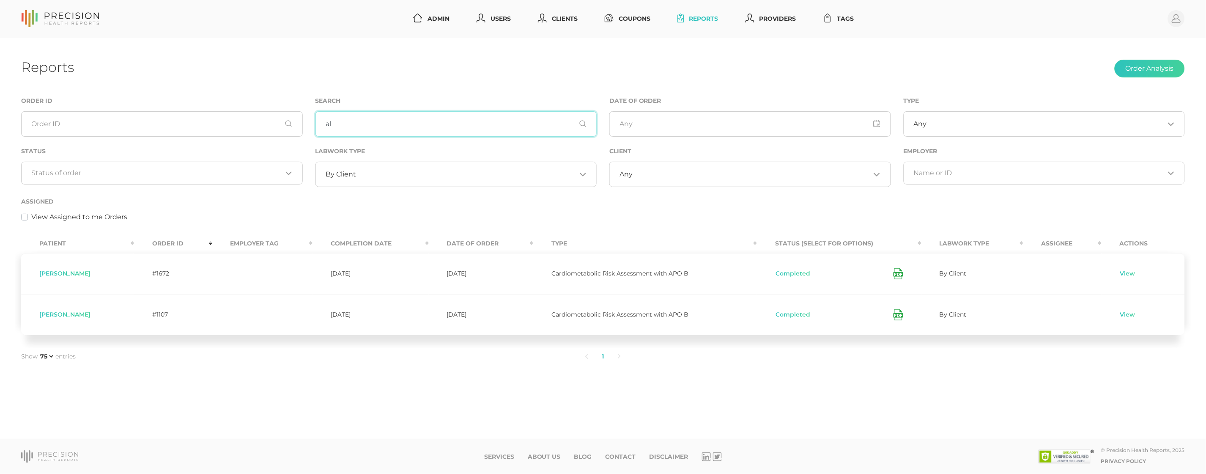
type input "a"
type input "[PERSON_NAME]"
click at [197, 171] on input "Search for option" at bounding box center [157, 173] width 251 height 8
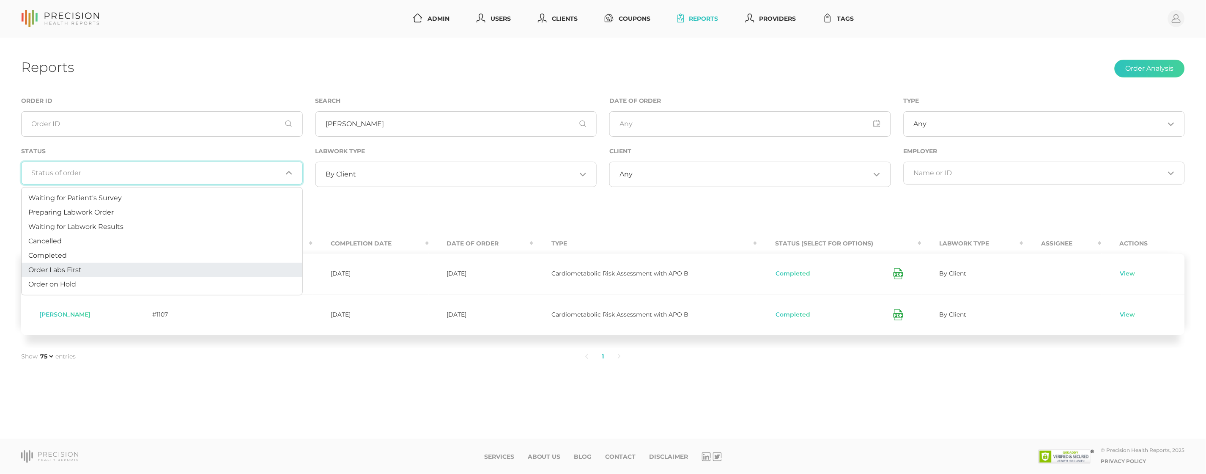
scroll to position [0, 0]
click at [178, 238] on li "Cancelled" at bounding box center [162, 241] width 281 height 14
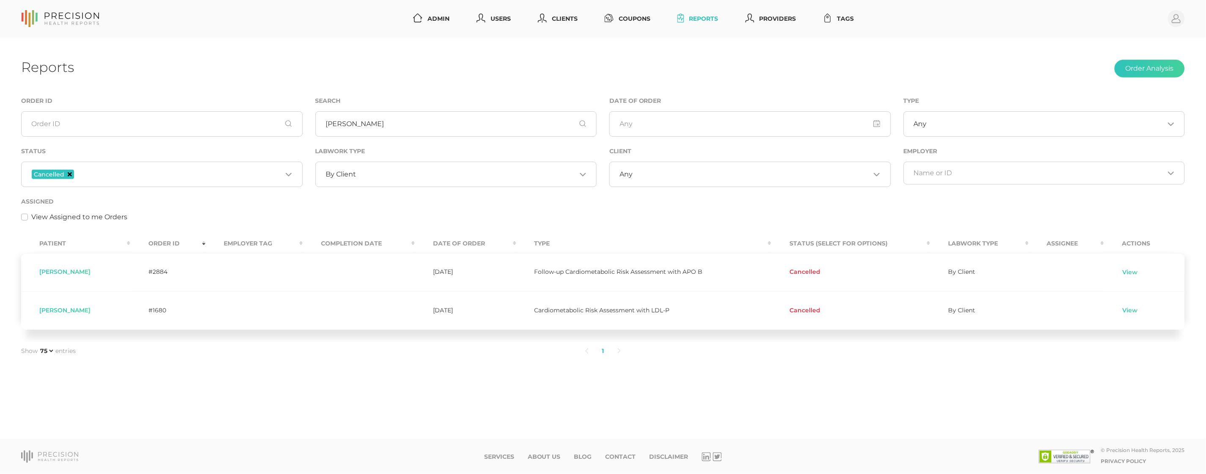
click at [69, 173] on icon "Deselect Cancelled" at bounding box center [70, 174] width 4 height 4
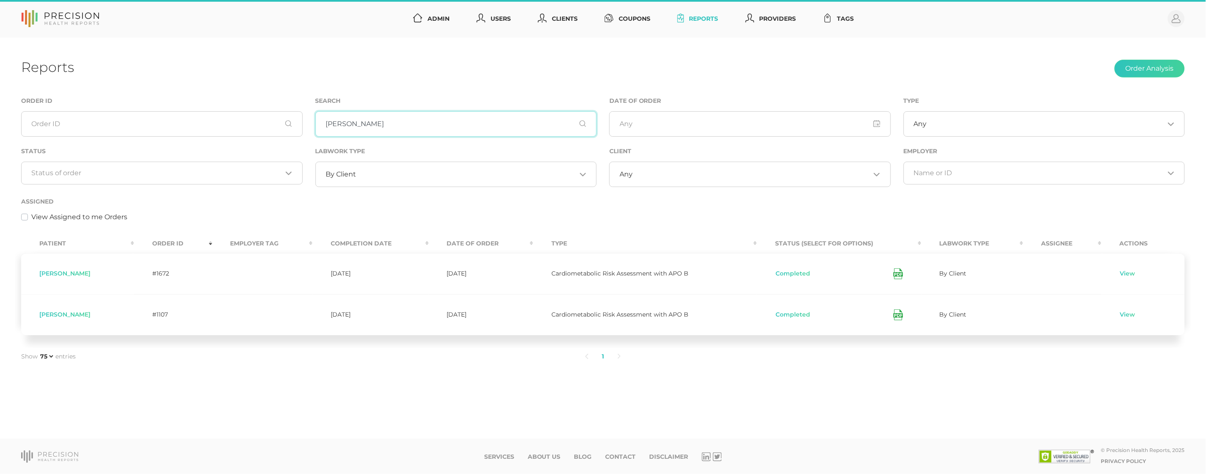
click at [354, 119] on input "[PERSON_NAME]" at bounding box center [456, 123] width 282 height 25
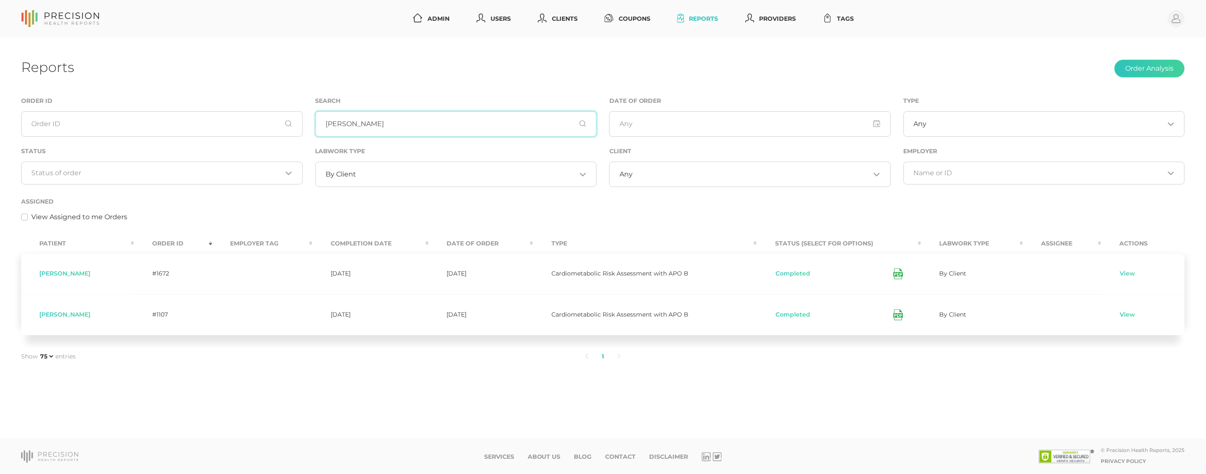
click at [354, 119] on input "[PERSON_NAME]" at bounding box center [456, 123] width 282 height 25
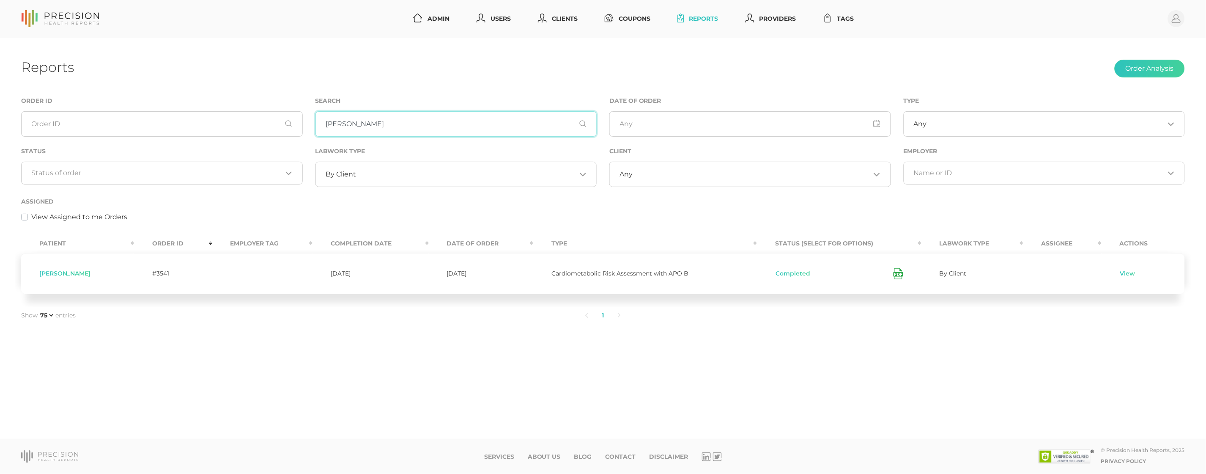
click at [362, 126] on input "[PERSON_NAME]" at bounding box center [456, 123] width 282 height 25
click at [366, 123] on input "sulliva" at bounding box center [456, 123] width 282 height 25
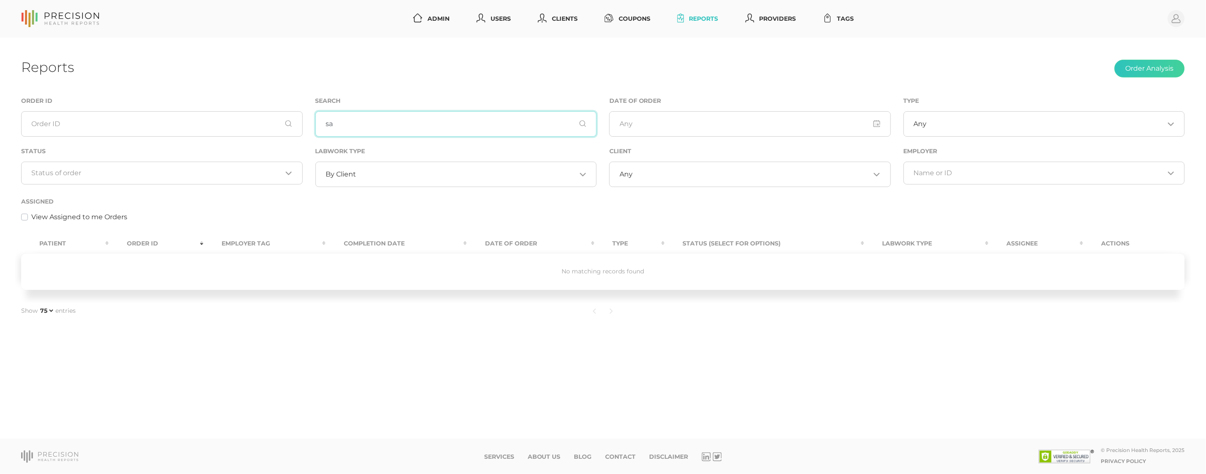
type input "s"
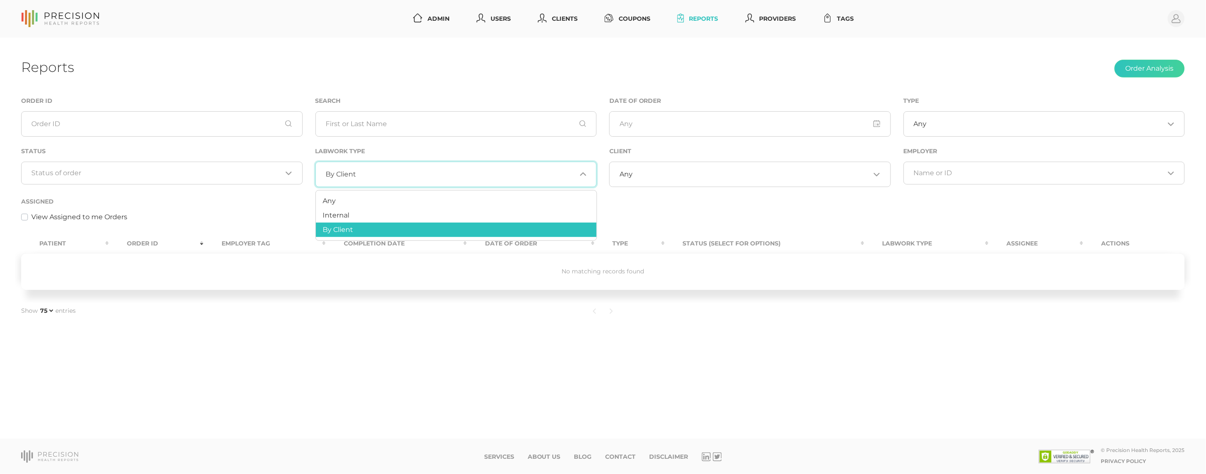
click at [422, 167] on div "By Client Loading..." at bounding box center [456, 174] width 282 height 25
click at [384, 203] on li "Any" at bounding box center [456, 201] width 281 height 14
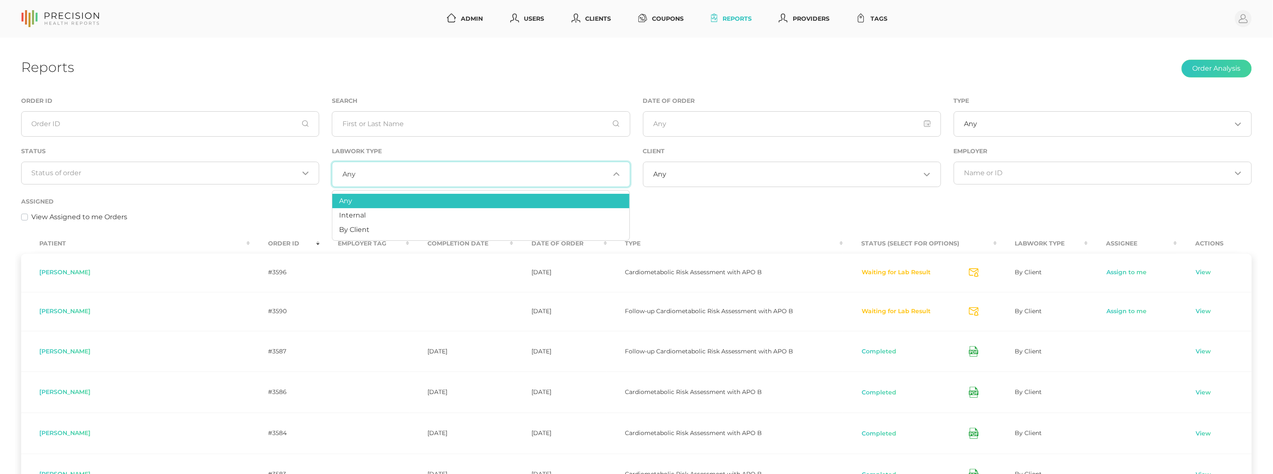
click at [236, 203] on div "Assigned View Assigned to me Orders" at bounding box center [636, 209] width 1231 height 26
